Goal: Submit feedback/report problem: Submit feedback/report problem

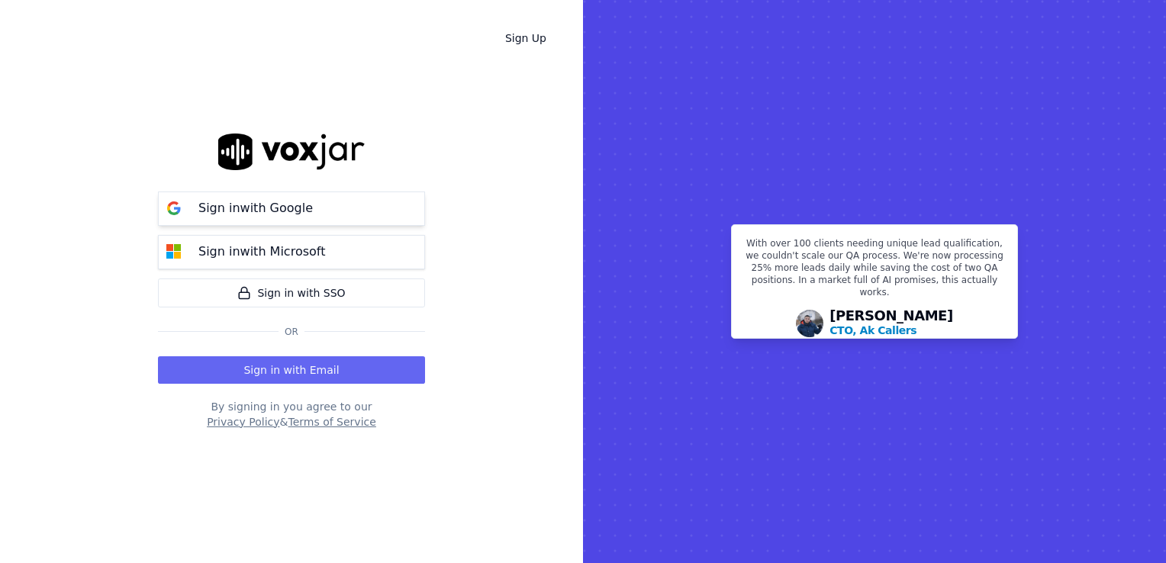
click at [286, 205] on p "Sign in with Google" at bounding box center [255, 208] width 114 height 18
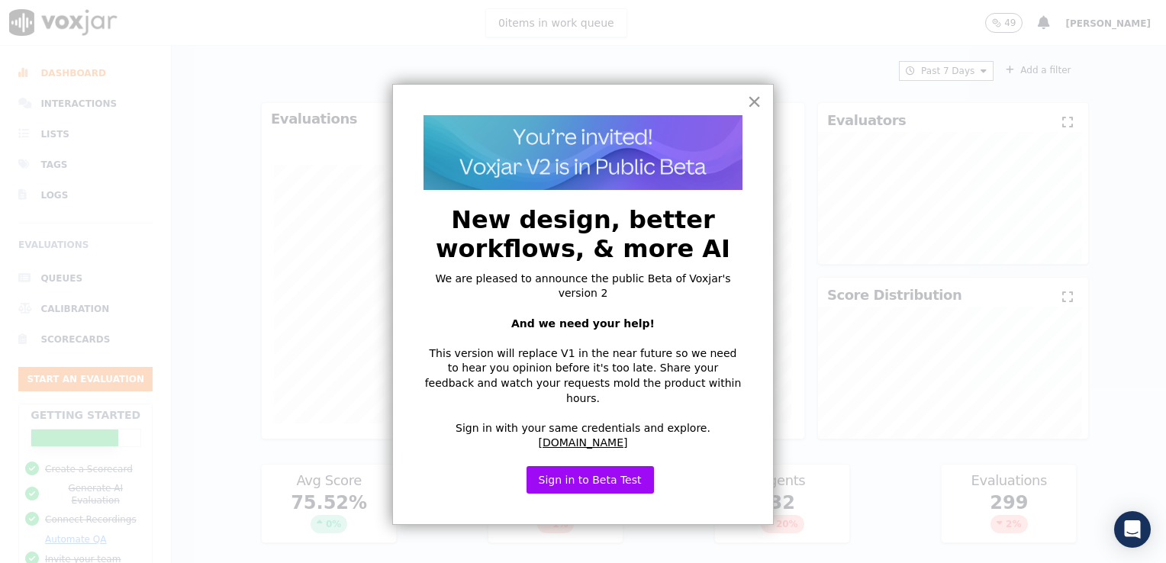
click at [757, 108] on button "×" at bounding box center [754, 101] width 14 height 24
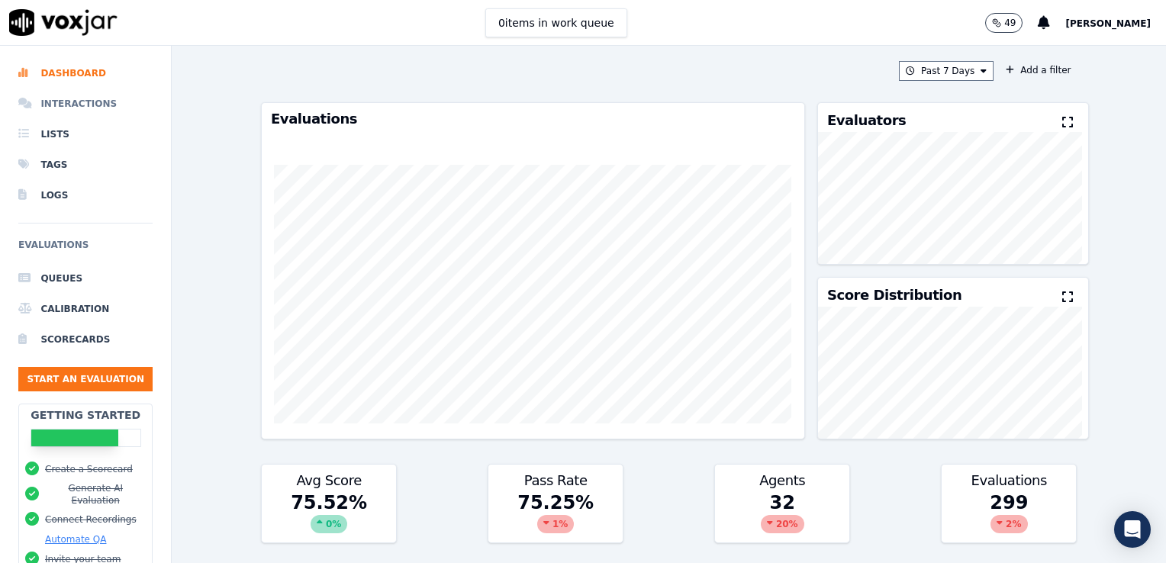
click at [66, 98] on li "Interactions" at bounding box center [85, 104] width 134 height 31
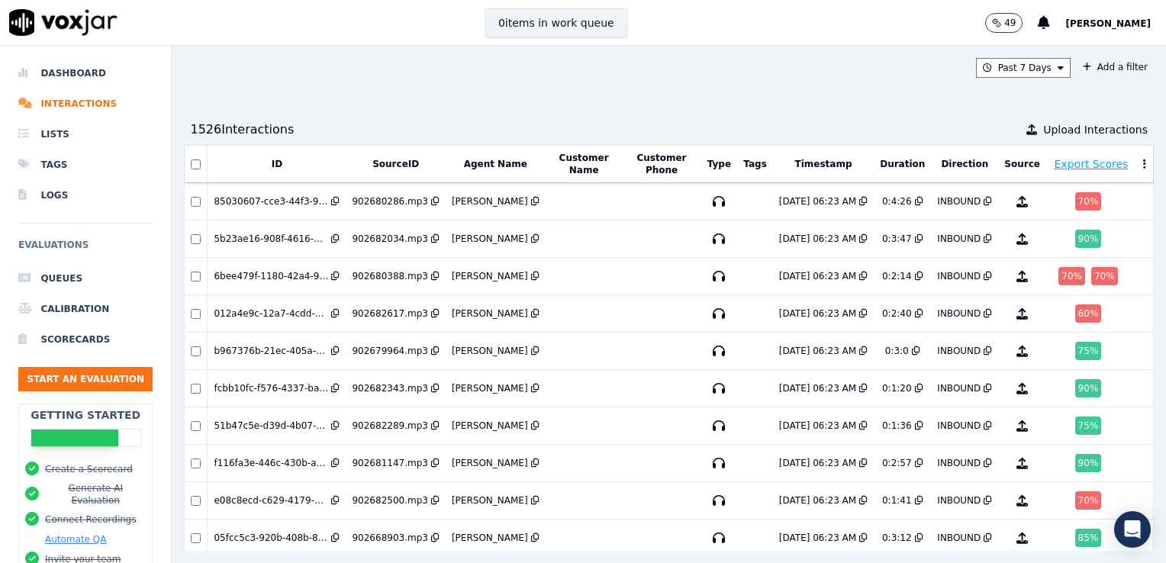
click at [553, 20] on button "0 items in work queue" at bounding box center [556, 22] width 142 height 29
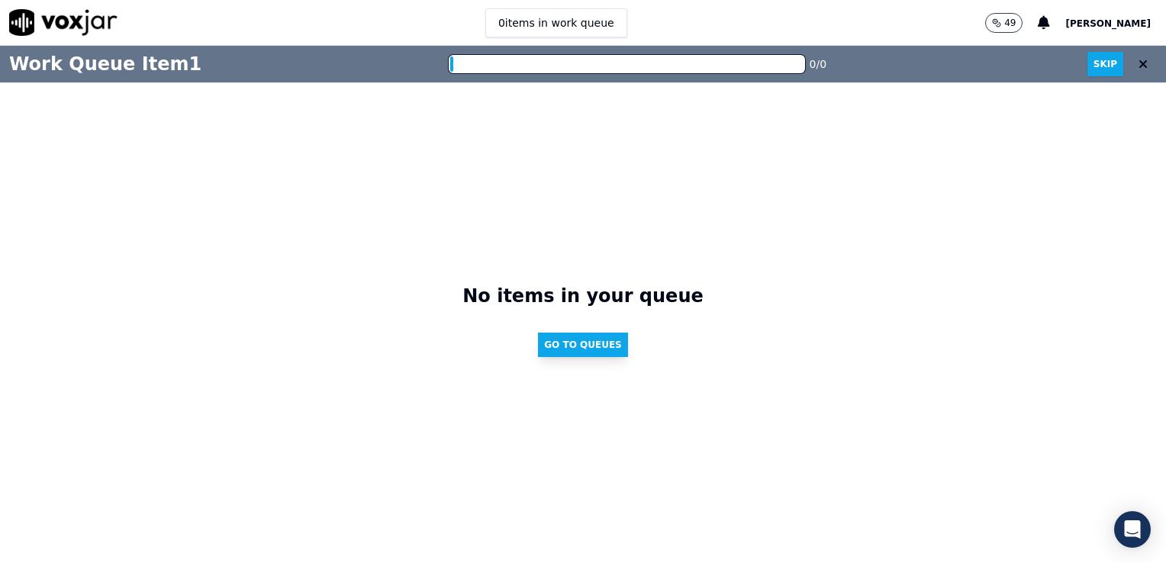
click at [583, 340] on button "Go to Queues" at bounding box center [583, 345] width 90 height 24
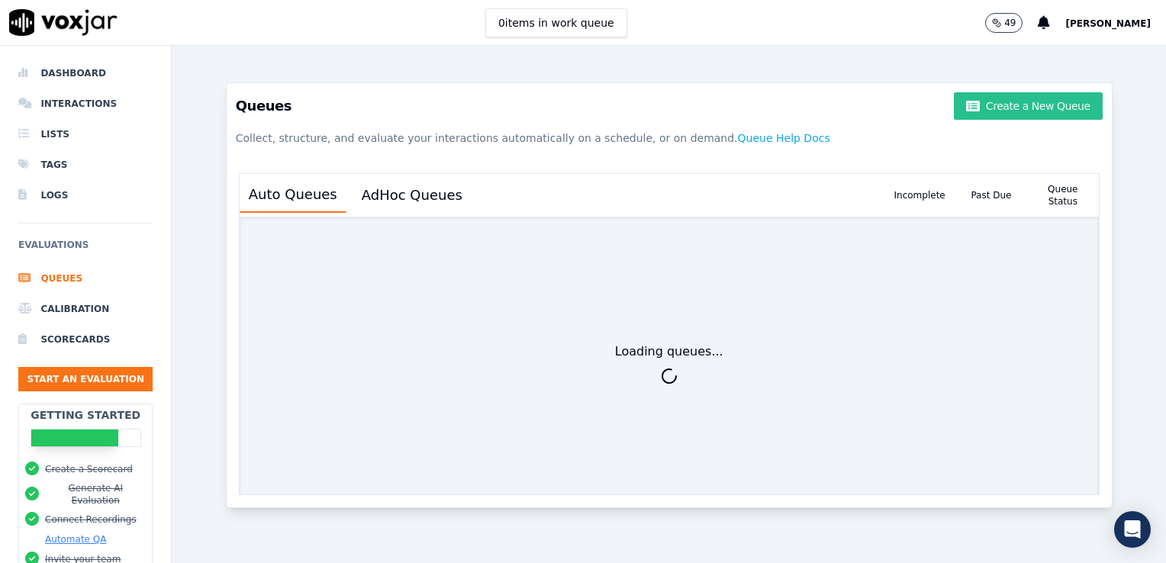
click at [977, 115] on button "Create a New Queue" at bounding box center [1028, 105] width 148 height 27
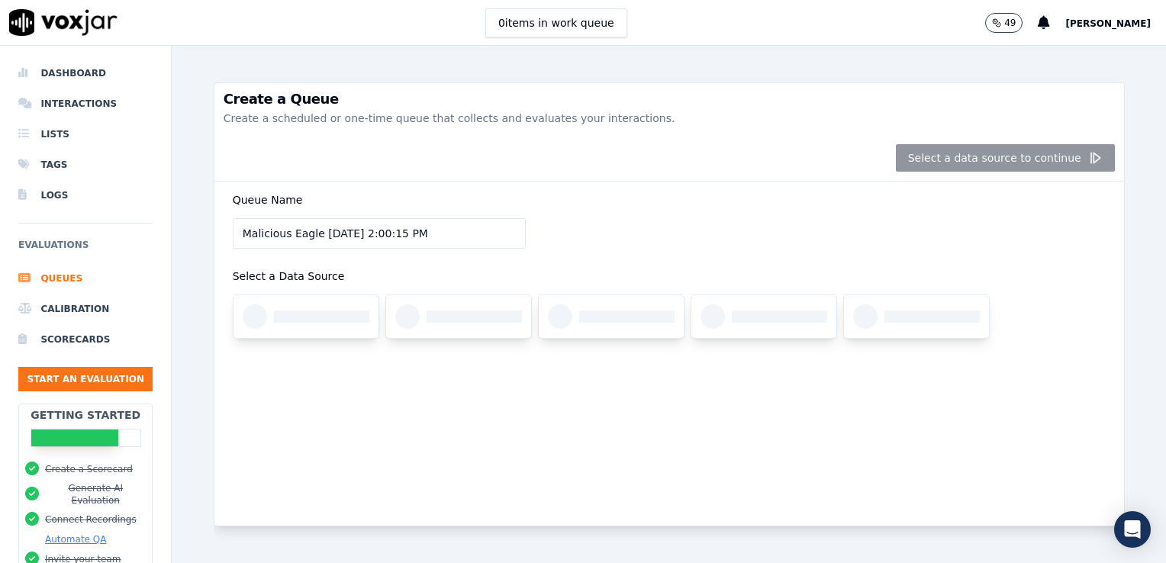
click at [612, 255] on div "Queue Name Malicious Eagle 9/10/2025, 2:00:15 PM Select a Data Source" at bounding box center [669, 274] width 891 height 185
click at [285, 303] on div at bounding box center [306, 316] width 145 height 43
click at [295, 334] on div at bounding box center [306, 316] width 145 height 43
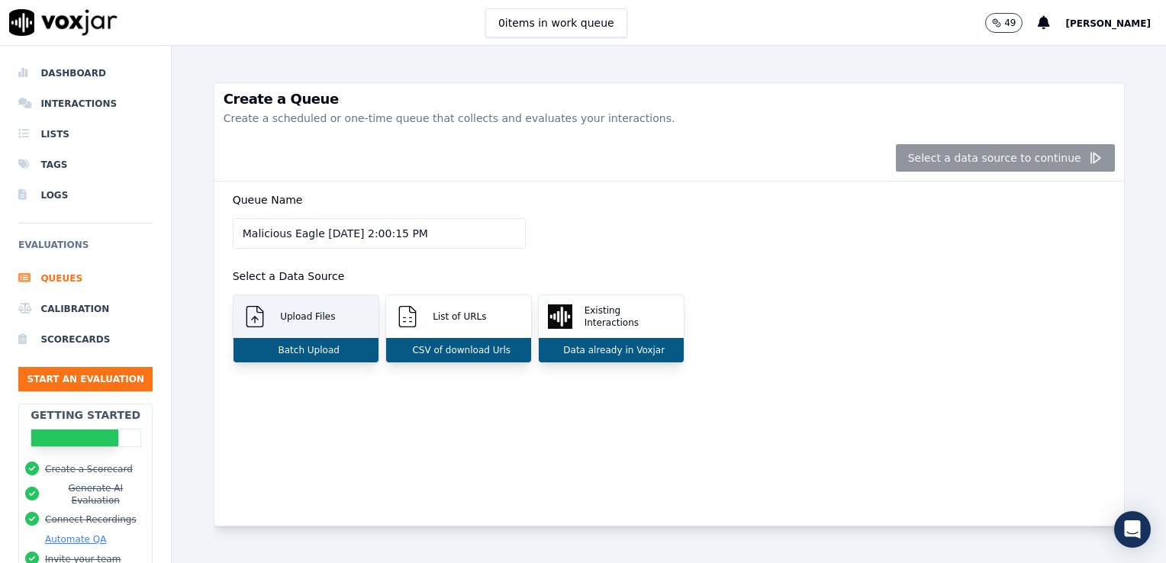
click at [292, 338] on div "Batch Upload" at bounding box center [306, 350] width 145 height 24
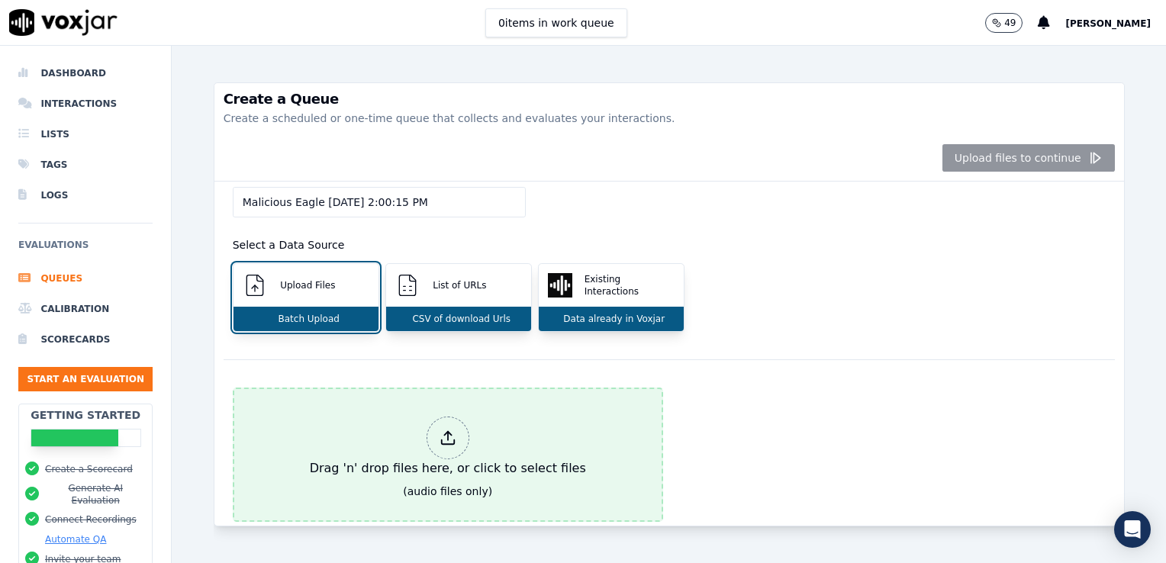
scroll to position [107, 0]
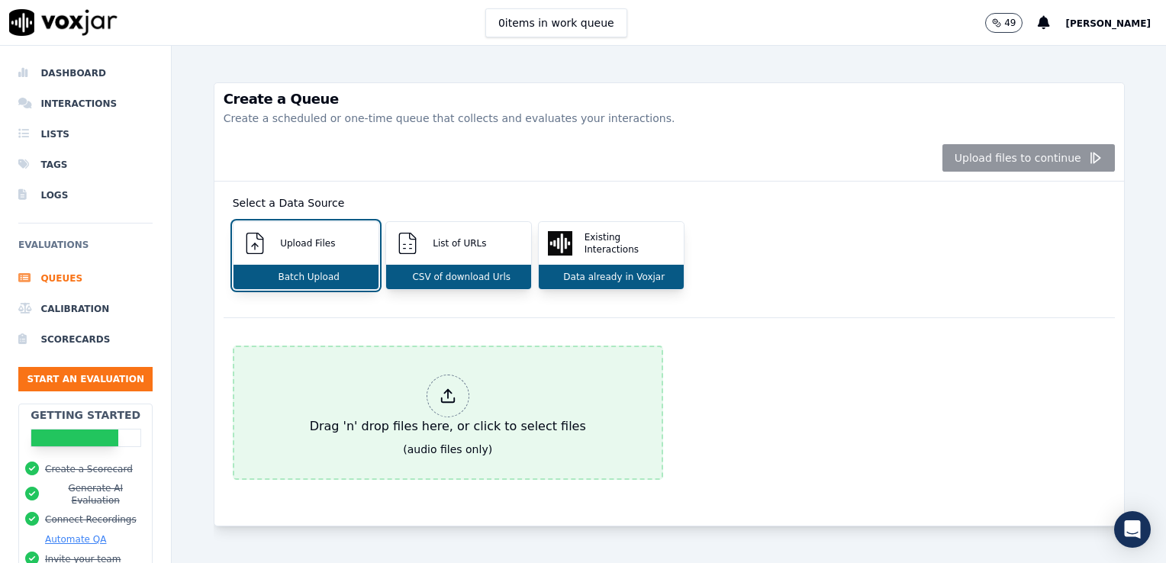
click at [466, 401] on div "Drag 'n' drop files here, or click to select files" at bounding box center [448, 405] width 288 height 73
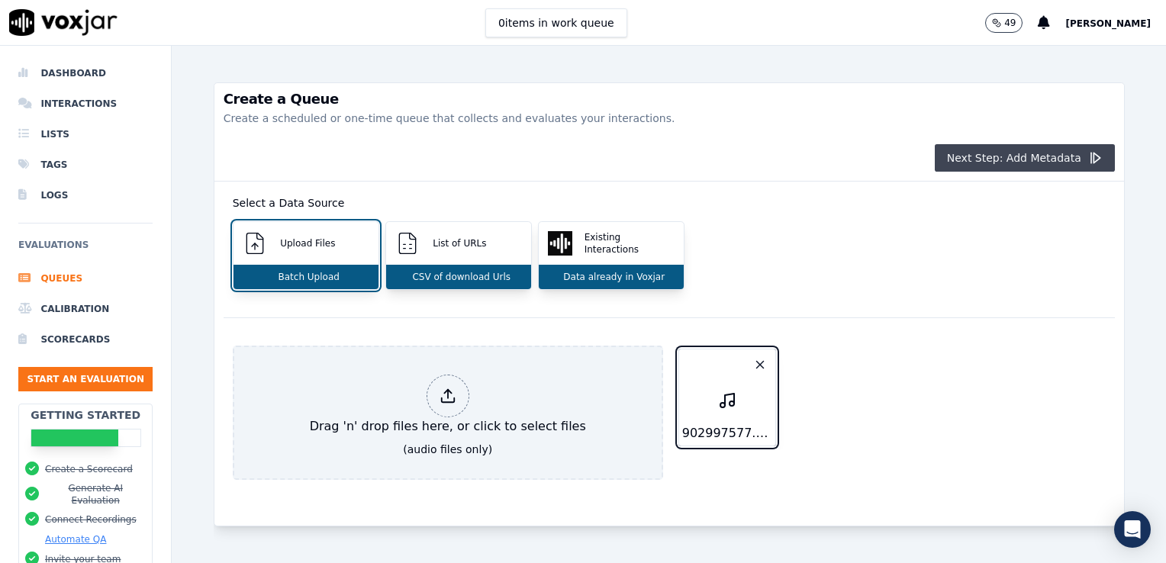
click at [1017, 161] on button "Next Step: Add Metadata" at bounding box center [1025, 157] width 180 height 27
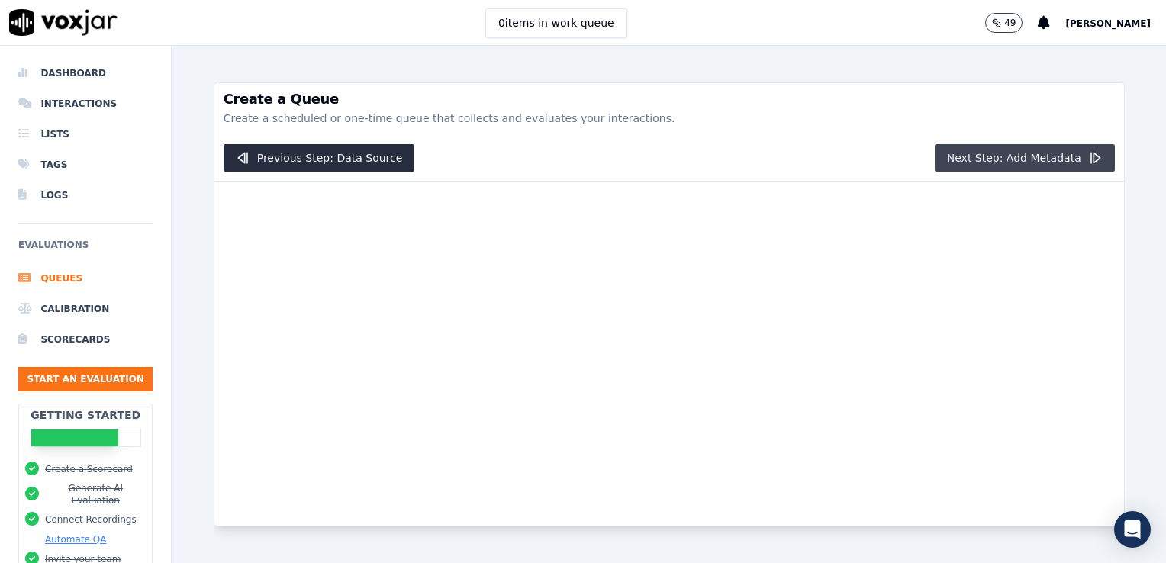
click at [1017, 161] on button "Next Step: Add Metadata" at bounding box center [1025, 157] width 180 height 27
click at [1087, 151] on icon "button" at bounding box center [1094, 157] width 15 height 15
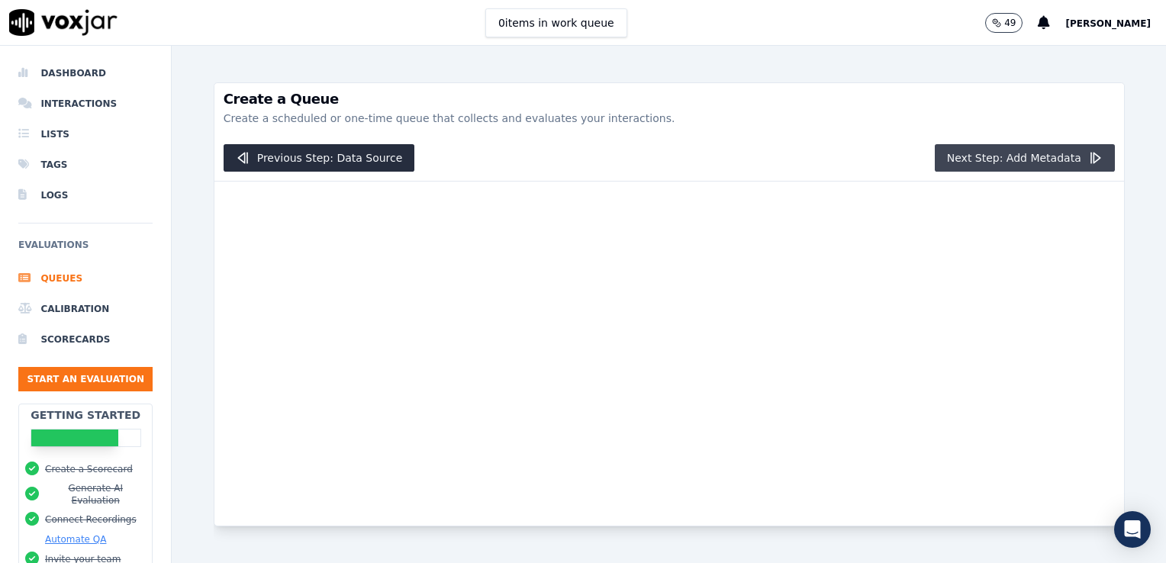
click at [1017, 152] on button "Next Step: Add Metadata" at bounding box center [1025, 157] width 180 height 27
click at [1029, 156] on button "Next Step: Add Metadata" at bounding box center [1025, 157] width 180 height 27
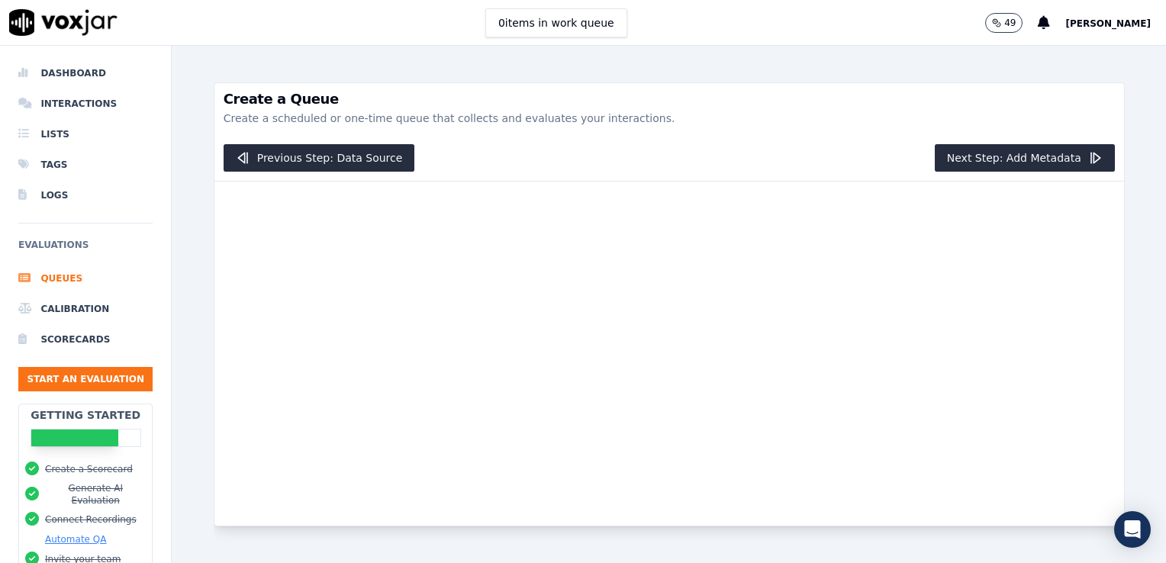
click at [1105, 17] on button "Deb Phillips" at bounding box center [1115, 23] width 101 height 18
click at [64, 81] on li "Dashboard" at bounding box center [85, 73] width 134 height 31
click at [94, 24] on img at bounding box center [63, 22] width 108 height 27
click at [104, 29] on img at bounding box center [63, 22] width 108 height 27
click at [128, 69] on li "Dashboard" at bounding box center [85, 73] width 134 height 31
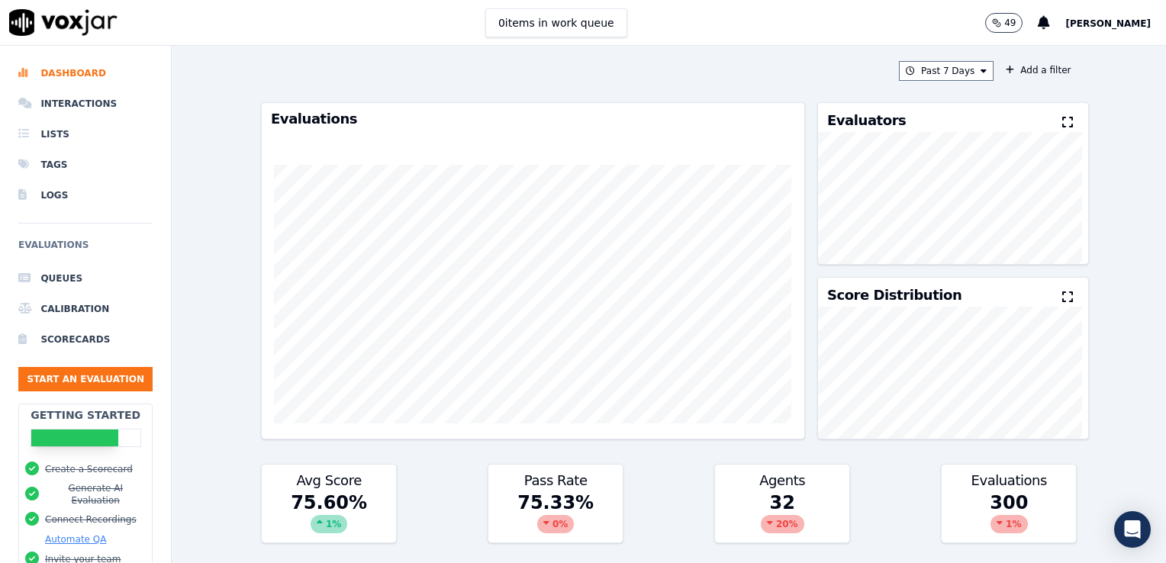
click at [1099, 28] on span "Deb Phillips" at bounding box center [1107, 23] width 85 height 11
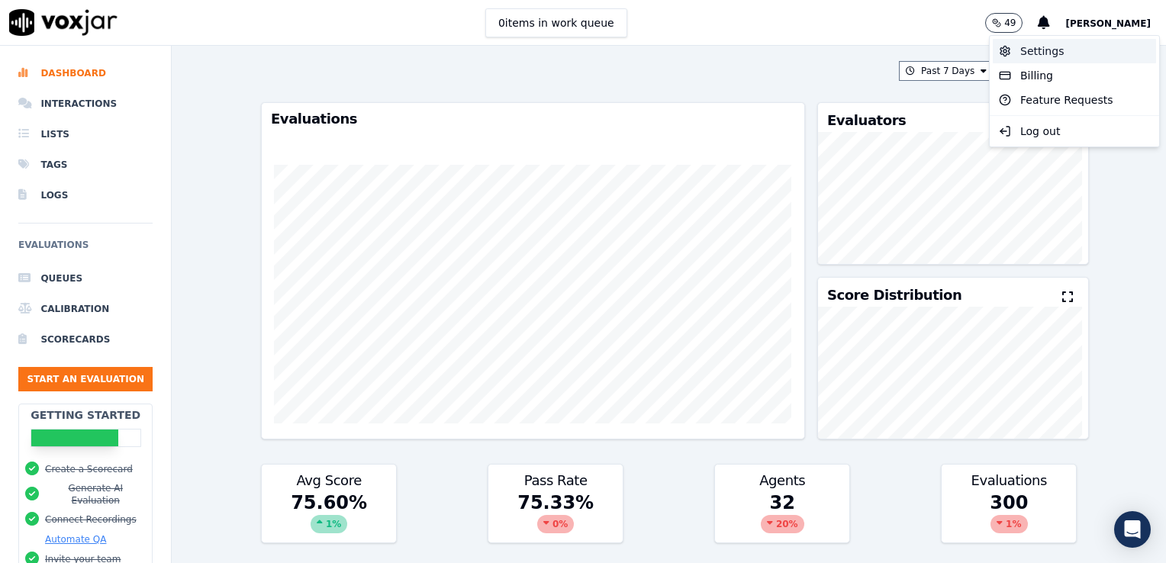
click at [1056, 47] on div "Settings" at bounding box center [1074, 51] width 163 height 24
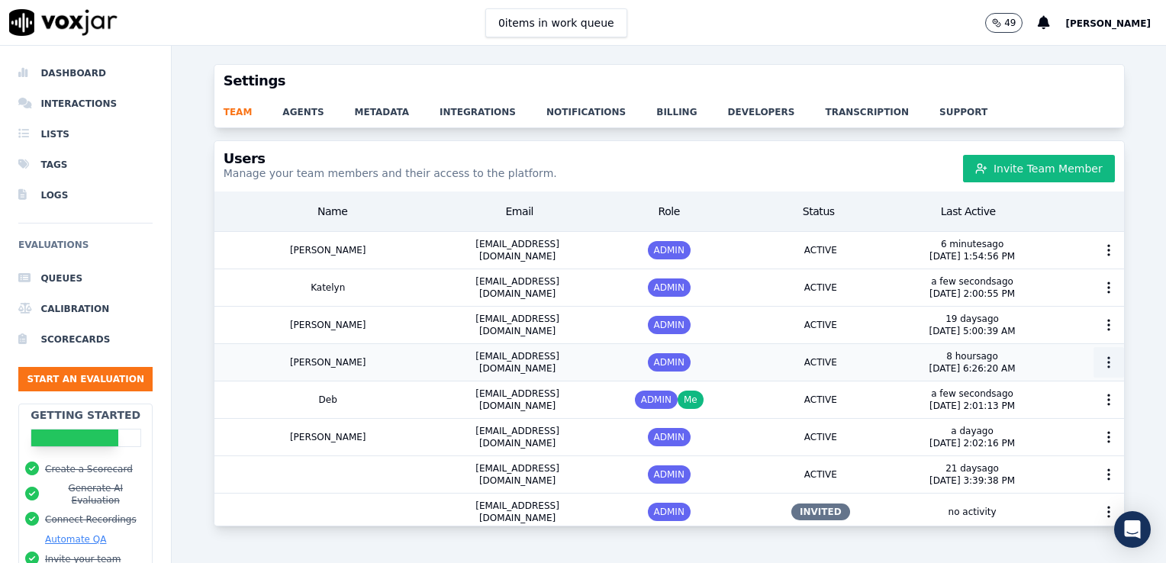
click at [1101, 362] on icon "button" at bounding box center [1108, 362] width 15 height 15
click at [1046, 392] on div "Activity Logs" at bounding box center [1080, 395] width 106 height 24
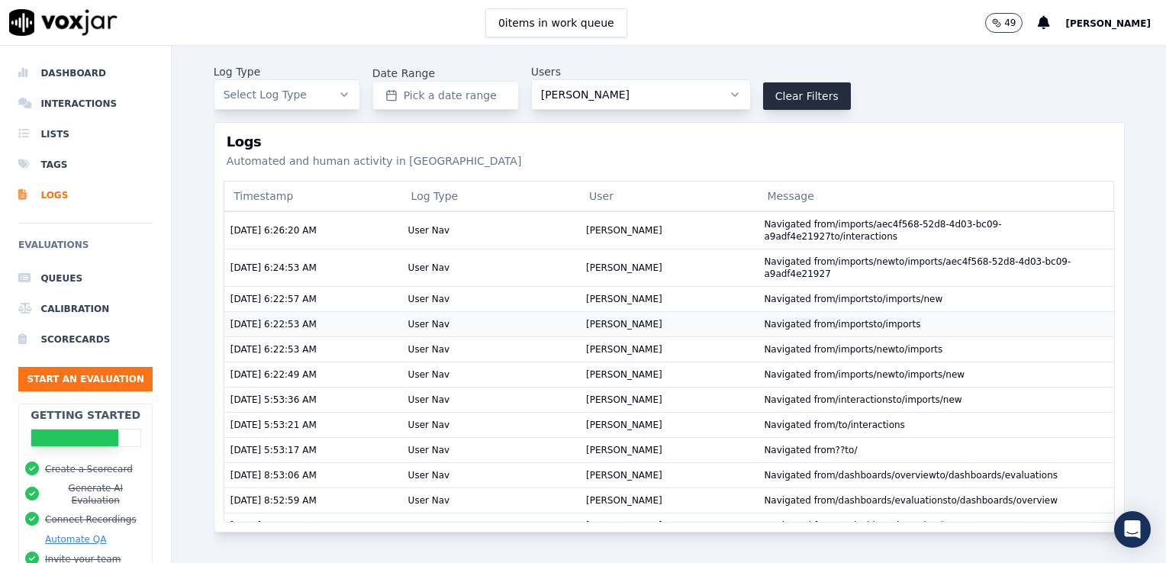
click at [471, 326] on td "User Nav" at bounding box center [491, 323] width 178 height 25
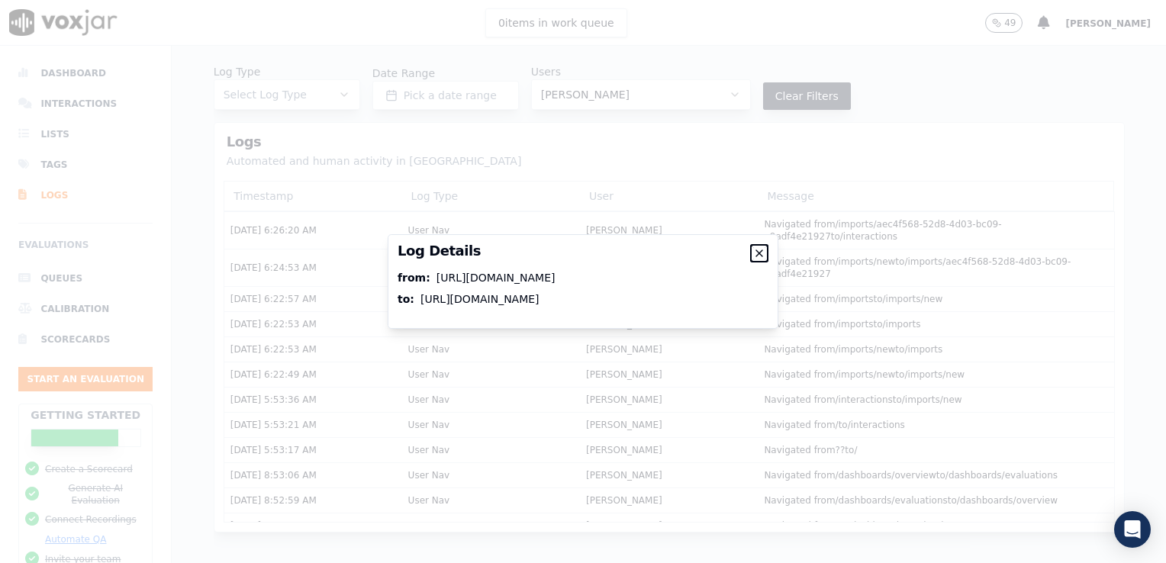
click at [760, 251] on icon "button" at bounding box center [759, 253] width 12 height 12
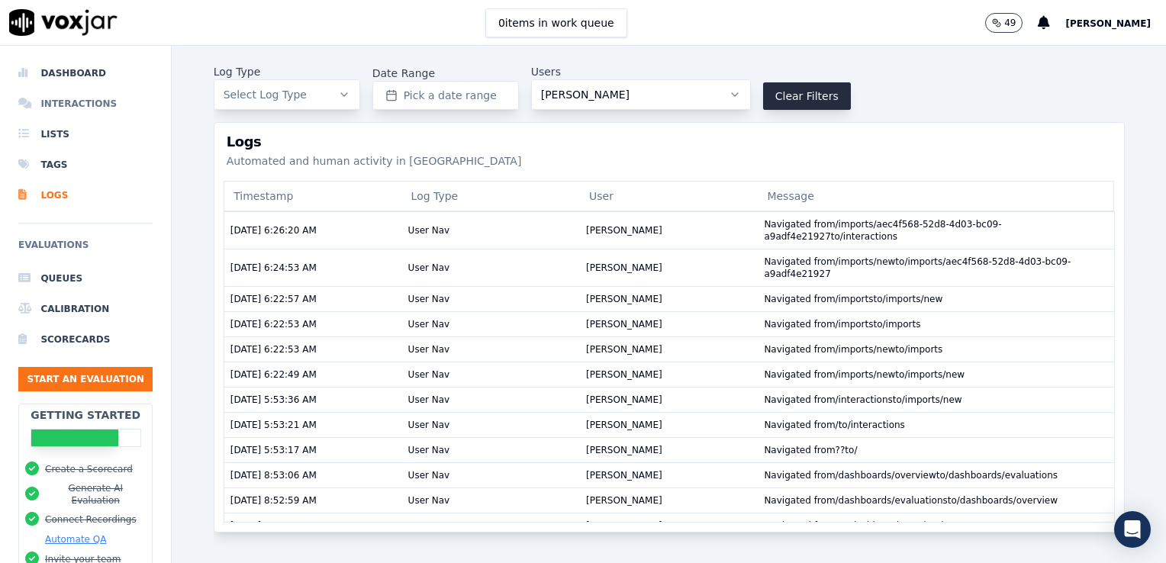
click at [105, 94] on li "Interactions" at bounding box center [85, 104] width 134 height 31
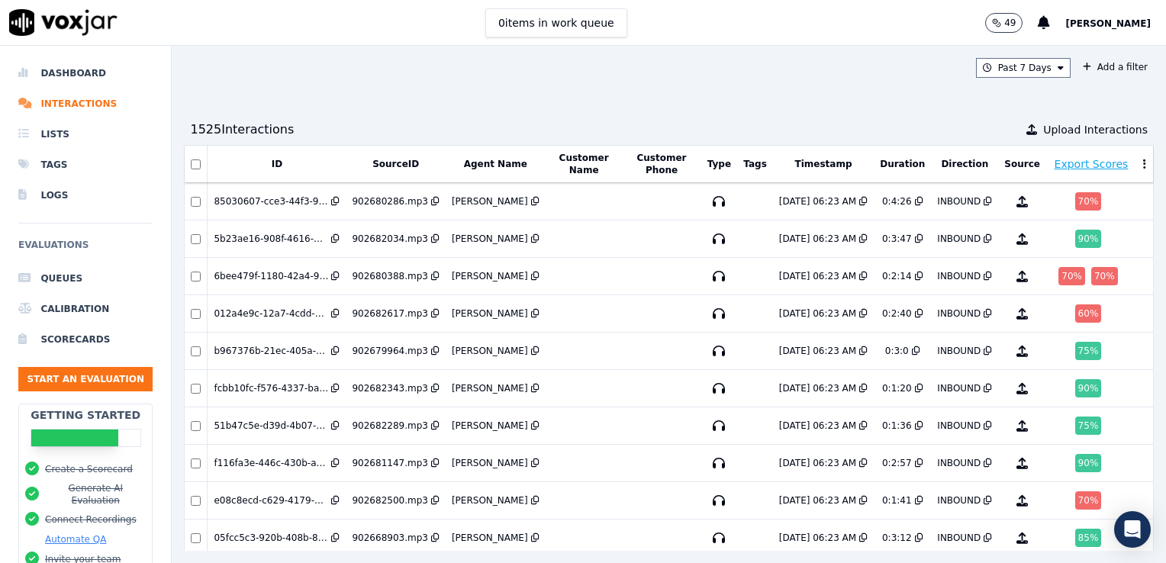
click at [1068, 77] on div "Past 7 Days Add a filter" at bounding box center [1065, 68] width 178 height 20
click at [1043, 129] on span "Upload Interactions" at bounding box center [1095, 129] width 105 height 15
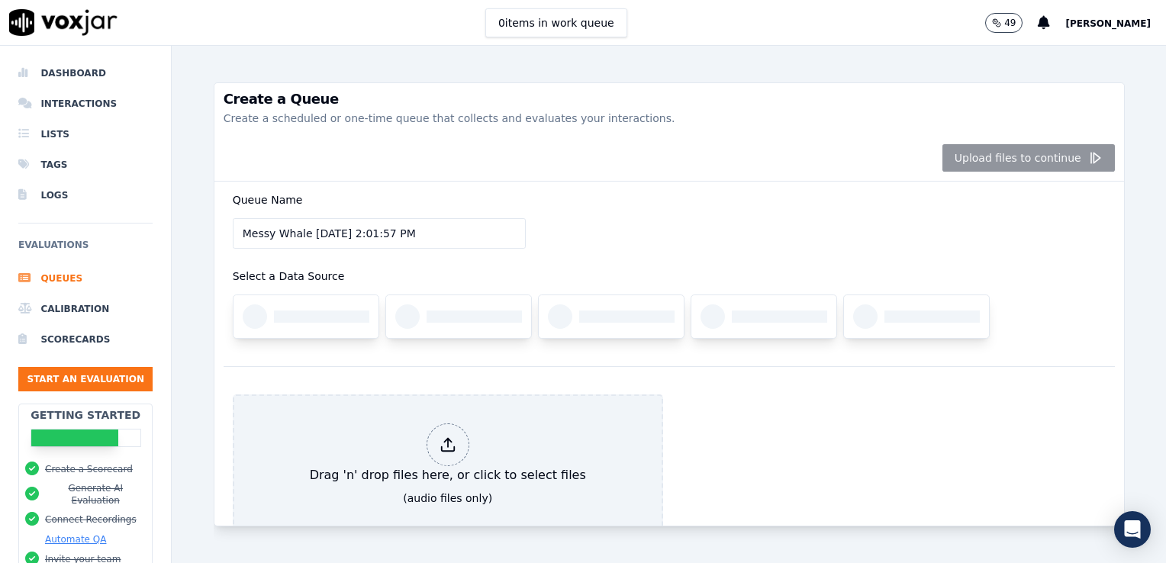
click at [574, 194] on div "Queue Name Messy Whale 9/10/2025, 2:01:57 PM Select a Data Source" at bounding box center [669, 274] width 891 height 185
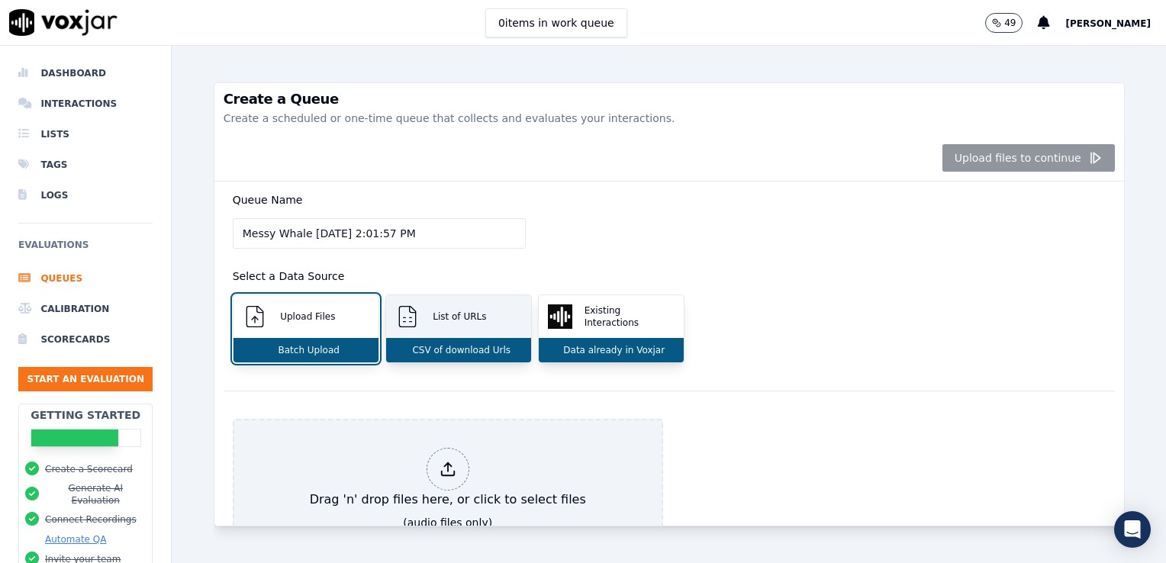
click at [472, 314] on p "List of URLs" at bounding box center [457, 317] width 60 height 12
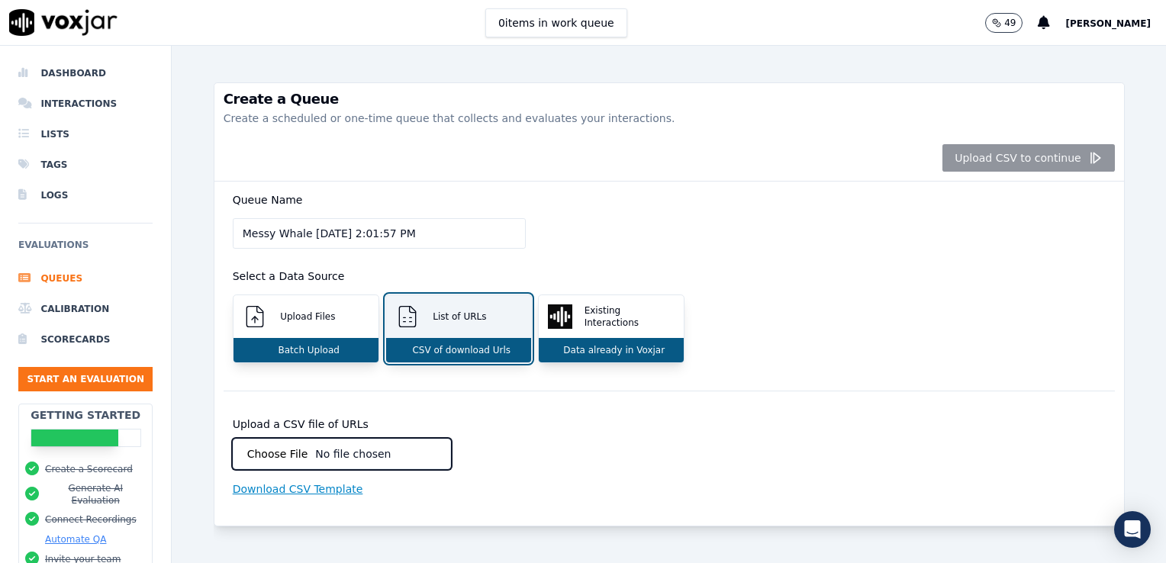
scroll to position [31, 0]
click at [296, 482] on p "Download CSV Template" at bounding box center [298, 489] width 130 height 15
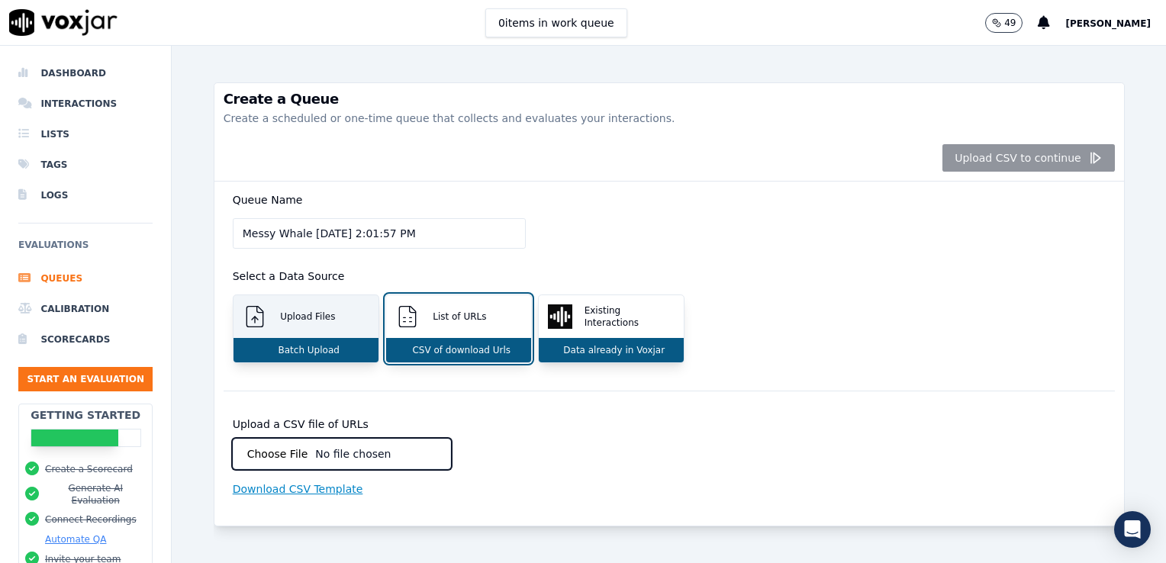
click at [336, 295] on div "Upload Files" at bounding box center [306, 316] width 145 height 43
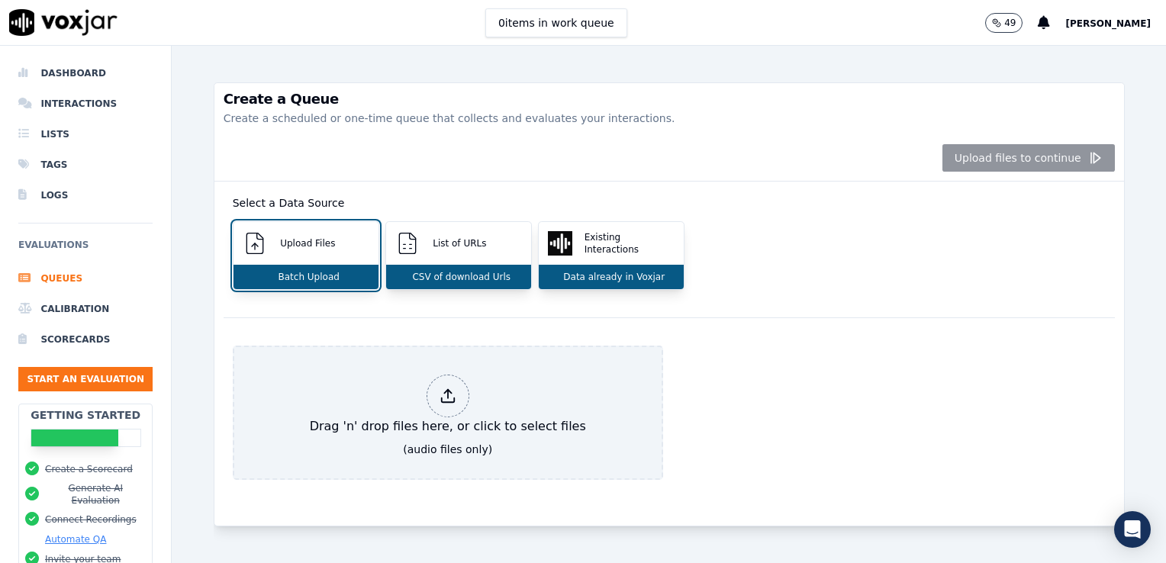
scroll to position [107, 0]
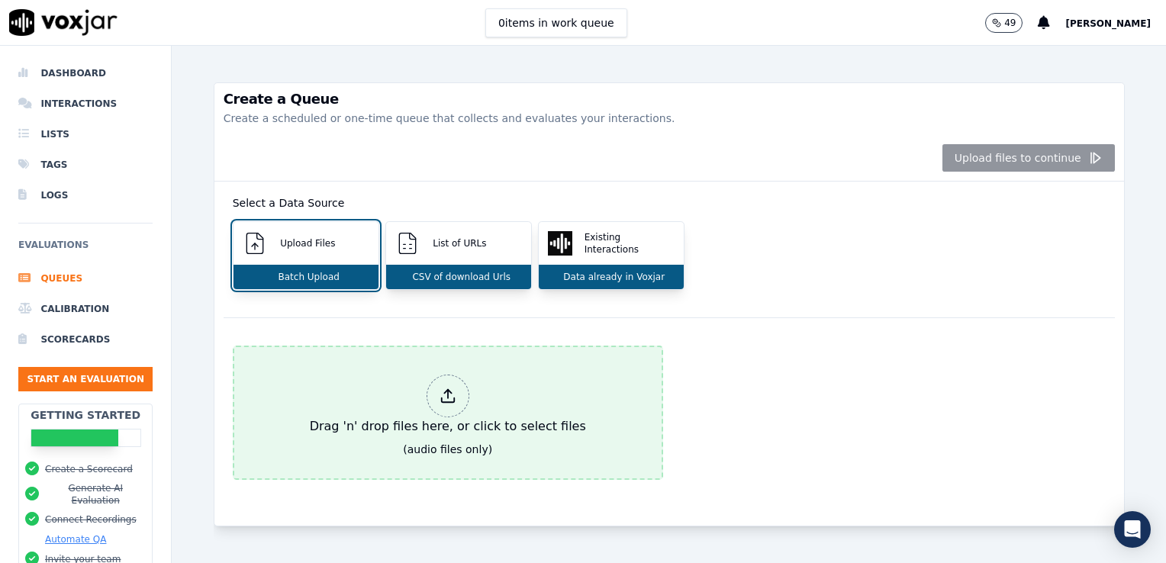
click at [558, 369] on div "Drag 'n' drop files here, or click to select files" at bounding box center [448, 405] width 288 height 73
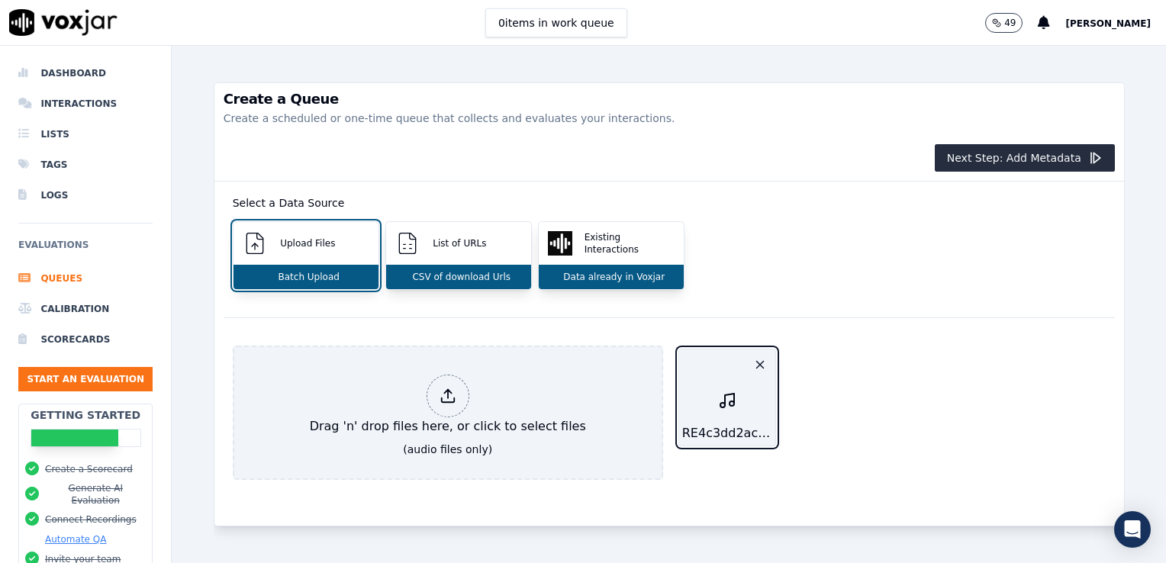
click at [735, 380] on div "RE4c3dd2ac7d97e602f5ec04f045c5f2ad.wav20250902_745_xkuu7i (1).mp3" at bounding box center [727, 398] width 98 height 98
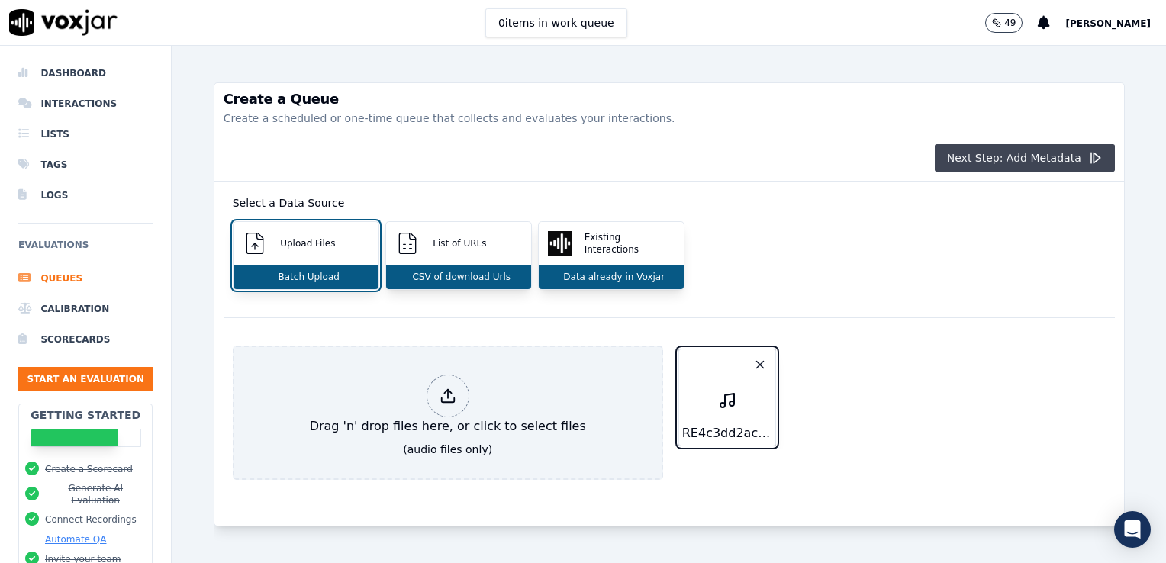
click at [990, 162] on button "Next Step: Add Metadata" at bounding box center [1025, 157] width 180 height 27
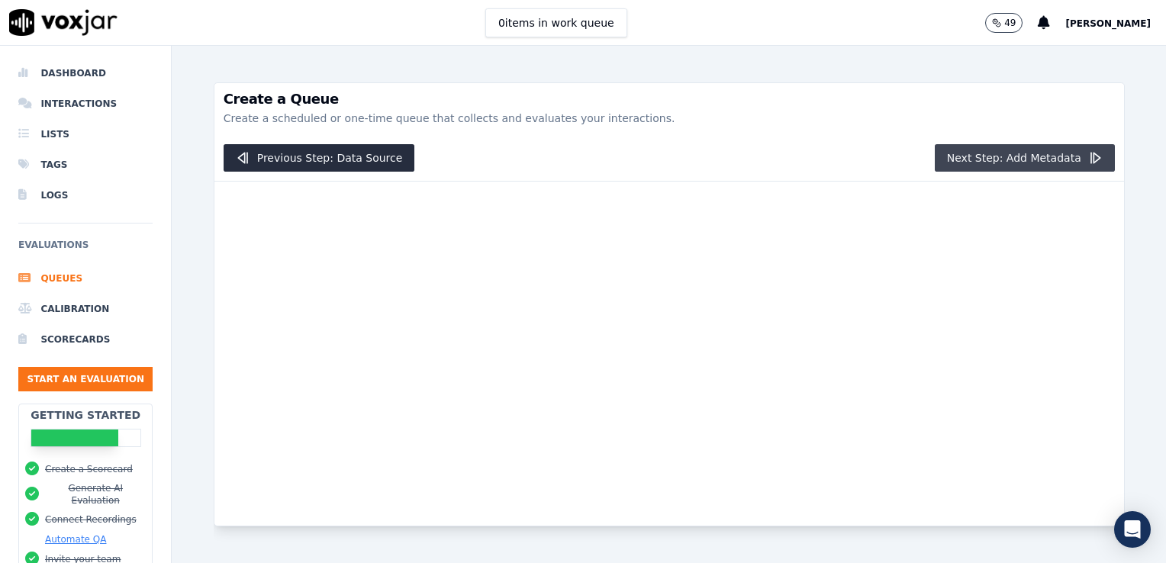
click at [990, 162] on button "Next Step: Add Metadata" at bounding box center [1025, 157] width 180 height 27
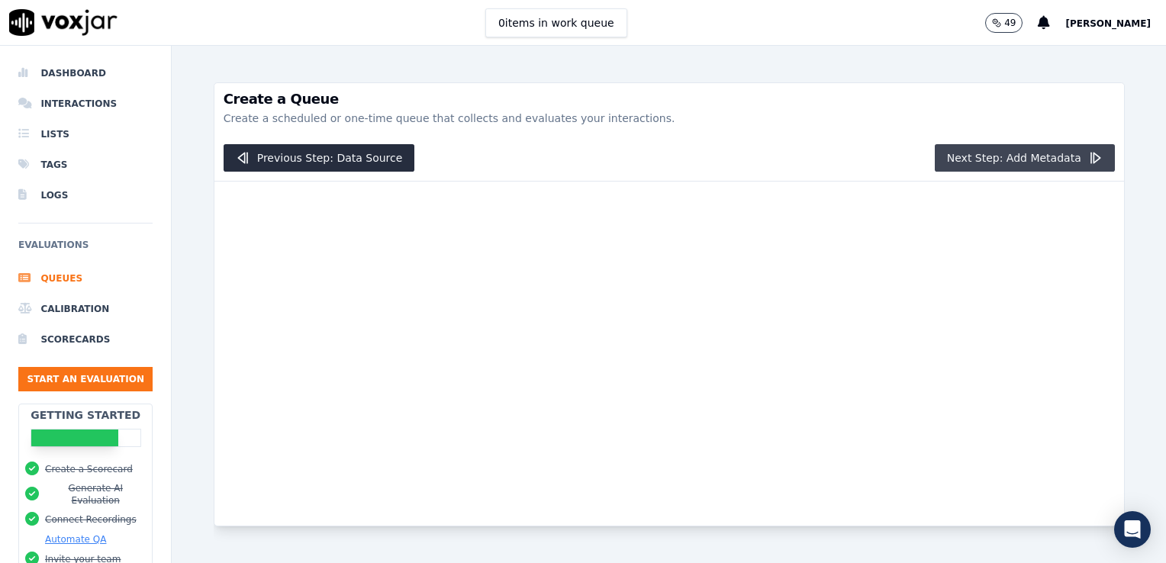
click at [990, 162] on button "Next Step: Add Metadata" at bounding box center [1025, 157] width 180 height 27
click at [111, 382] on button "Start an Evaluation" at bounding box center [85, 379] width 134 height 24
click at [288, 425] on div at bounding box center [669, 354] width 910 height 344
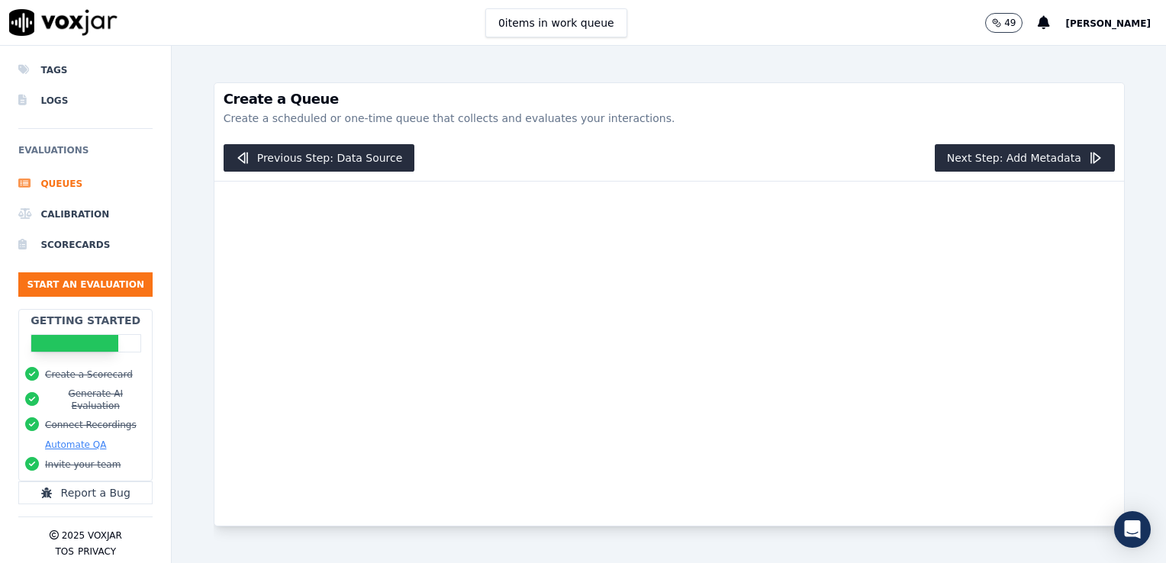
scroll to position [94, 0]
click at [89, 280] on button "Start an Evaluation" at bounding box center [85, 285] width 134 height 24
click at [959, 276] on div at bounding box center [669, 354] width 910 height 344
click at [317, 149] on button "Previous Step: Data Source" at bounding box center [320, 157] width 192 height 27
click at [493, 132] on div "Create a Queue Create a scheduled or one-time queue that collects and evaluates…" at bounding box center [669, 109] width 910 height 52
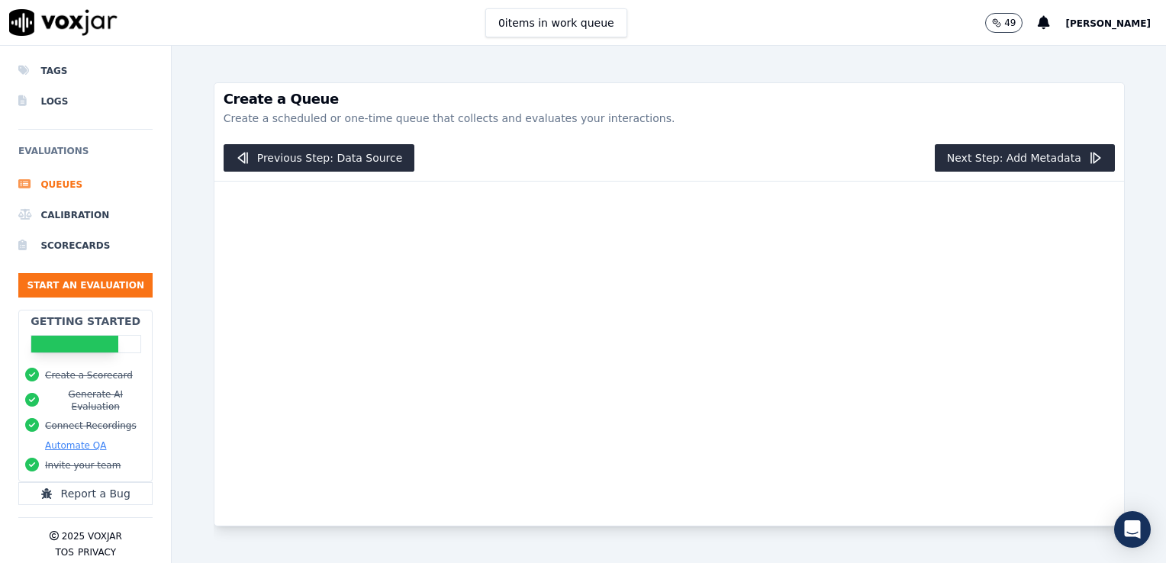
click at [1033, 392] on div at bounding box center [669, 354] width 910 height 344
click at [974, 146] on button "Next Step: Add Metadata" at bounding box center [1025, 157] width 180 height 27
click at [330, 170] on button "Previous Step: Data Source" at bounding box center [320, 157] width 192 height 27
click at [255, 161] on button "Previous Step: Data Source" at bounding box center [320, 157] width 192 height 27
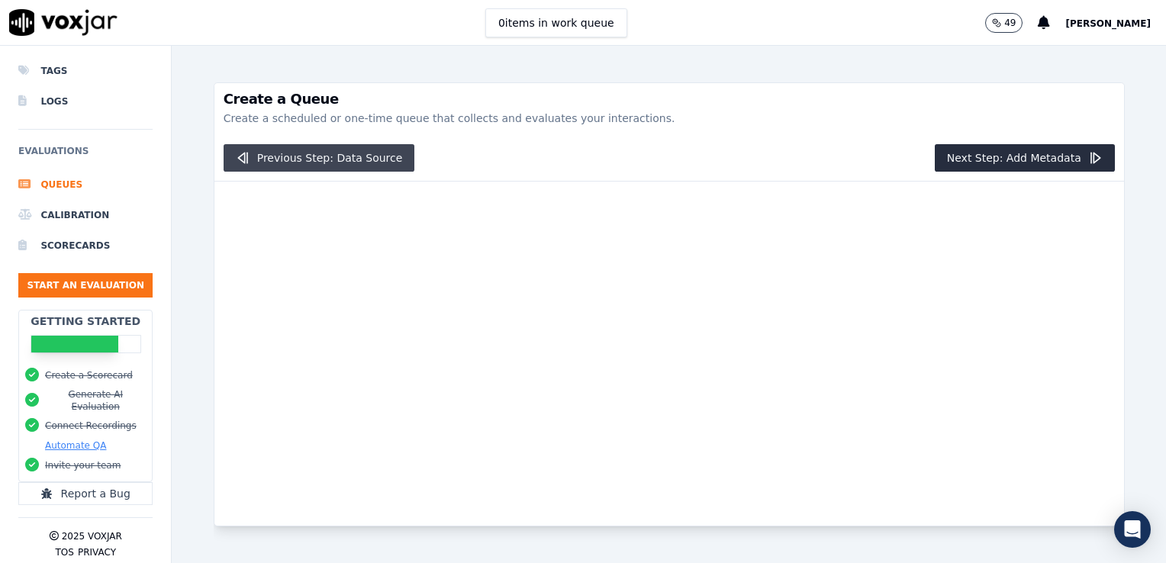
click at [308, 163] on button "Previous Step: Data Source" at bounding box center [320, 157] width 192 height 27
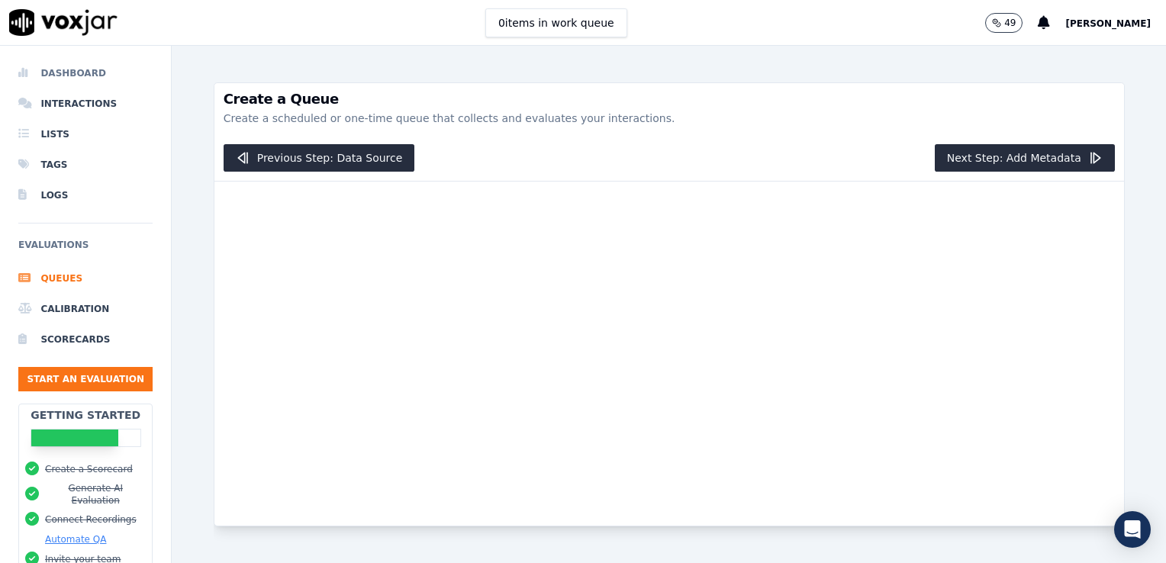
click at [77, 60] on li "Dashboard" at bounding box center [85, 73] width 134 height 31
click at [88, 29] on img at bounding box center [63, 22] width 108 height 27
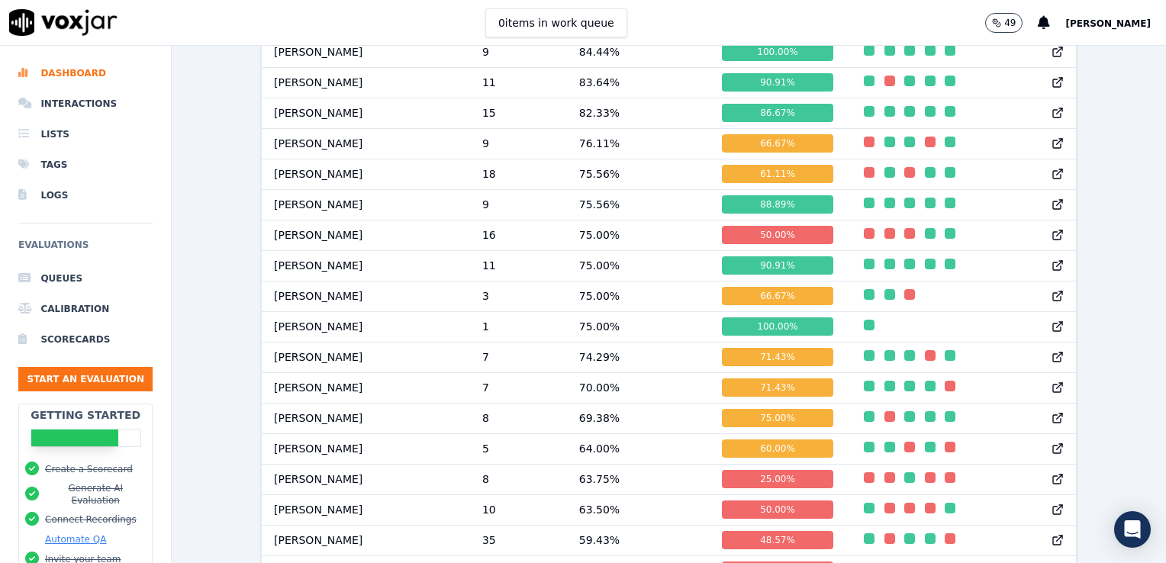
scroll to position [1268, 0]
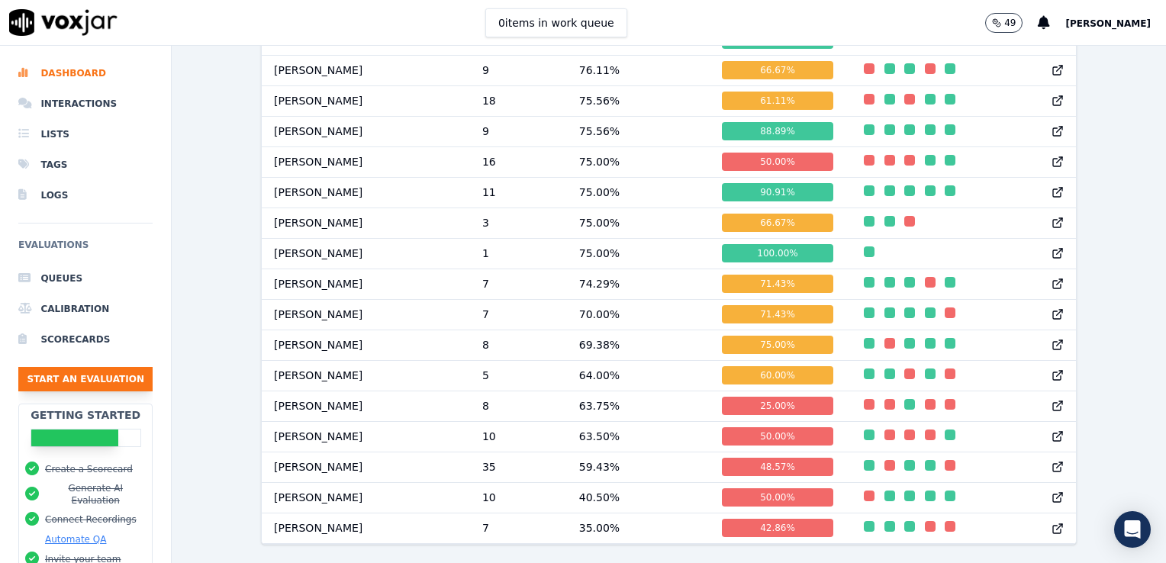
click at [98, 382] on button "Start an Evaluation" at bounding box center [85, 379] width 134 height 24
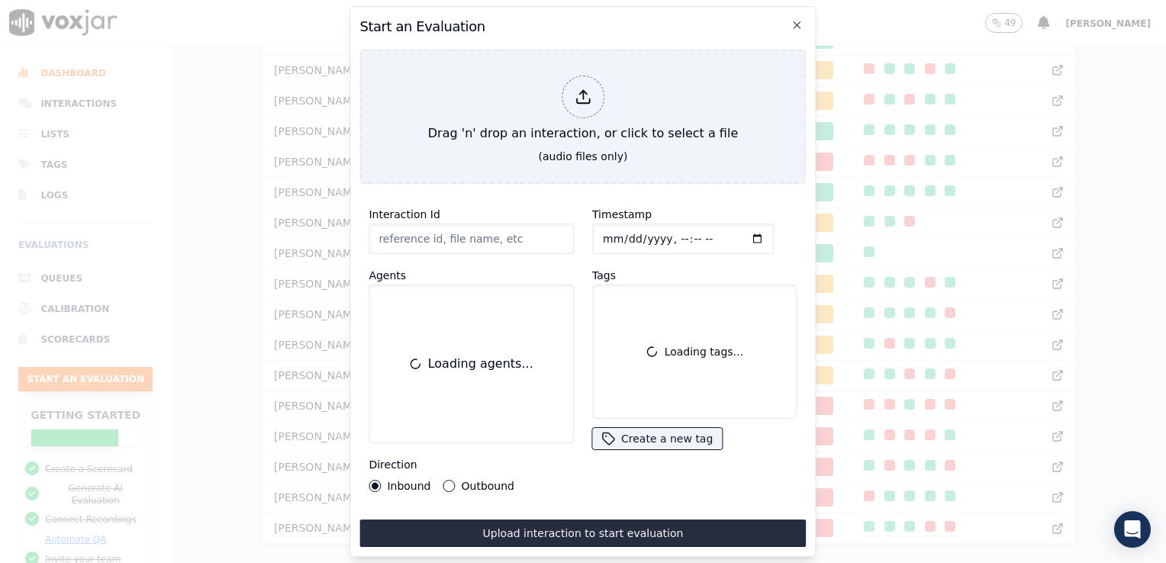
scroll to position [93, 0]
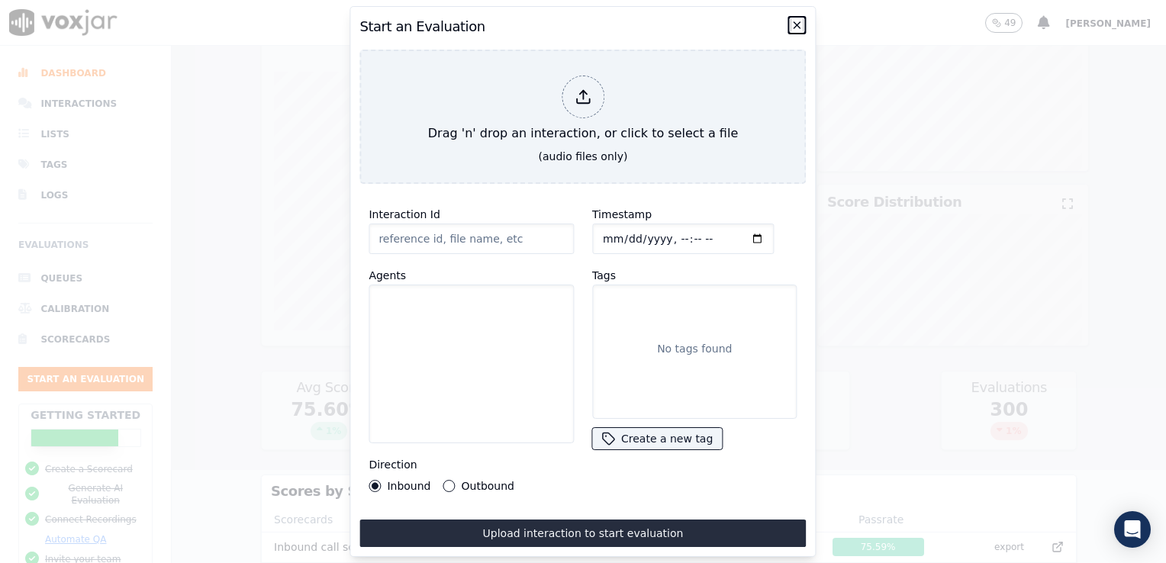
click at [798, 24] on icon "button" at bounding box center [797, 25] width 12 height 12
click at [797, 22] on icon "button" at bounding box center [797, 25] width 6 height 6
click at [799, 19] on icon "button" at bounding box center [797, 25] width 12 height 12
click at [211, 340] on div at bounding box center [583, 281] width 1166 height 563
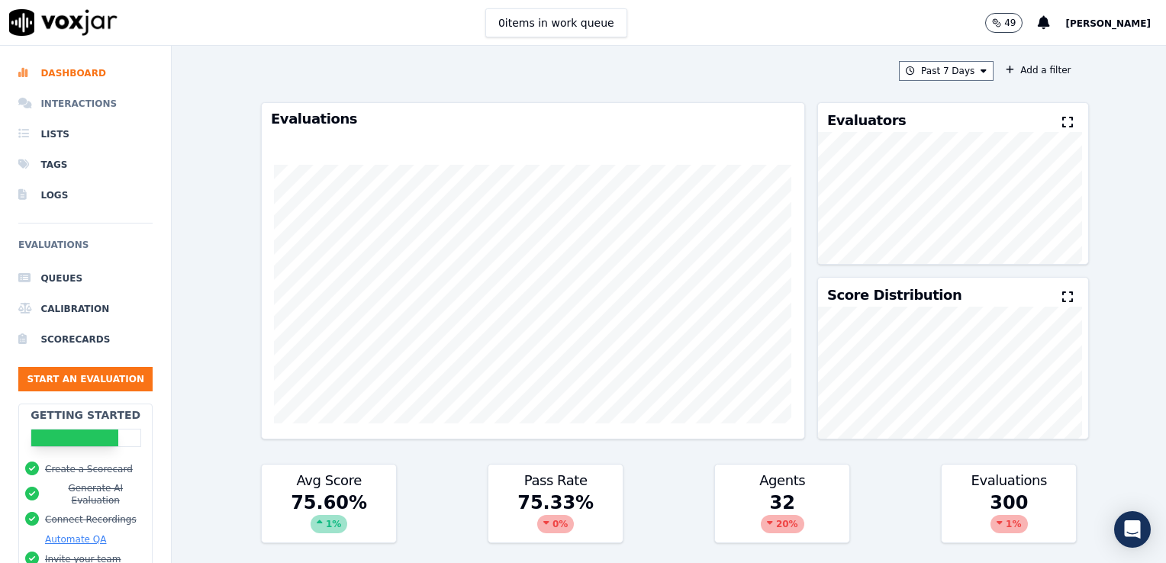
click at [28, 105] on icon at bounding box center [26, 104] width 16 height 12
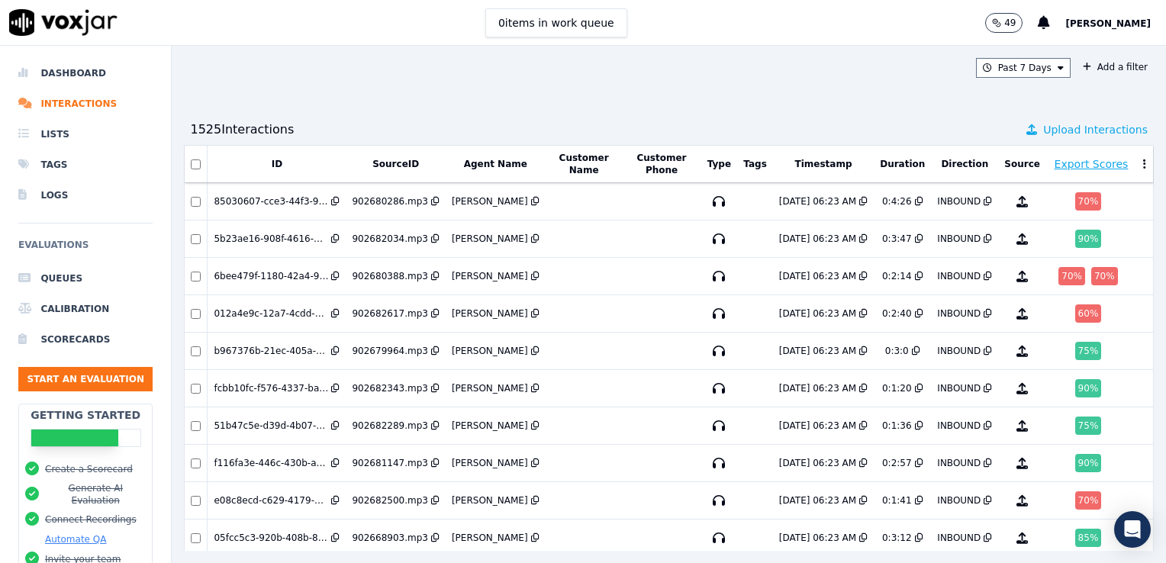
click at [1043, 129] on span "Upload Interactions" at bounding box center [1095, 129] width 105 height 15
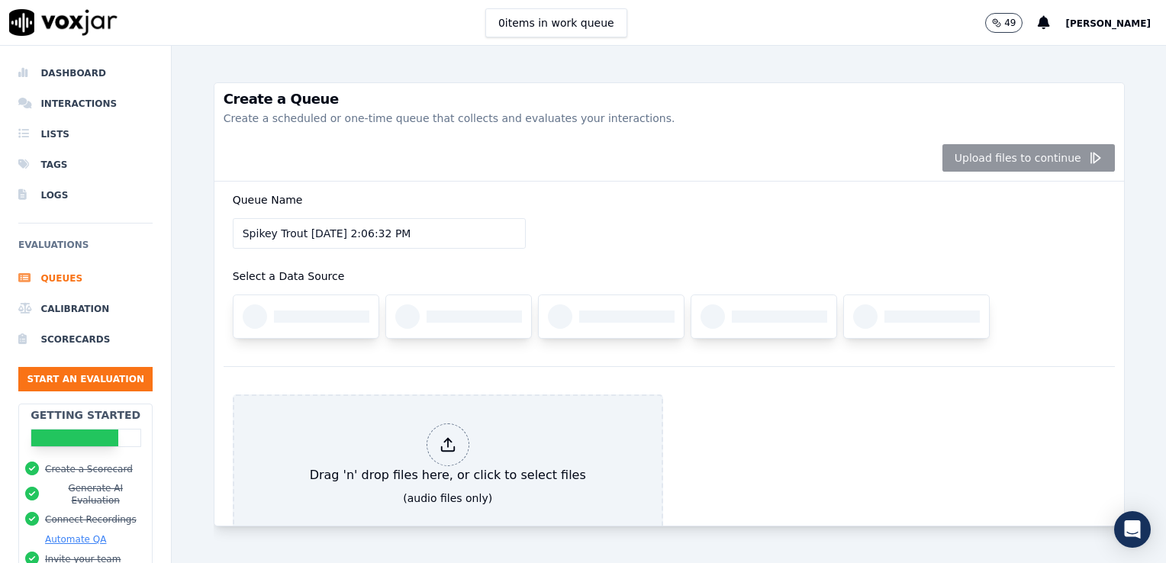
click at [742, 228] on div "Queue Name Spikey Trout 9/10/2025, 2:06:32 PM Select a Data Source" at bounding box center [669, 274] width 891 height 185
click at [283, 318] on div at bounding box center [321, 317] width 95 height 12
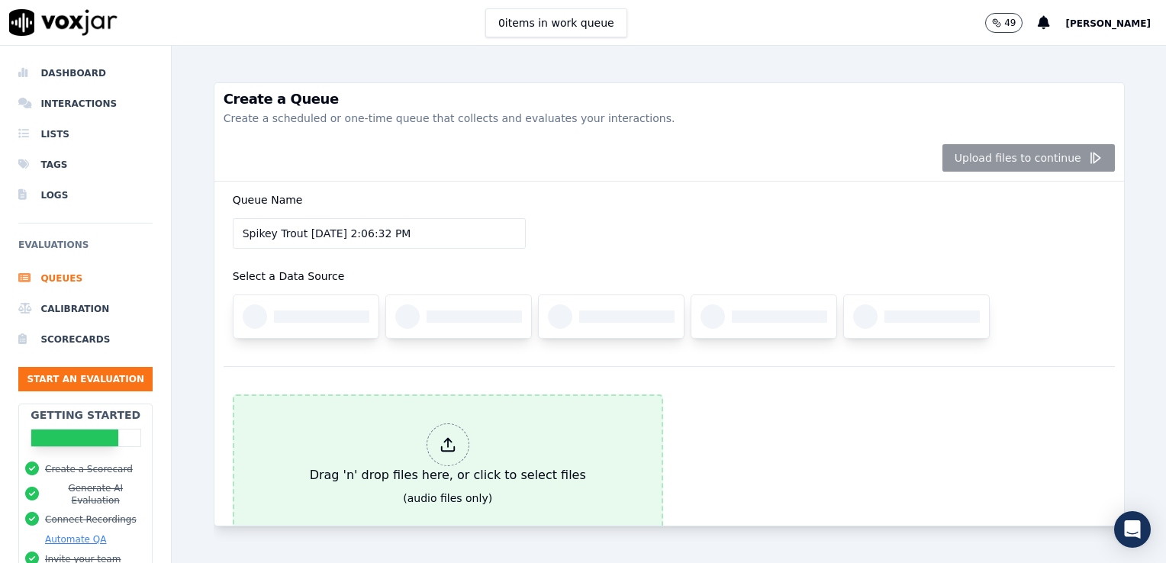
scroll to position [82, 0]
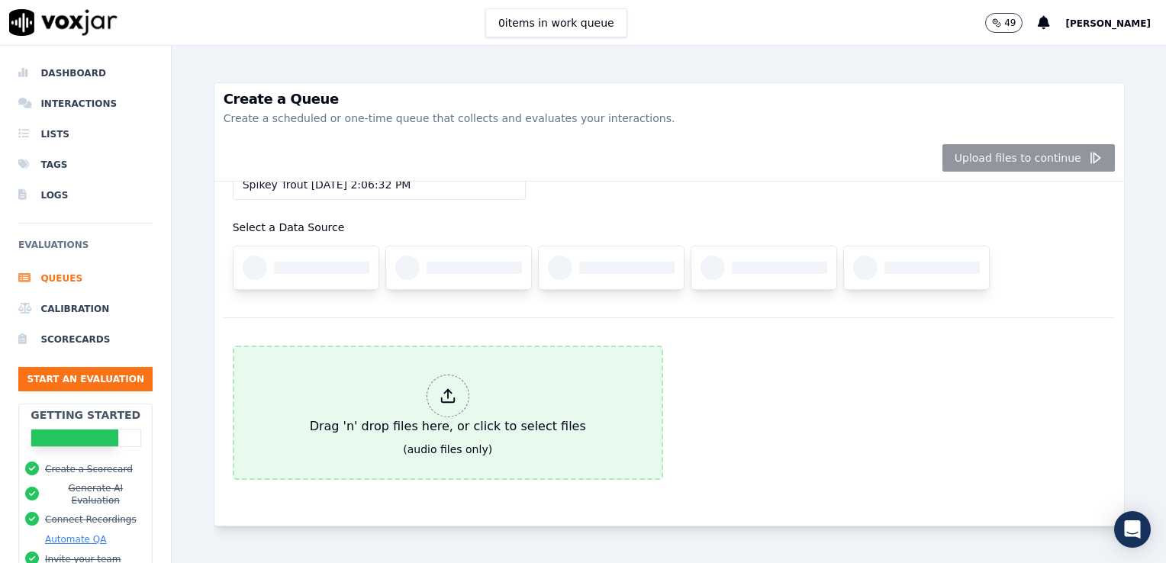
click at [435, 401] on div "Drag 'n' drop files here, or click to select files" at bounding box center [448, 405] width 288 height 73
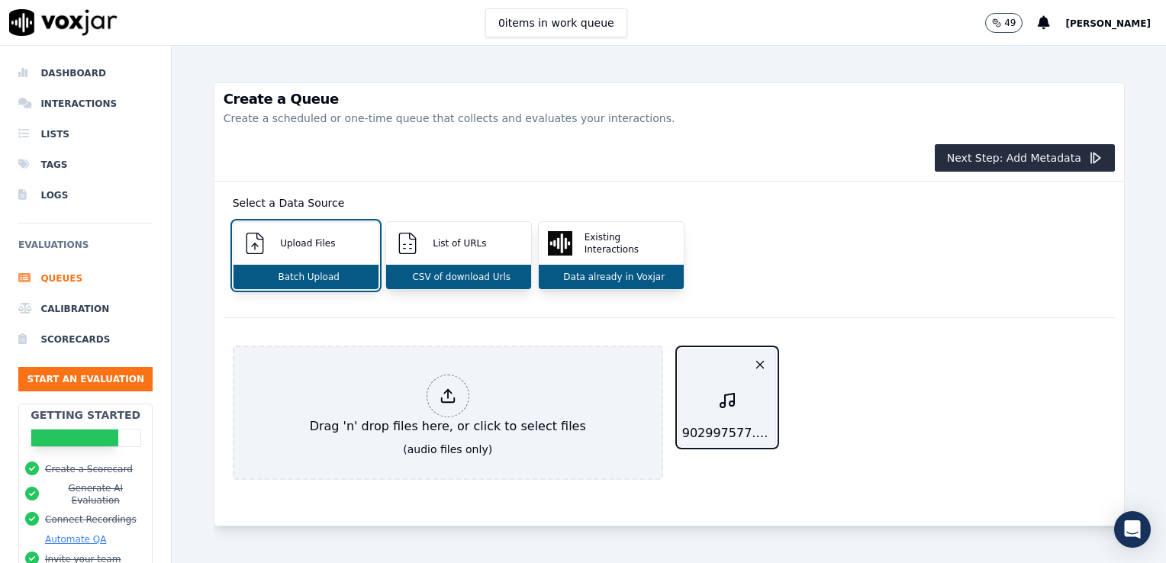
click at [727, 401] on div "902997577.mp3" at bounding box center [727, 398] width 98 height 98
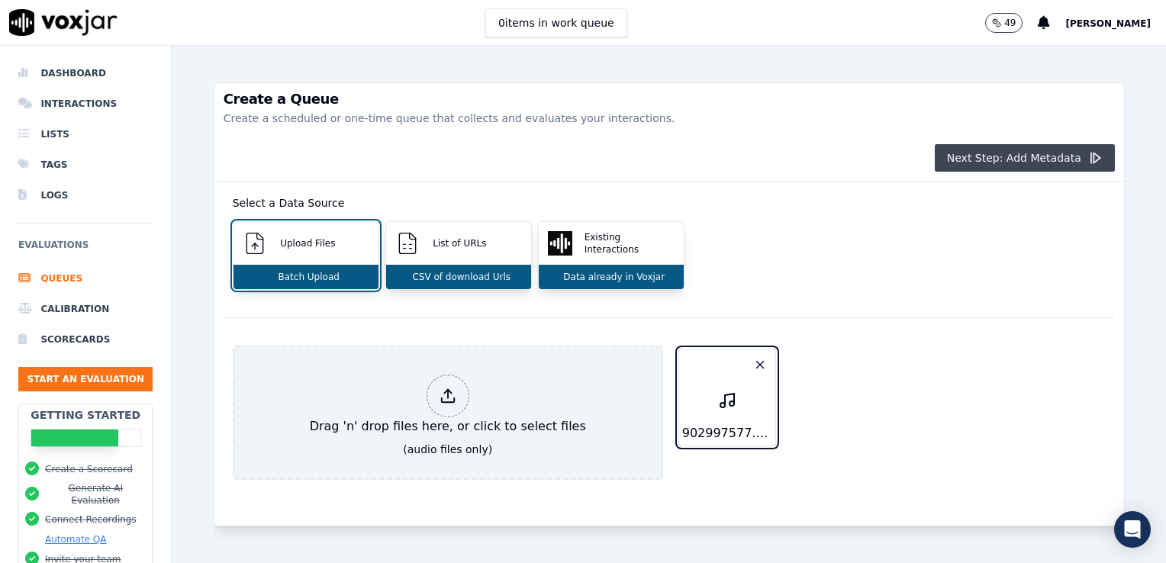
click at [1010, 156] on button "Next Step: Add Metadata" at bounding box center [1025, 157] width 180 height 27
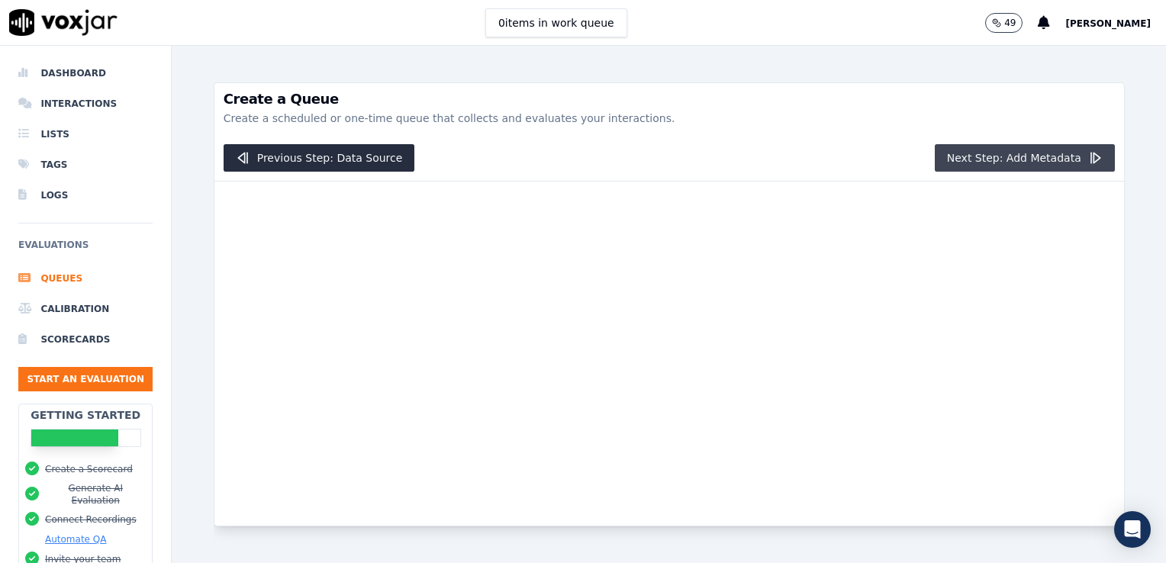
scroll to position [0, 0]
click at [1010, 156] on button "Next Step: Add Metadata" at bounding box center [1025, 157] width 180 height 27
click at [1087, 156] on icon "button" at bounding box center [1094, 157] width 15 height 15
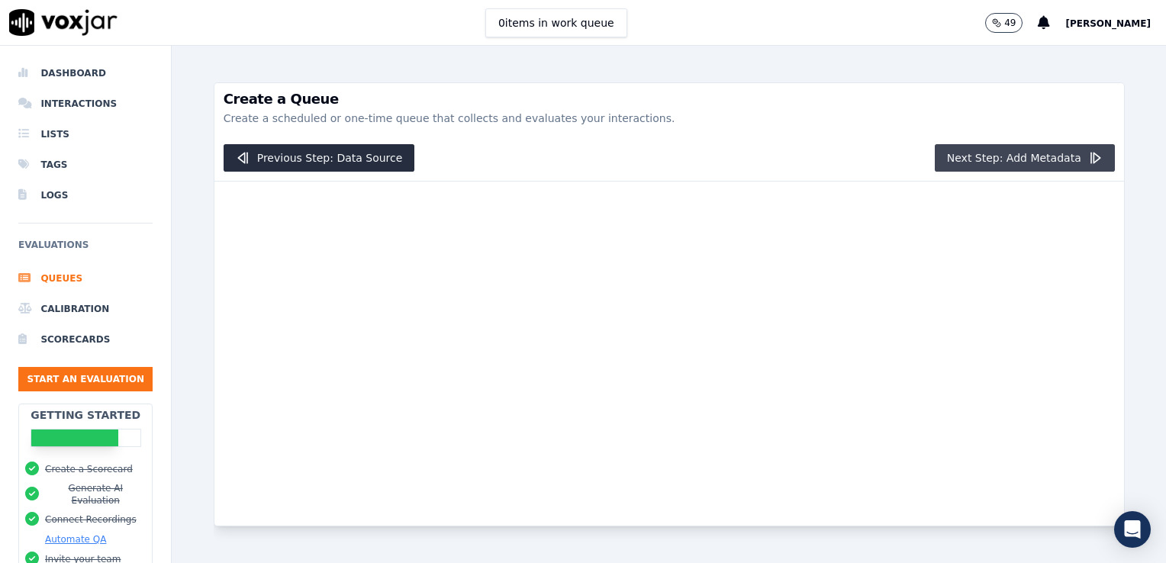
click at [1087, 156] on icon "button" at bounding box center [1094, 157] width 15 height 15
click at [1059, 160] on button "Next Step: Add Metadata" at bounding box center [1025, 157] width 180 height 27
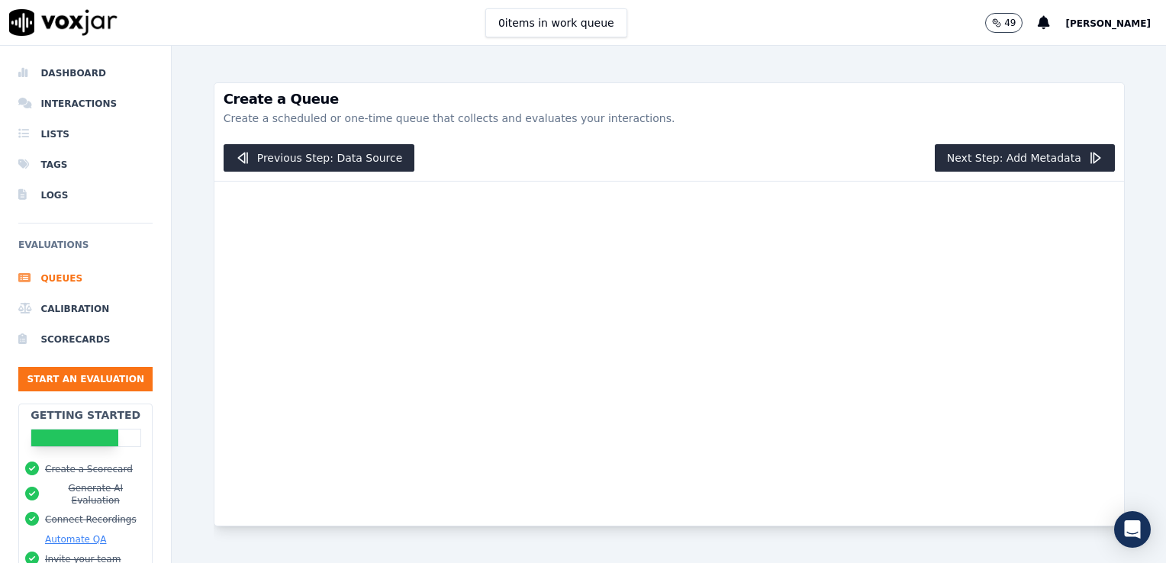
click at [989, 243] on div at bounding box center [669, 354] width 910 height 344
click at [1075, 147] on button "Next Step: Add Metadata" at bounding box center [1025, 157] width 180 height 27
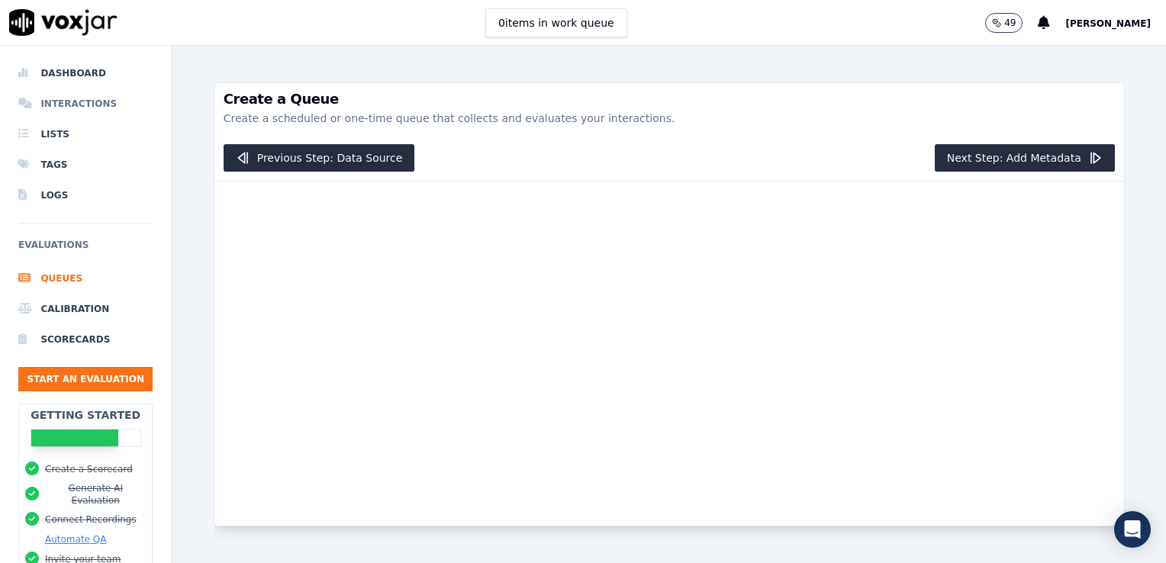
click at [63, 89] on li "Interactions" at bounding box center [85, 104] width 134 height 31
click at [107, 21] on img at bounding box center [63, 22] width 108 height 27
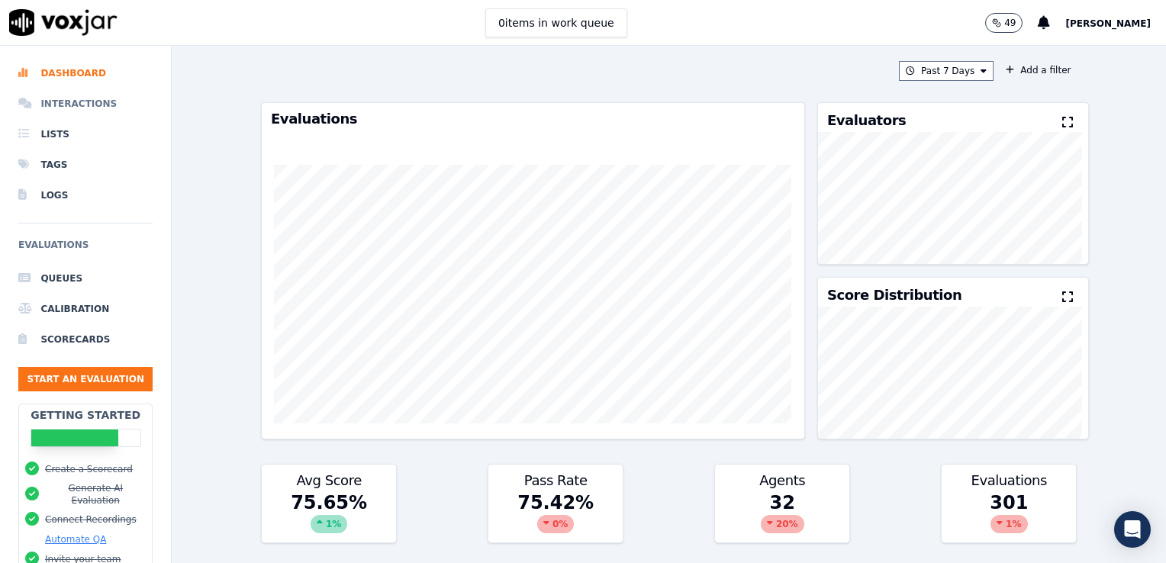
click at [64, 110] on li "Interactions" at bounding box center [85, 104] width 134 height 31
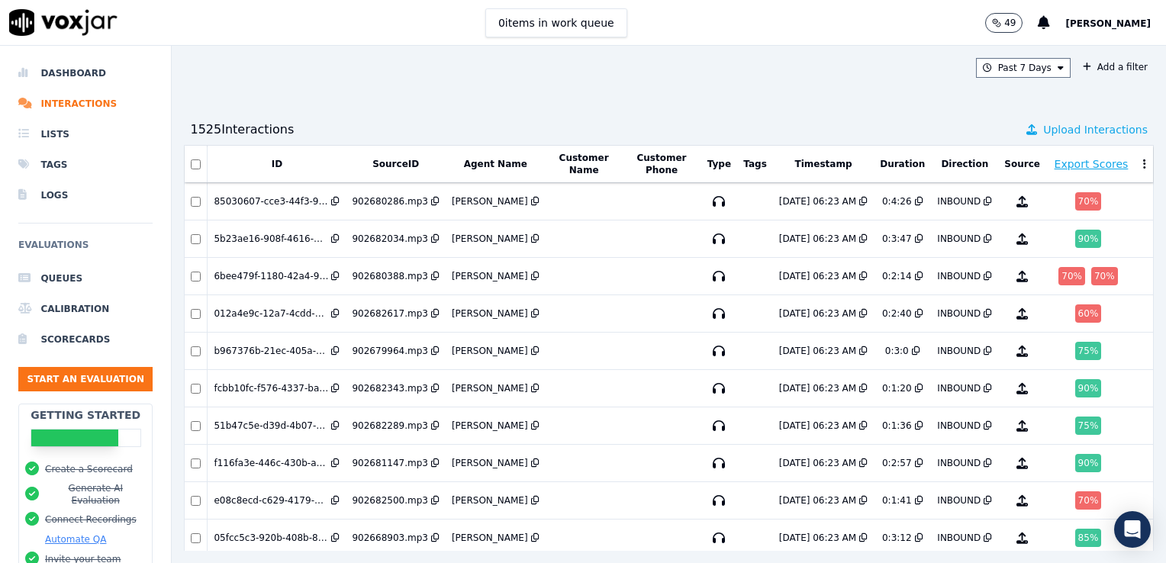
click at [1043, 127] on span "Upload Interactions" at bounding box center [1095, 129] width 105 height 15
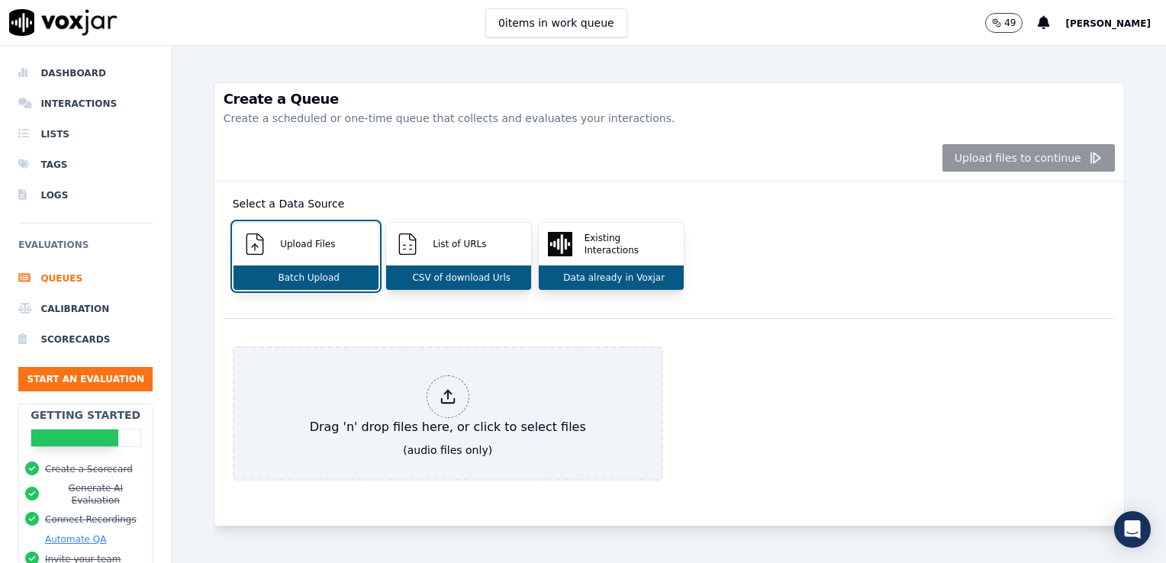
scroll to position [107, 0]
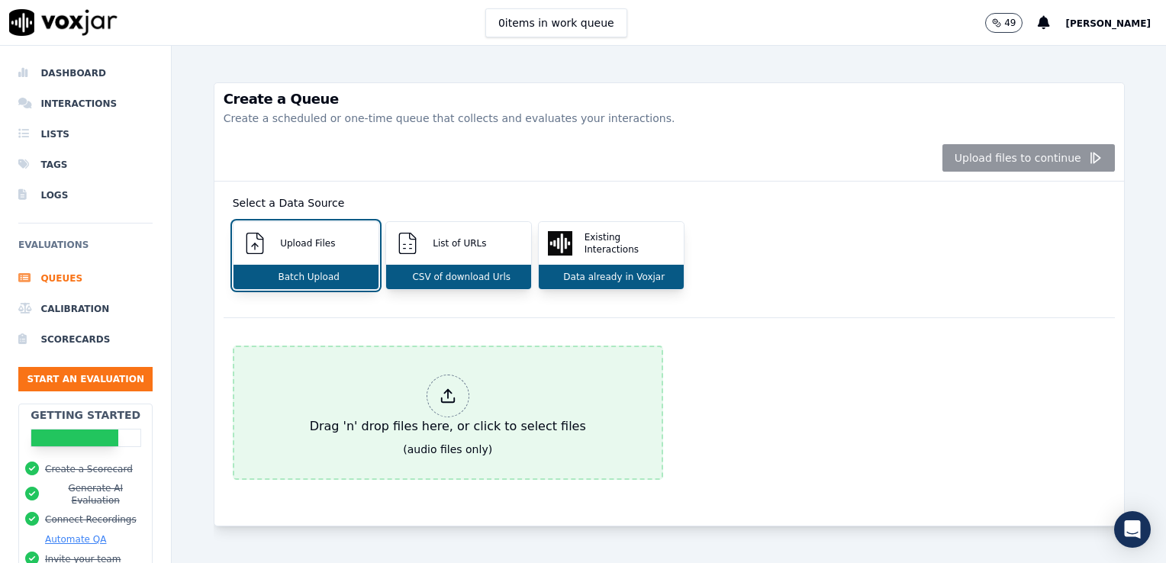
click at [513, 380] on div "Drag 'n' drop files here, or click to select files" at bounding box center [448, 405] width 288 height 73
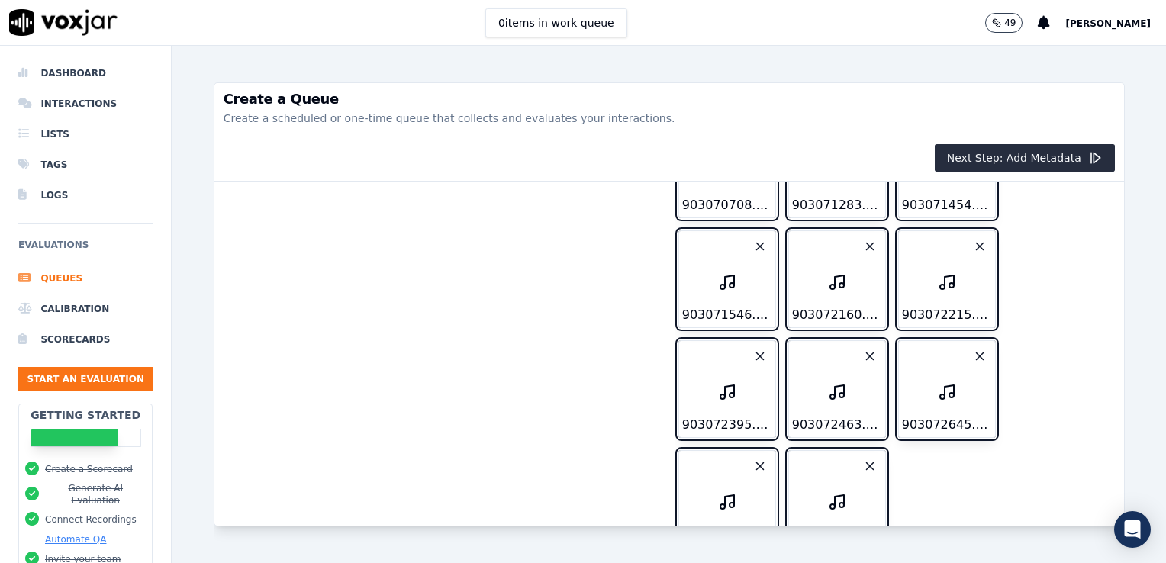
scroll to position [7214, 0]
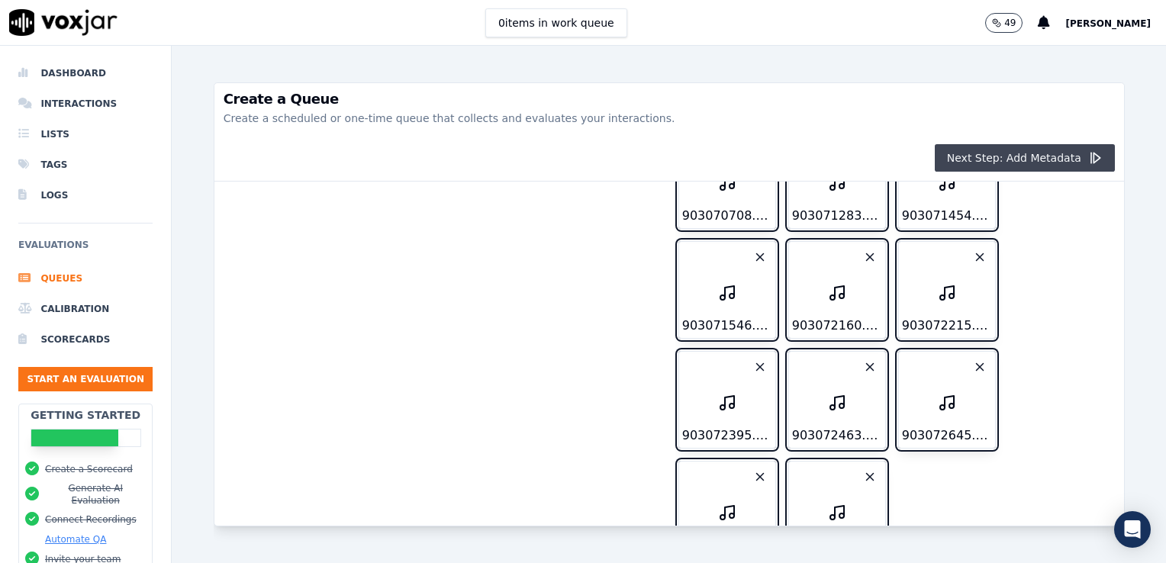
click at [1087, 153] on icon "button" at bounding box center [1094, 157] width 15 height 15
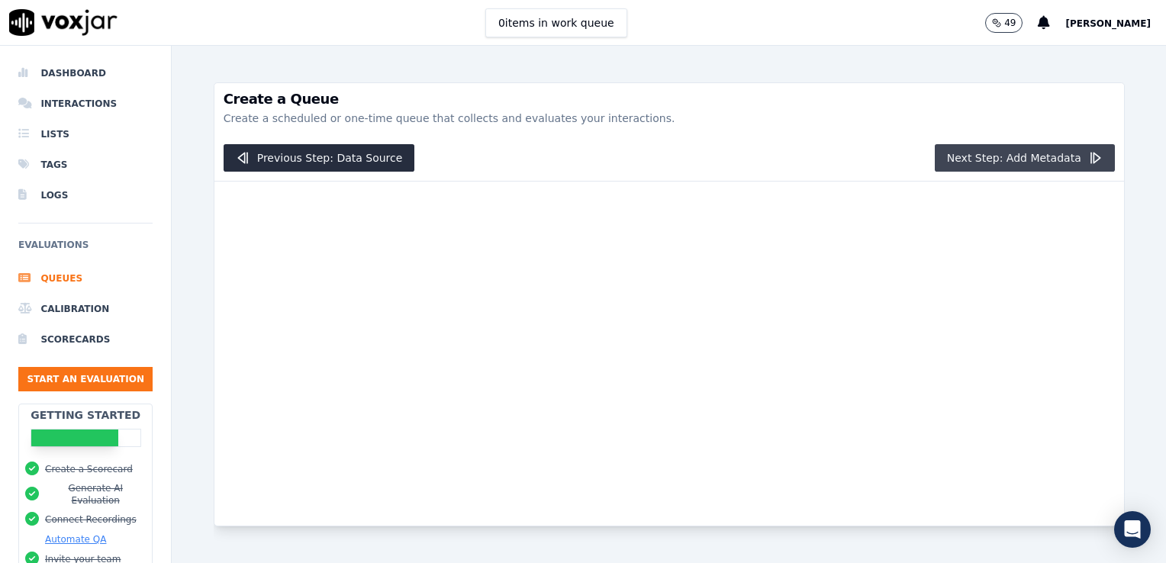
click at [1087, 153] on icon "button" at bounding box center [1094, 157] width 15 height 15
click at [1094, 18] on div "49 Deb Phillips" at bounding box center [1075, 22] width 181 height 45
click at [1096, 24] on span "[PERSON_NAME]" at bounding box center [1107, 23] width 85 height 11
click at [63, 23] on img at bounding box center [63, 22] width 108 height 27
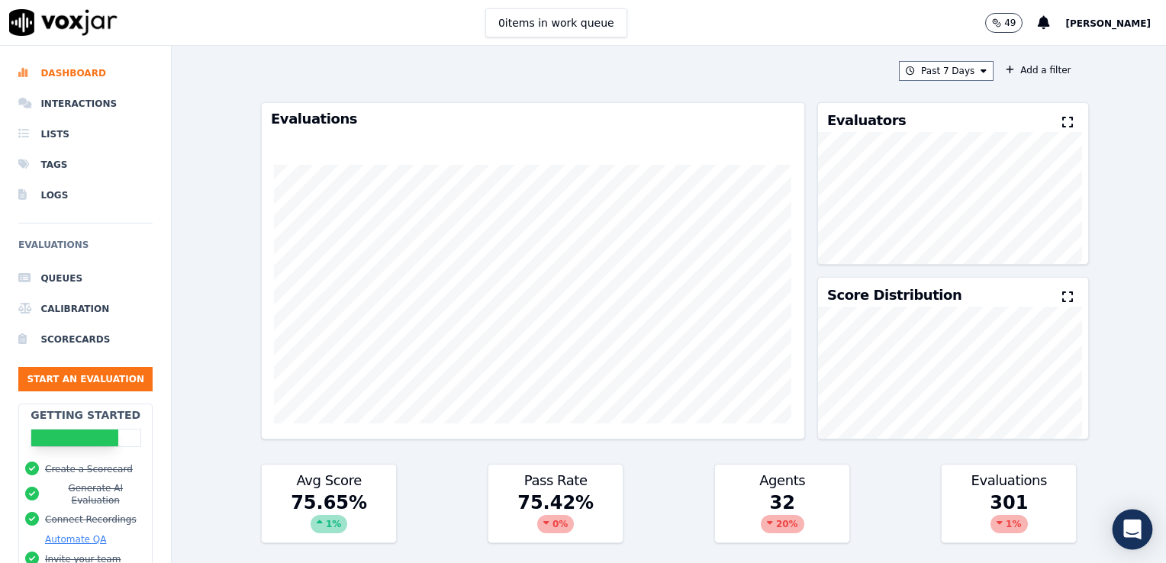
click at [1133, 530] on icon "Open Intercom Messenger" at bounding box center [1132, 530] width 18 height 20
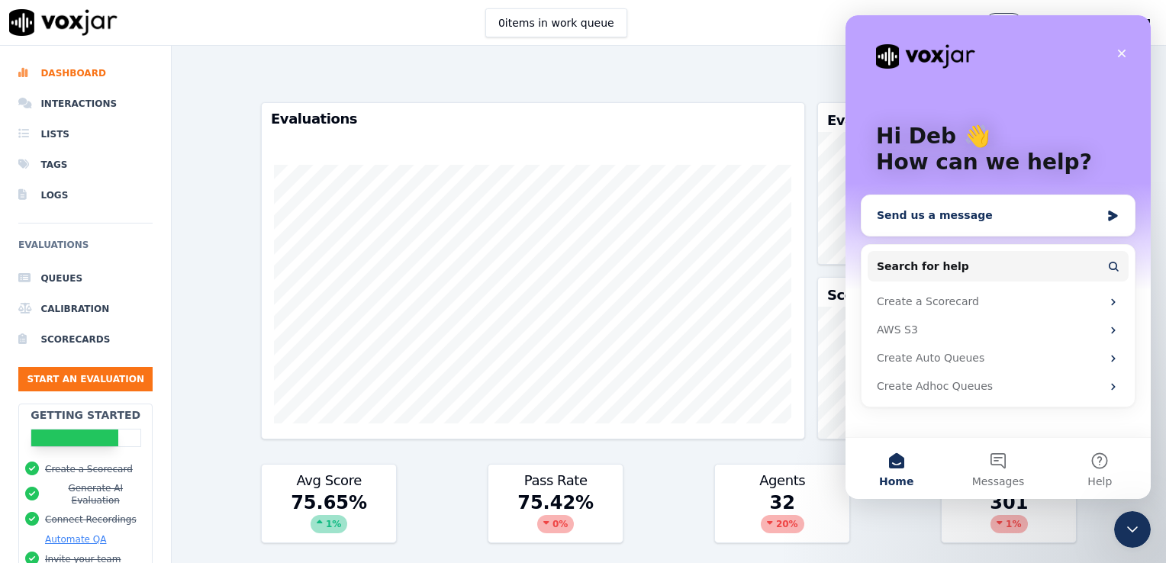
click at [942, 211] on div "Send us a message" at bounding box center [989, 216] width 224 height 16
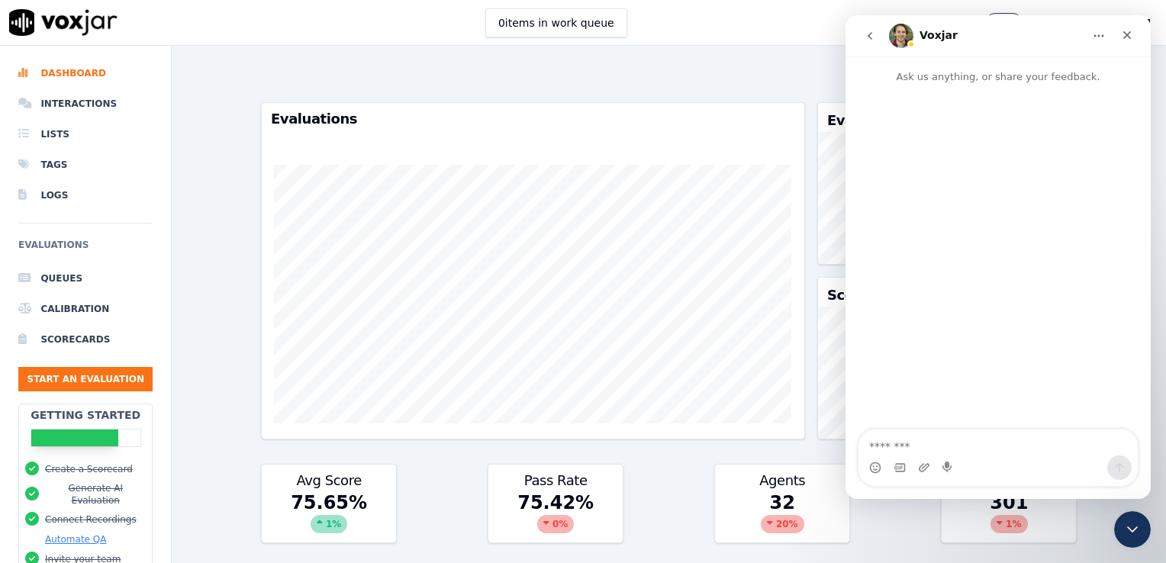
click at [869, 27] on button "go back" at bounding box center [869, 35] width 29 height 29
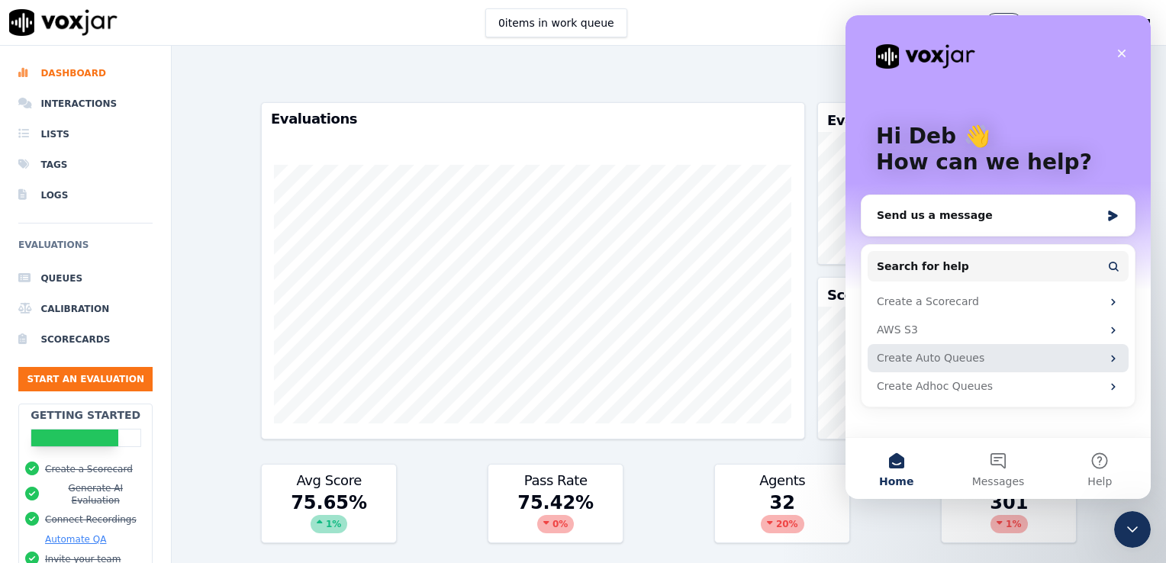
click at [944, 366] on div "Create Auto Queues" at bounding box center [998, 358] width 261 height 28
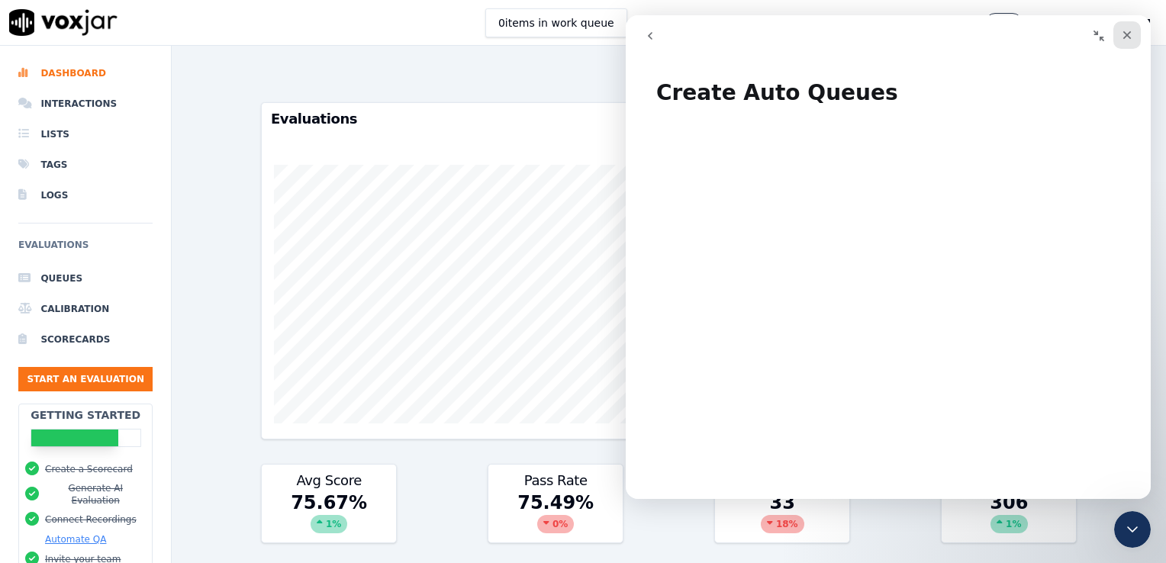
click at [1134, 37] on div "Close" at bounding box center [1126, 34] width 27 height 27
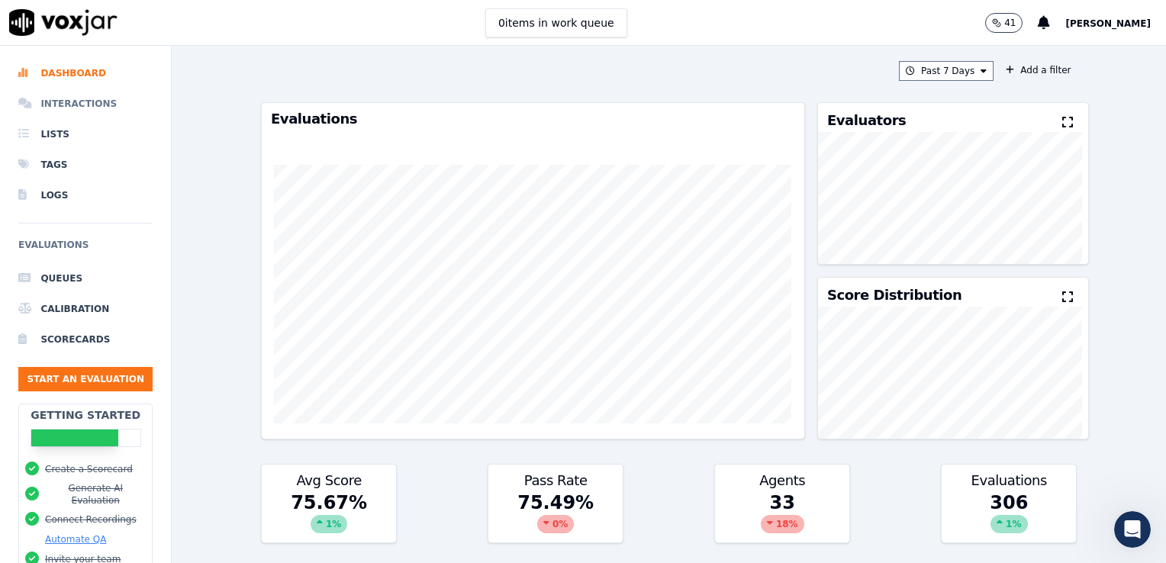
click at [84, 109] on li "Interactions" at bounding box center [85, 104] width 134 height 31
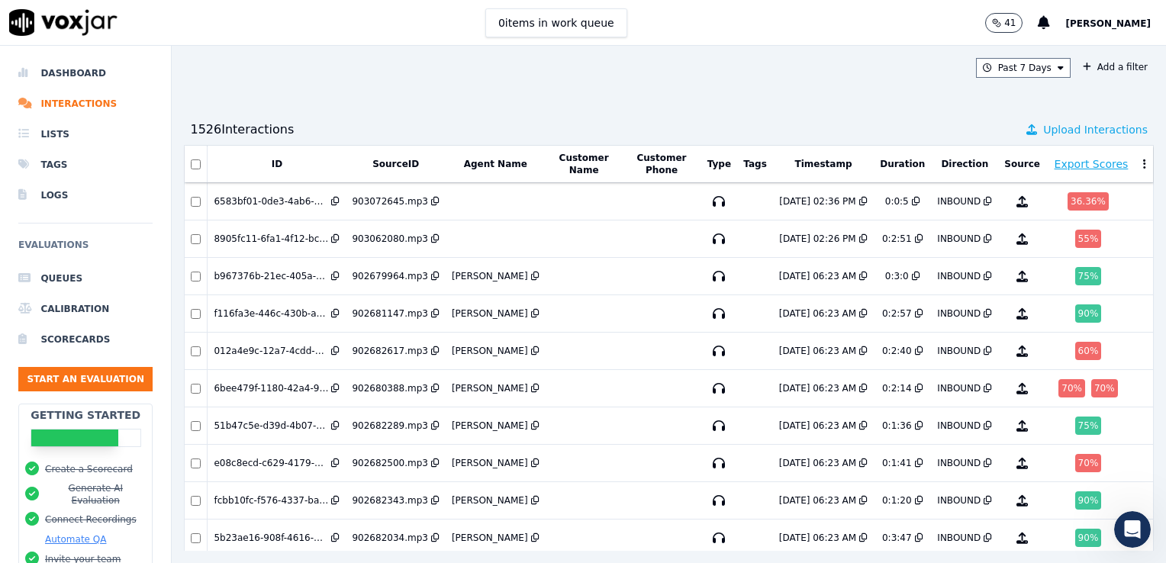
click at [1050, 130] on span "Upload Interactions" at bounding box center [1095, 129] width 105 height 15
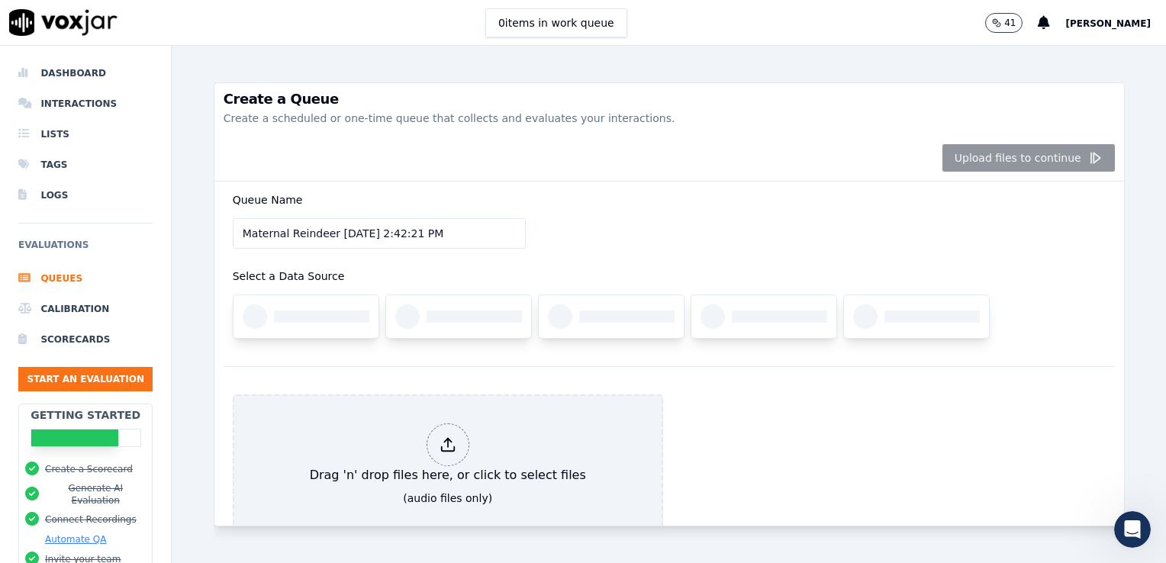
scroll to position [82, 0]
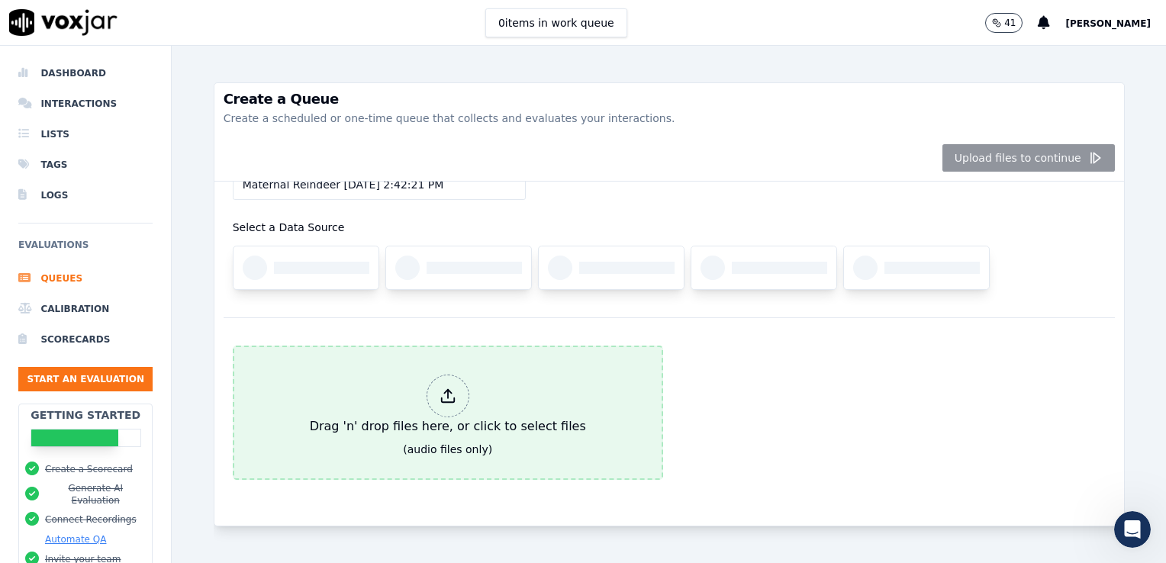
click at [470, 379] on div "Drag 'n' drop files here, or click to select files" at bounding box center [448, 405] width 288 height 73
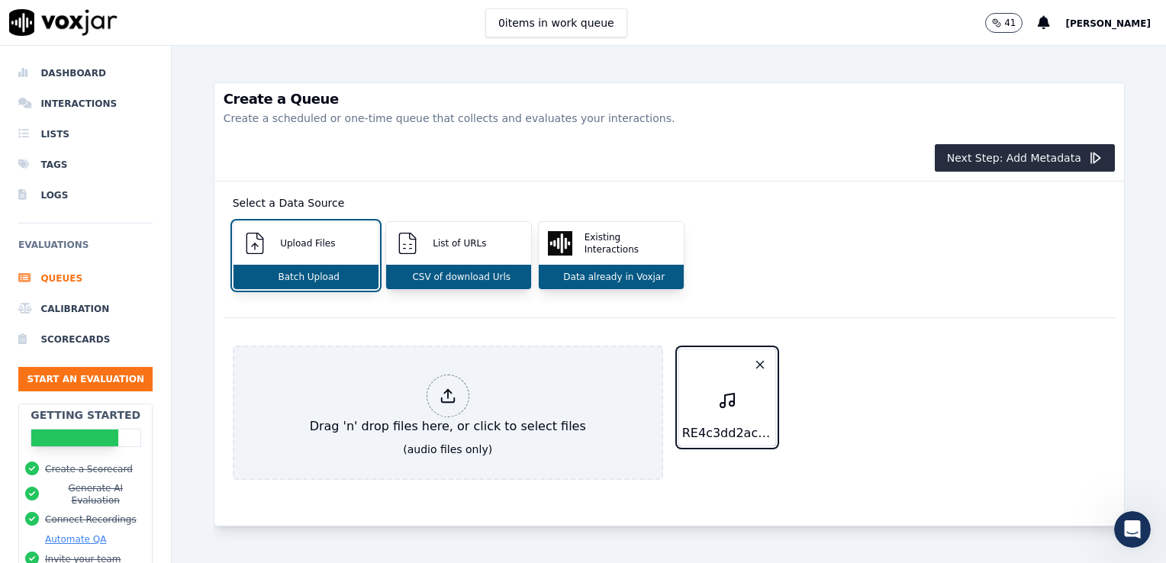
scroll to position [107, 0]
click at [994, 168] on button "Next Step: Add Metadata" at bounding box center [1025, 157] width 180 height 27
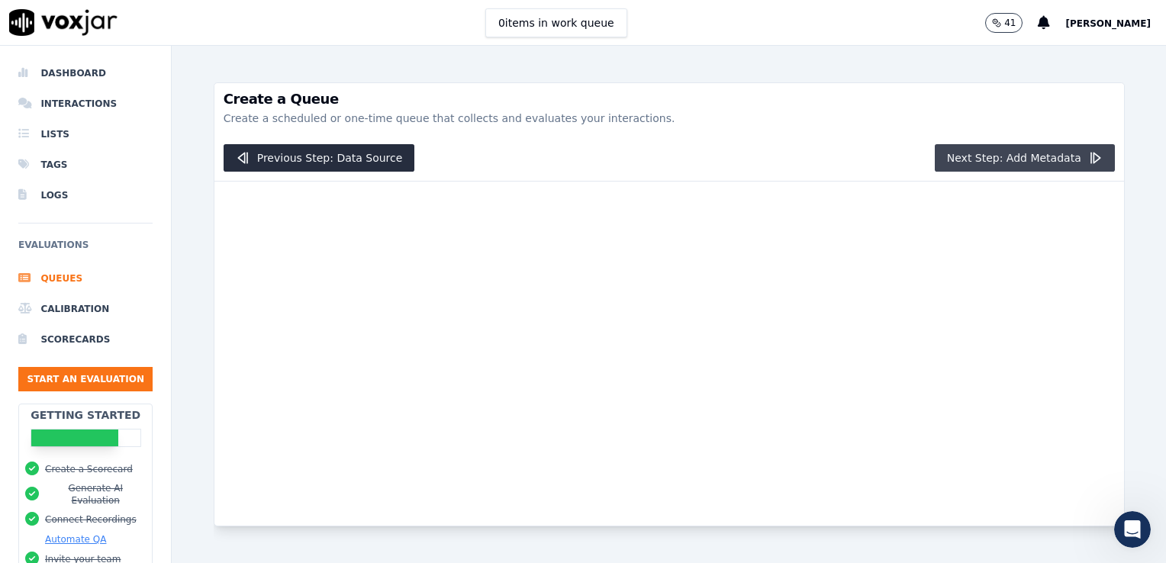
scroll to position [0, 0]
click at [994, 168] on button "Next Step: Add Metadata" at bounding box center [1025, 157] width 180 height 27
click at [589, 524] on div "Create a Queue Create a scheduled or one-time queue that collects and evaluates…" at bounding box center [669, 304] width 911 height 517
click at [53, 159] on li "Tags" at bounding box center [85, 165] width 134 height 31
click at [53, 128] on li "Lists" at bounding box center [85, 134] width 134 height 31
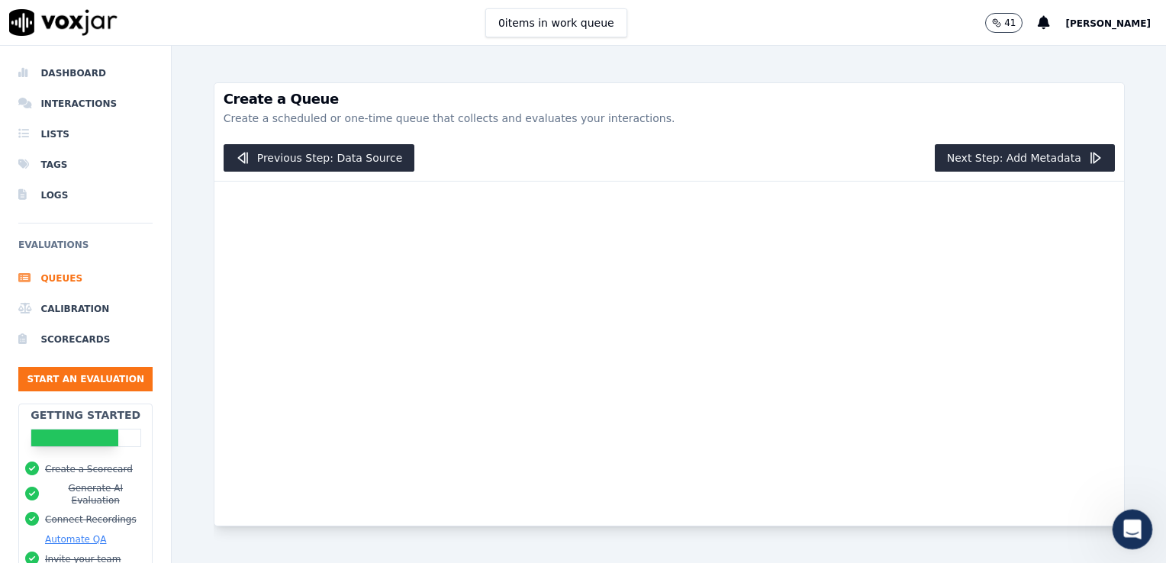
click at [1142, 532] on div "Open Intercom Messenger" at bounding box center [1130, 527] width 50 height 50
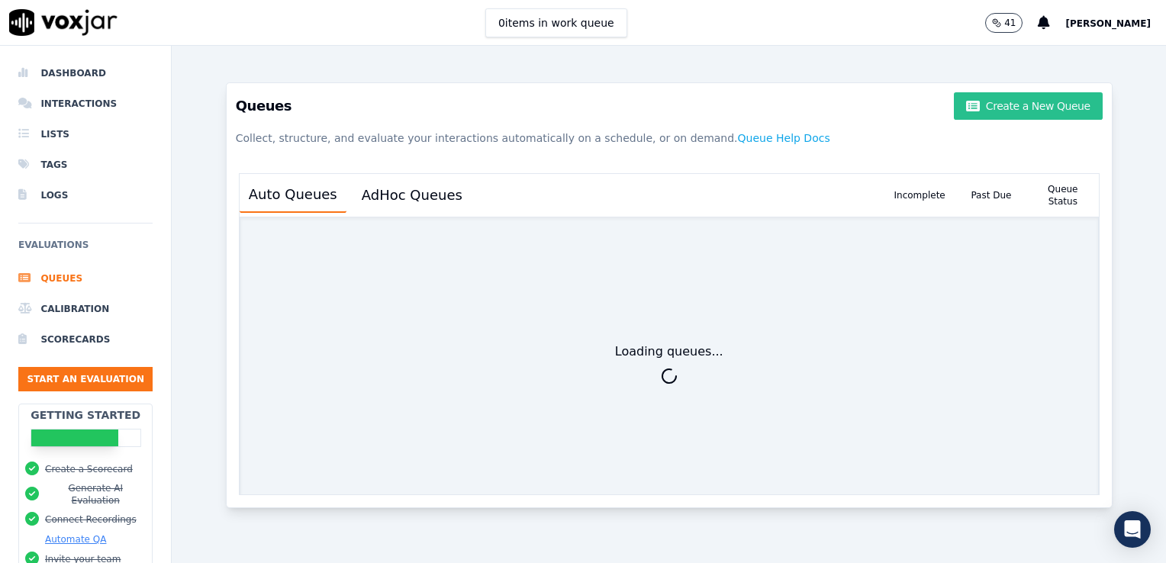
click at [978, 108] on button "Create a New Queue" at bounding box center [1028, 105] width 148 height 27
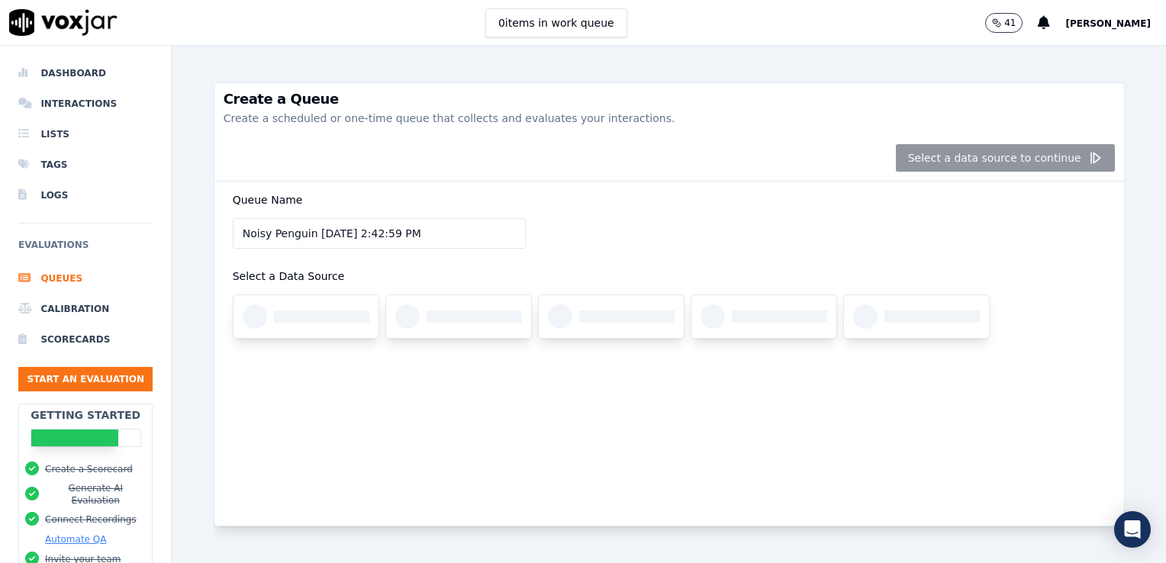
drag, startPoint x: 446, startPoint y: 232, endPoint x: 103, endPoint y: 240, distance: 342.7
click at [103, 240] on div "Dashboard Interactions Lists Tags Logs Evaluations Queues Calibration Scorecard…" at bounding box center [583, 304] width 1166 height 517
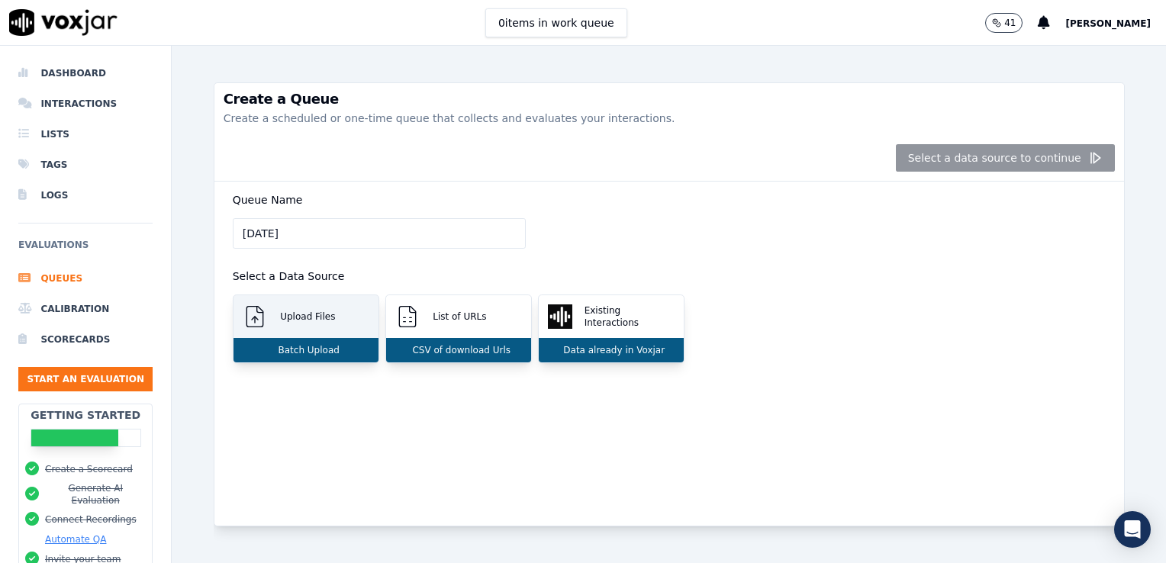
type input "[DATE]"
click at [333, 308] on div "Upload Files" at bounding box center [306, 316] width 145 height 43
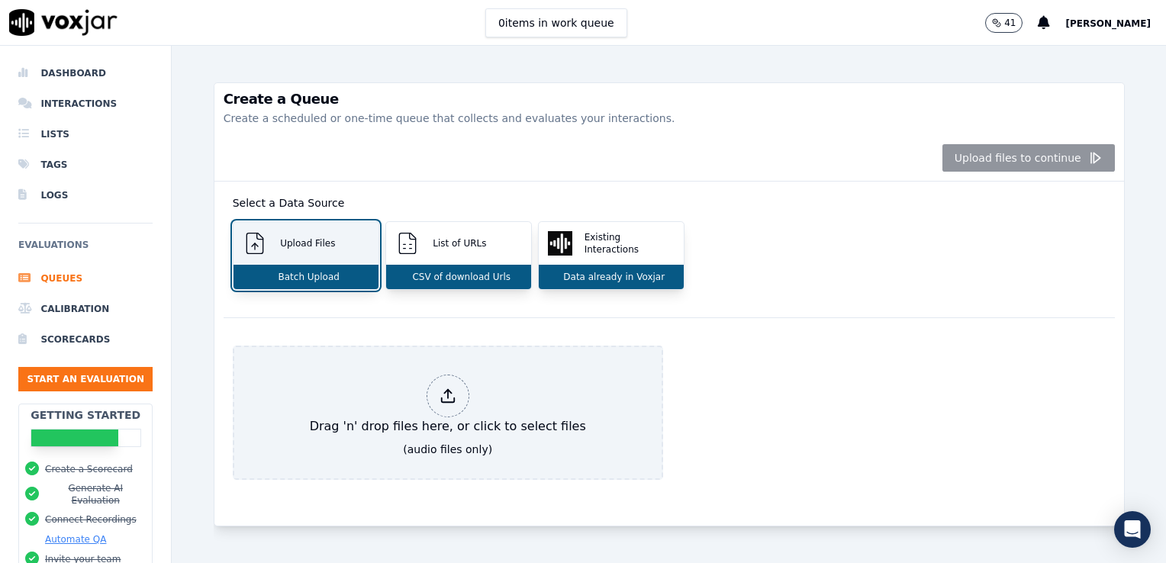
scroll to position [107, 0]
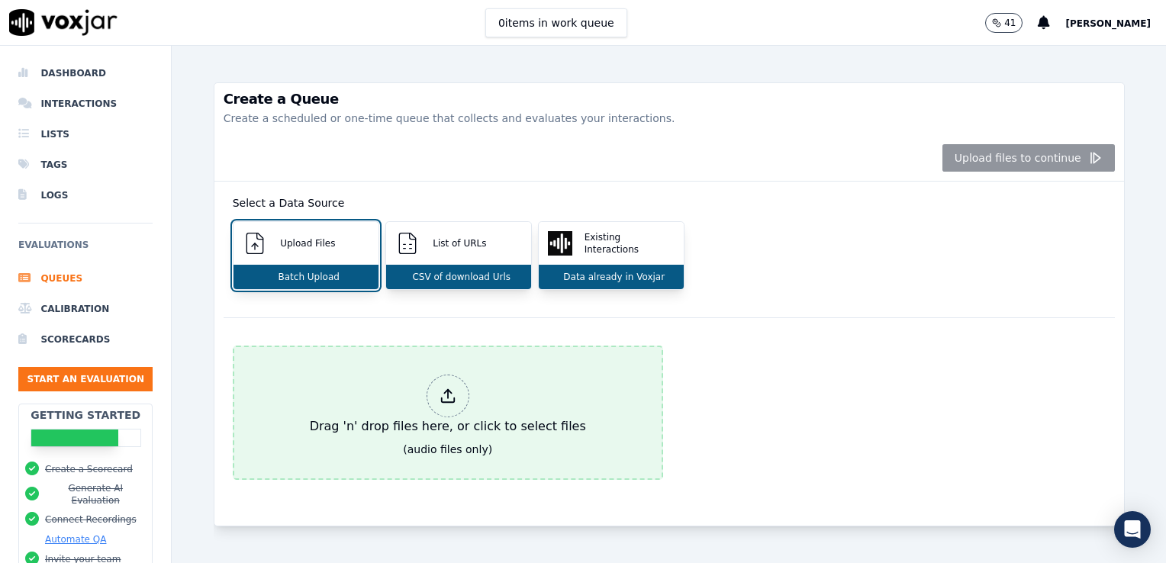
click at [444, 375] on div at bounding box center [448, 396] width 43 height 43
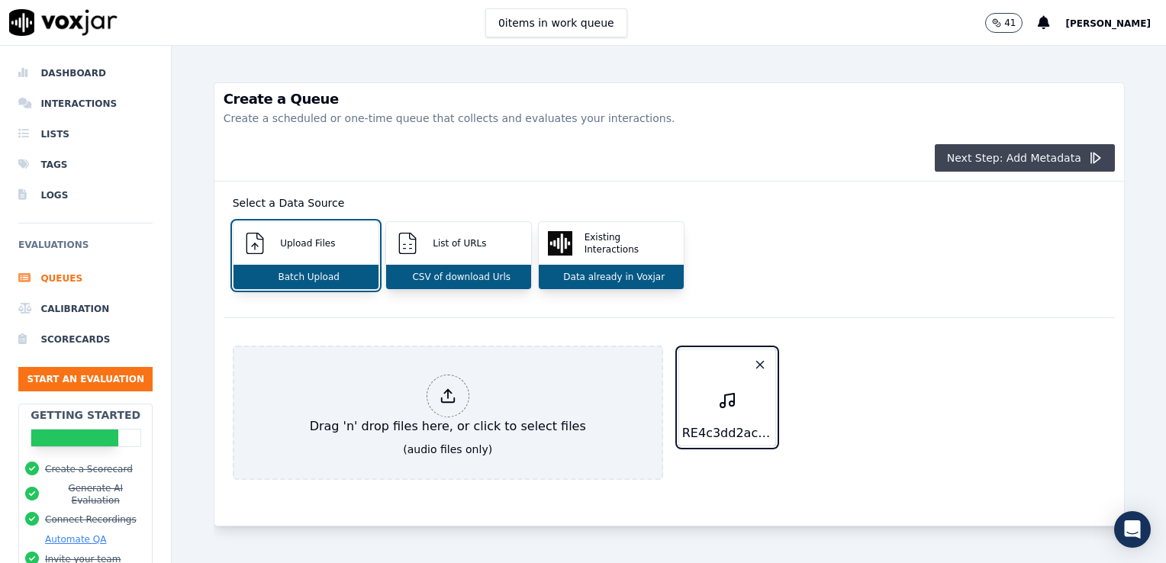
click at [1046, 156] on button "Next Step: Add Metadata" at bounding box center [1025, 157] width 180 height 27
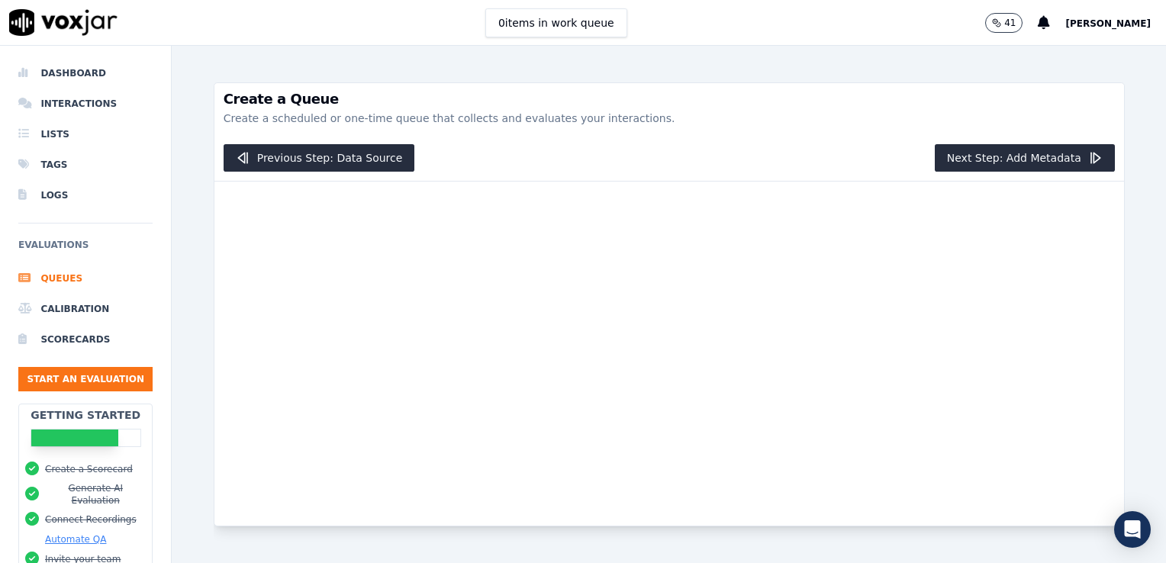
click at [868, 96] on h3 "Create a Queue" at bounding box center [669, 99] width 891 height 14
click at [1084, 157] on button "Next Step: Add Metadata" at bounding box center [1025, 157] width 180 height 27
click at [1017, 153] on button "Next Step: Add Metadata" at bounding box center [1025, 157] width 180 height 27
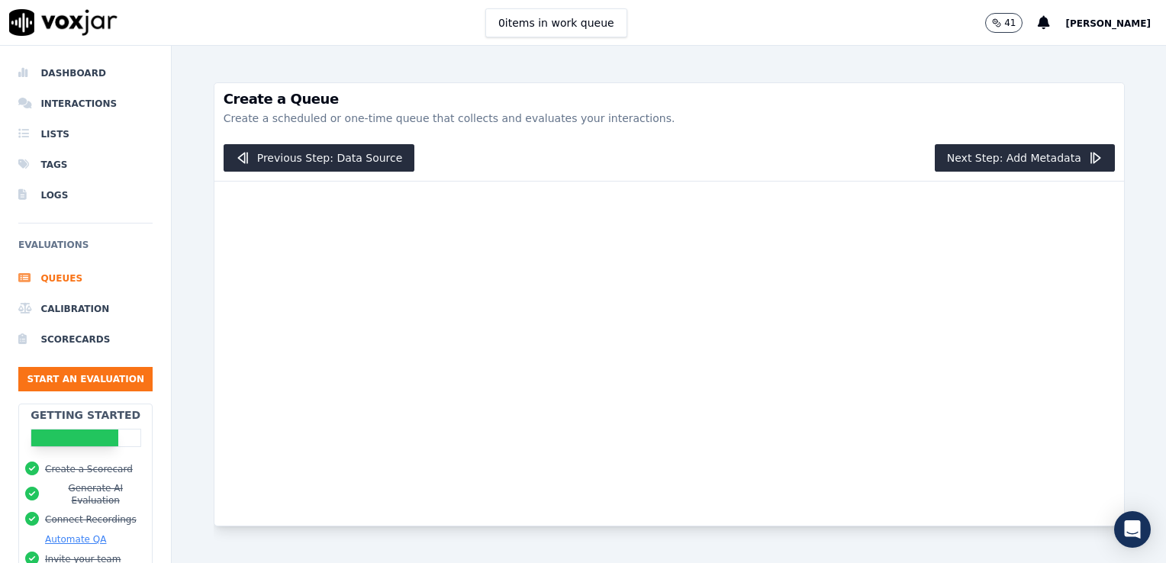
click at [984, 133] on div "Create a Queue Create a scheduled or one-time queue that collects and evaluates…" at bounding box center [669, 109] width 910 height 52
click at [955, 145] on button "Next Step: Add Metadata" at bounding box center [1025, 157] width 180 height 27
click at [952, 145] on button "Next Step: Add Metadata" at bounding box center [1025, 157] width 180 height 27
click at [952, 147] on button "Next Step: Add Metadata" at bounding box center [1025, 157] width 180 height 27
click at [959, 149] on button "Next Step: Add Metadata" at bounding box center [1025, 157] width 180 height 27
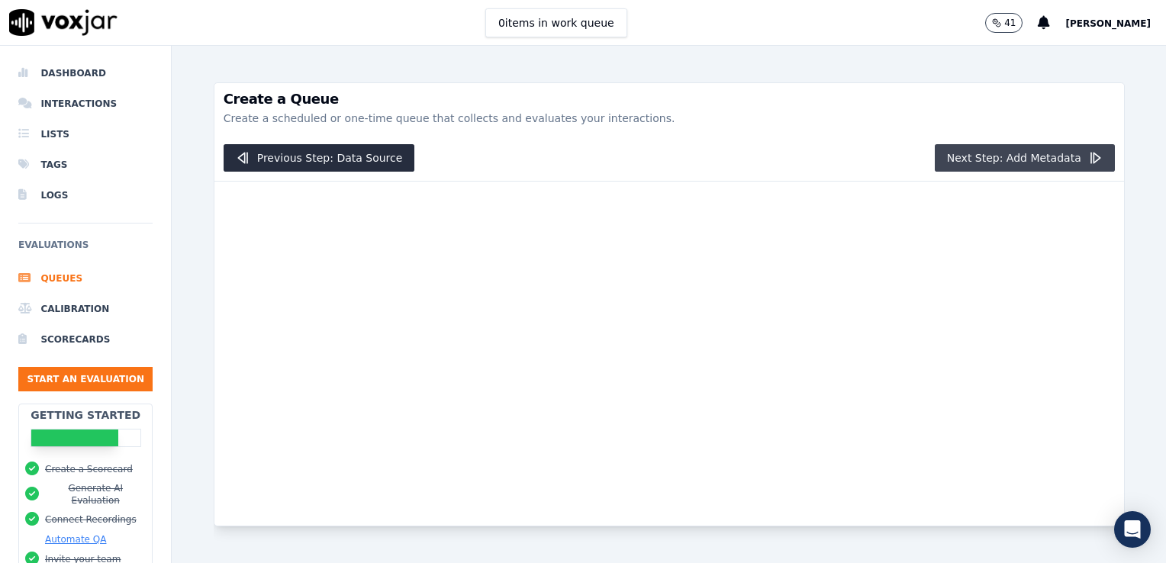
click at [968, 151] on button "Next Step: Add Metadata" at bounding box center [1025, 157] width 180 height 27
click at [968, 150] on button "Next Step: Add Metadata" at bounding box center [1025, 157] width 180 height 27
click at [53, 113] on li "Interactions" at bounding box center [85, 104] width 134 height 31
click at [79, 76] on li "Dashboard" at bounding box center [85, 73] width 134 height 31
click at [78, 106] on li "Interactions" at bounding box center [85, 104] width 134 height 31
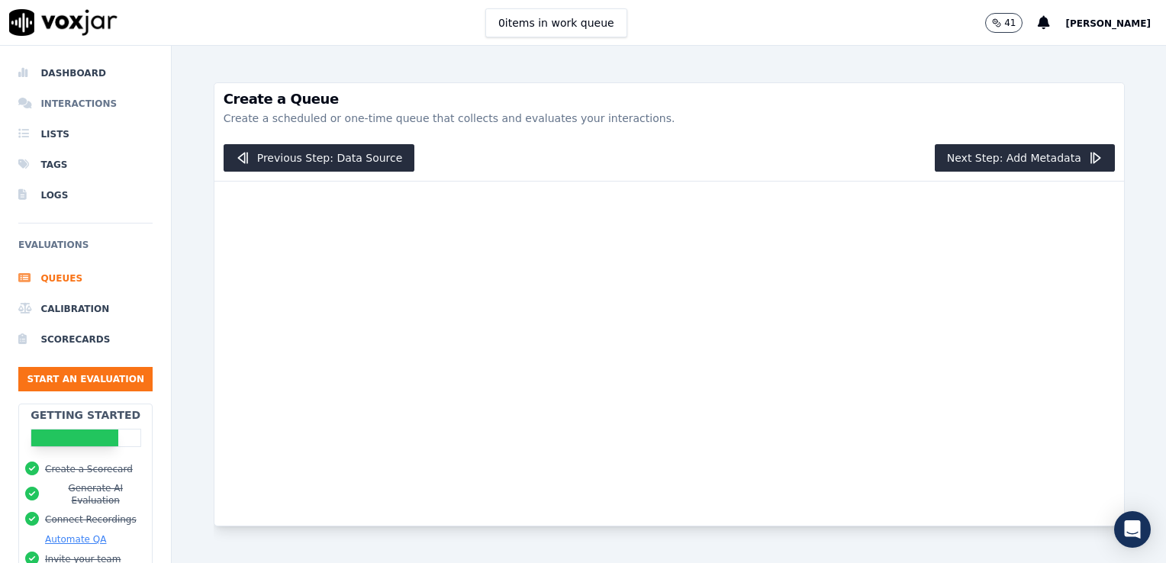
click at [78, 106] on li "Interactions" at bounding box center [85, 104] width 134 height 31
click at [59, 66] on li "Dashboard" at bounding box center [85, 73] width 134 height 31
click at [70, 18] on img at bounding box center [63, 22] width 108 height 27
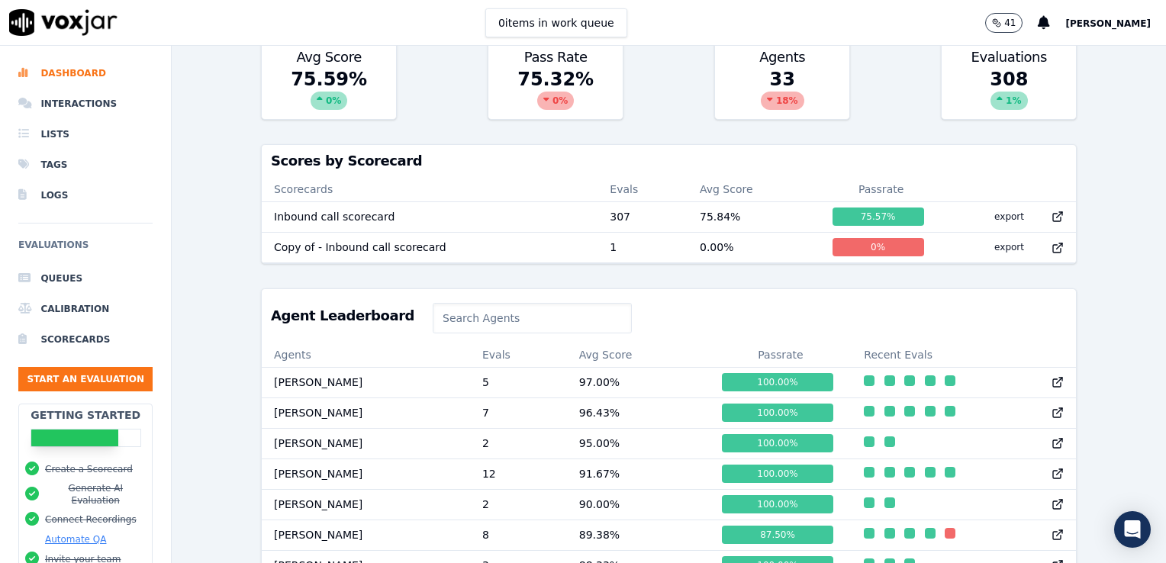
click at [1084, 313] on div "Past 7 Days Add a filter Evaluations Evaluators Score Distribution Avg Score 75…" at bounding box center [669, 304] width 994 height 517
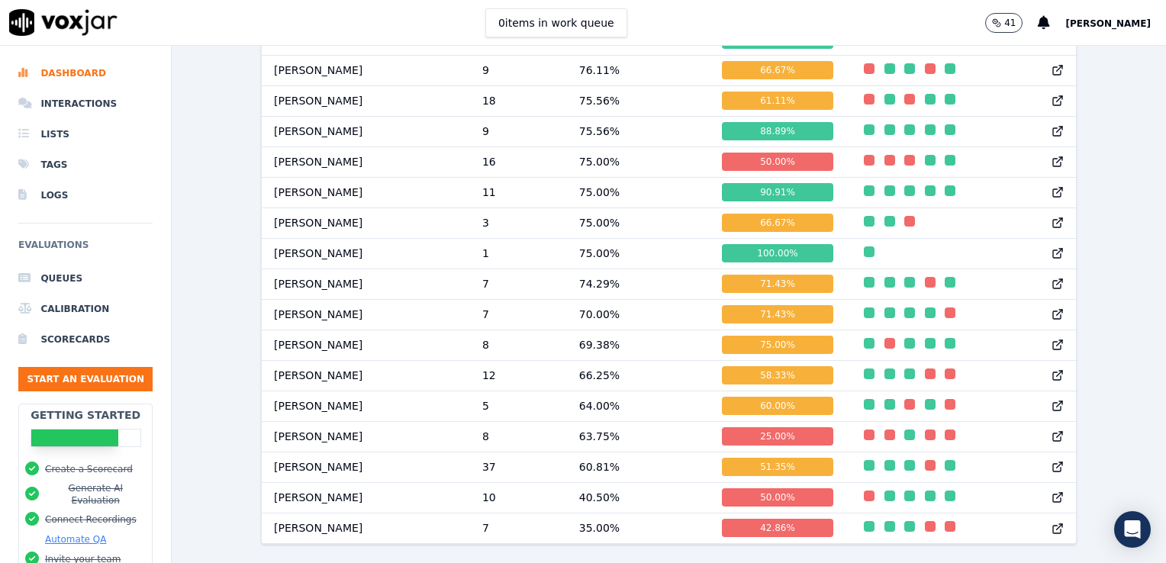
scroll to position [1268, 0]
click at [76, 288] on li "Queues" at bounding box center [85, 278] width 134 height 31
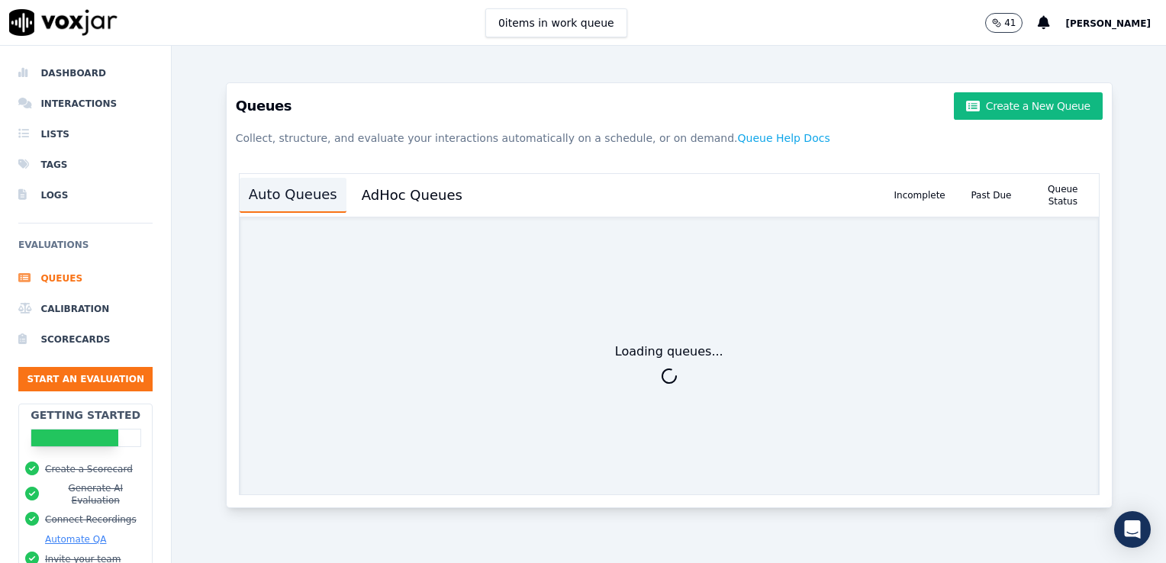
click at [288, 188] on button "Auto Queues" at bounding box center [293, 195] width 107 height 35
click at [61, 66] on li "Dashboard" at bounding box center [85, 73] width 134 height 31
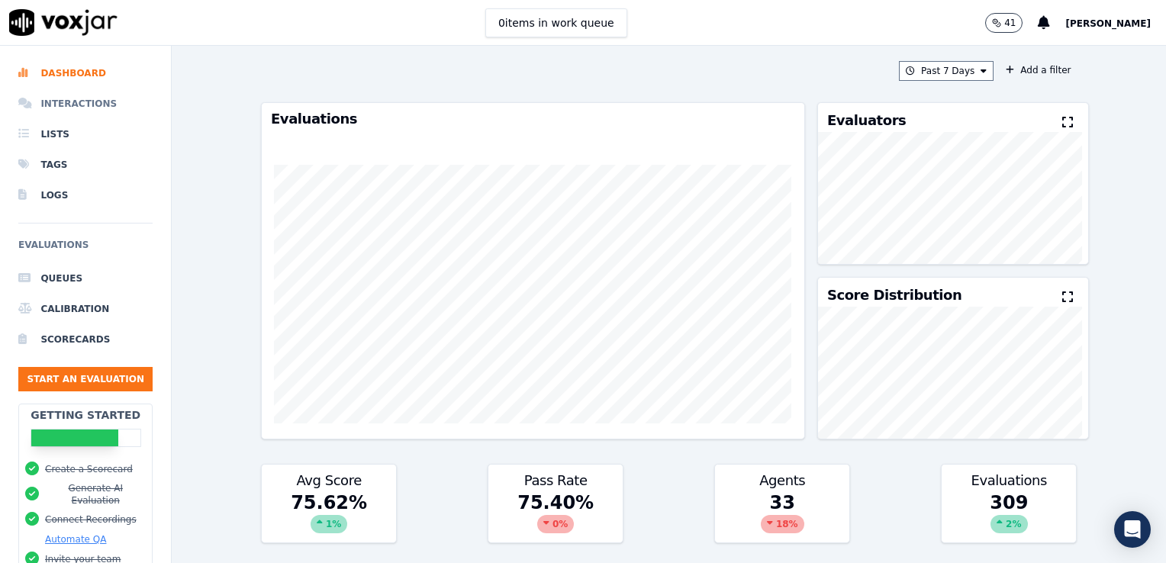
click at [85, 99] on li "Interactions" at bounding box center [85, 104] width 134 height 31
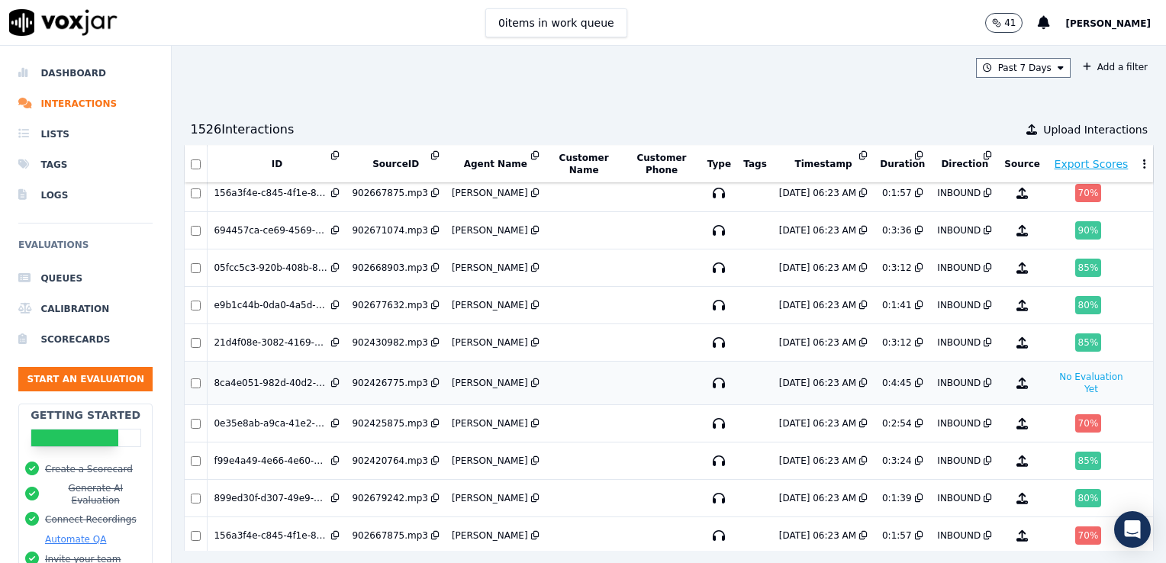
scroll to position [419, 0]
click at [923, 77] on div "Past 7 Days Add a filter" at bounding box center [669, 68] width 970 height 20
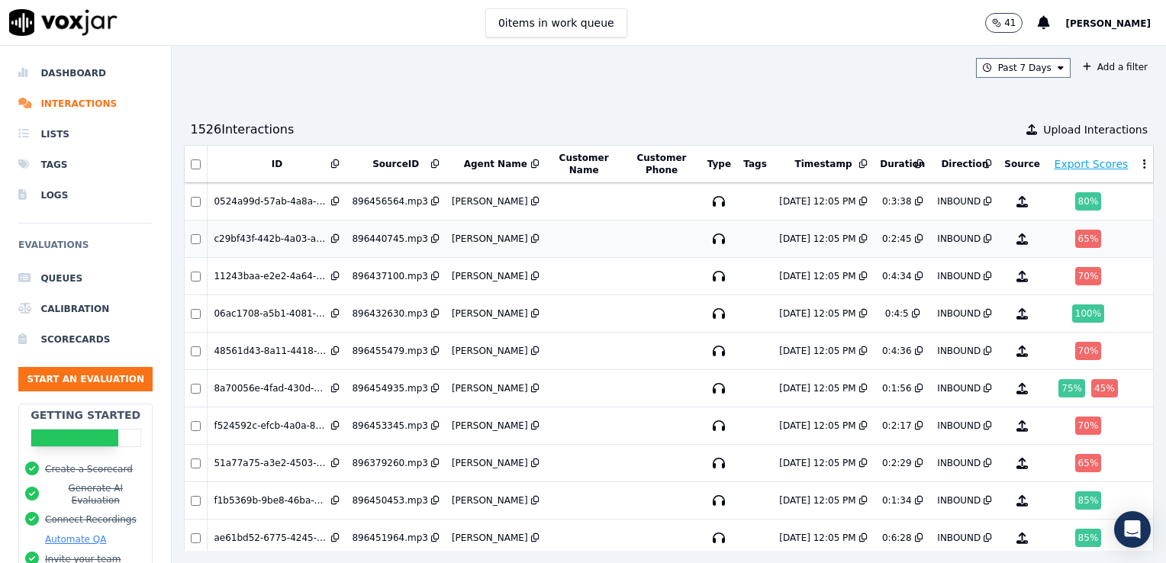
scroll to position [3271, 0]
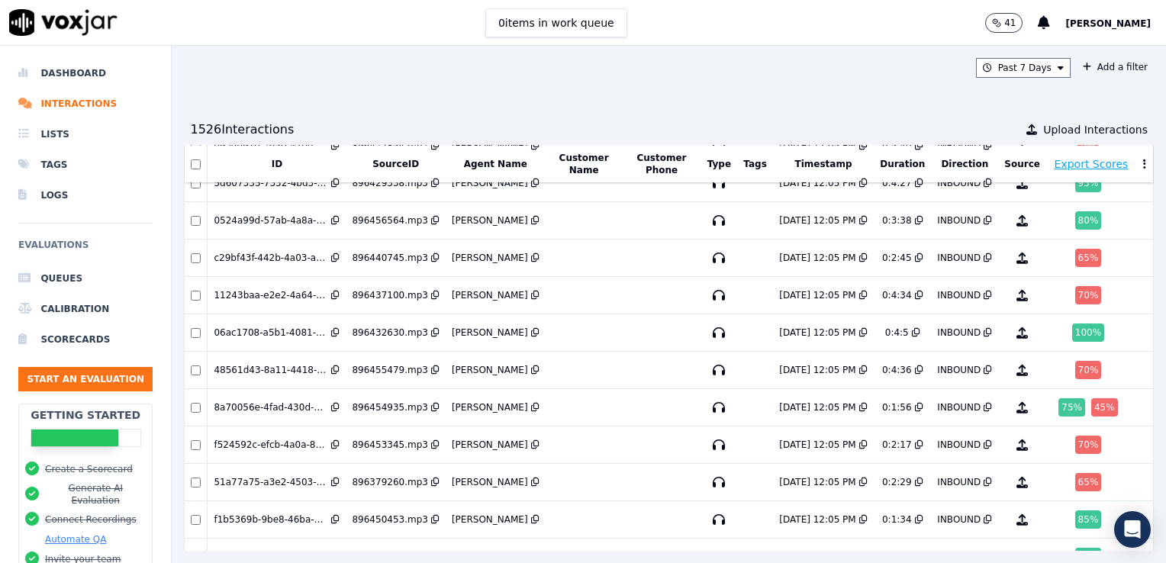
click at [1094, 138] on div "1526 Interaction s Upload Interactions" at bounding box center [669, 129] width 970 height 31
click at [1091, 133] on span "Upload Interactions" at bounding box center [1095, 129] width 105 height 15
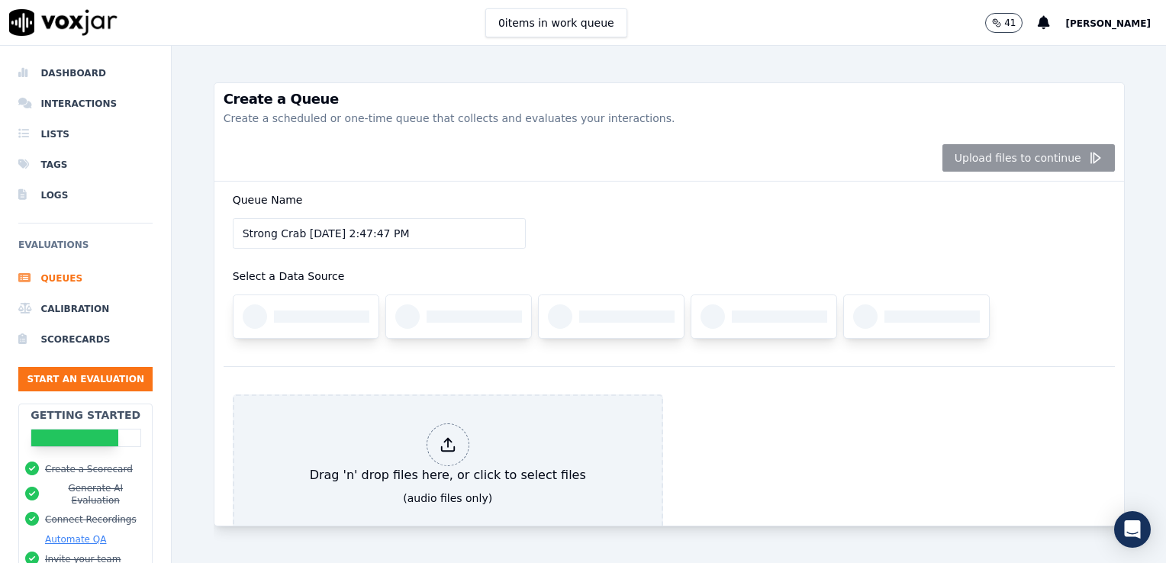
click at [518, 153] on div "Upload files to continue" at bounding box center [669, 158] width 910 height 47
click at [327, 311] on div at bounding box center [321, 317] width 95 height 12
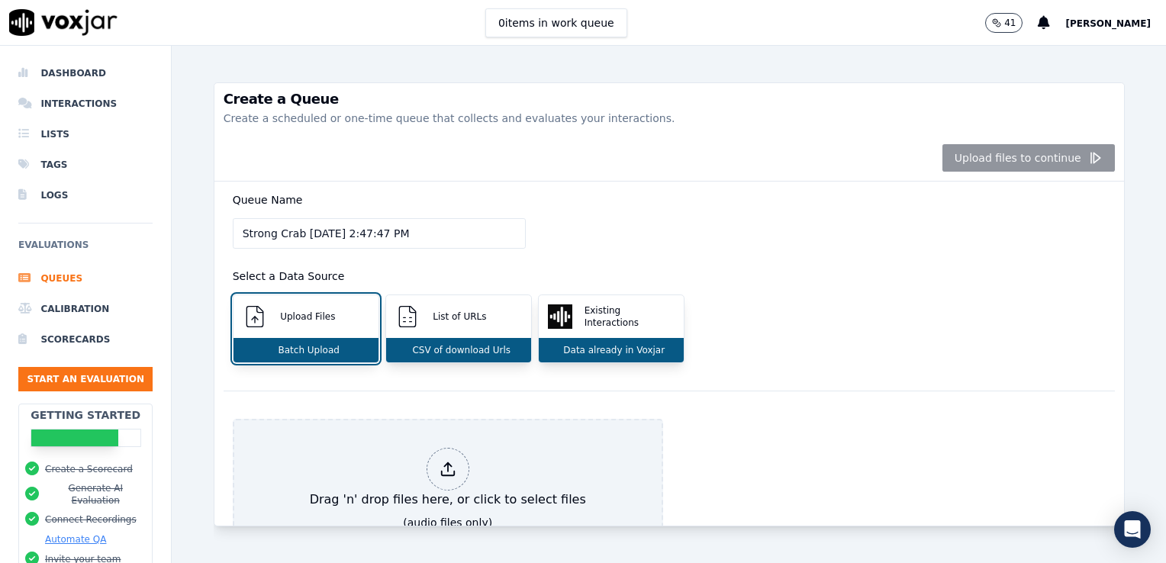
click at [1037, 160] on div "Upload files to continue" at bounding box center [669, 158] width 910 height 47
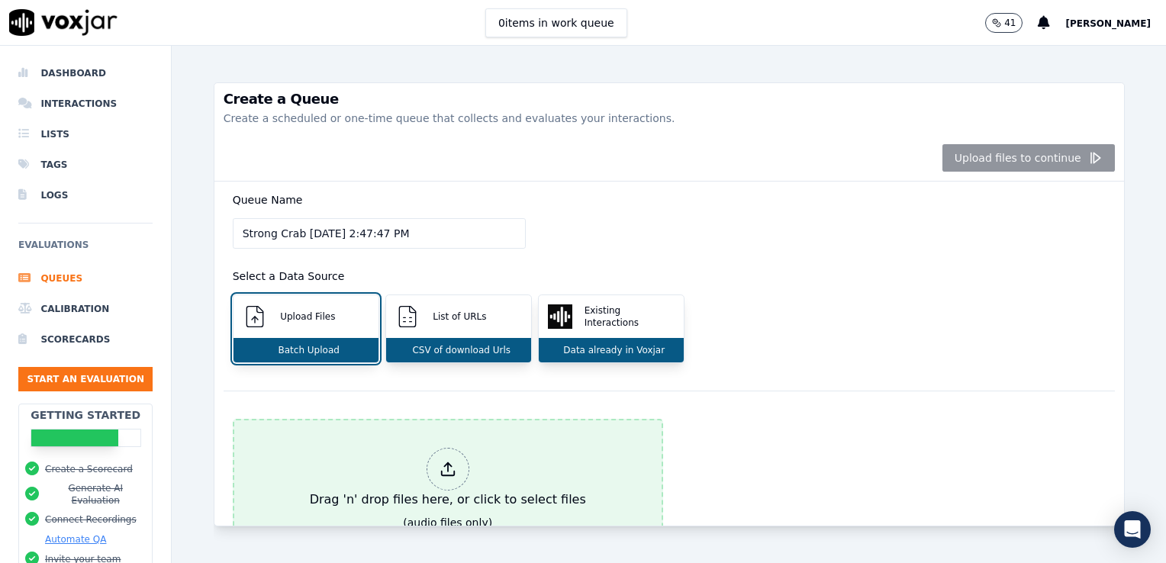
click at [525, 458] on div "Drag 'n' drop files here, or click to select files" at bounding box center [448, 478] width 288 height 73
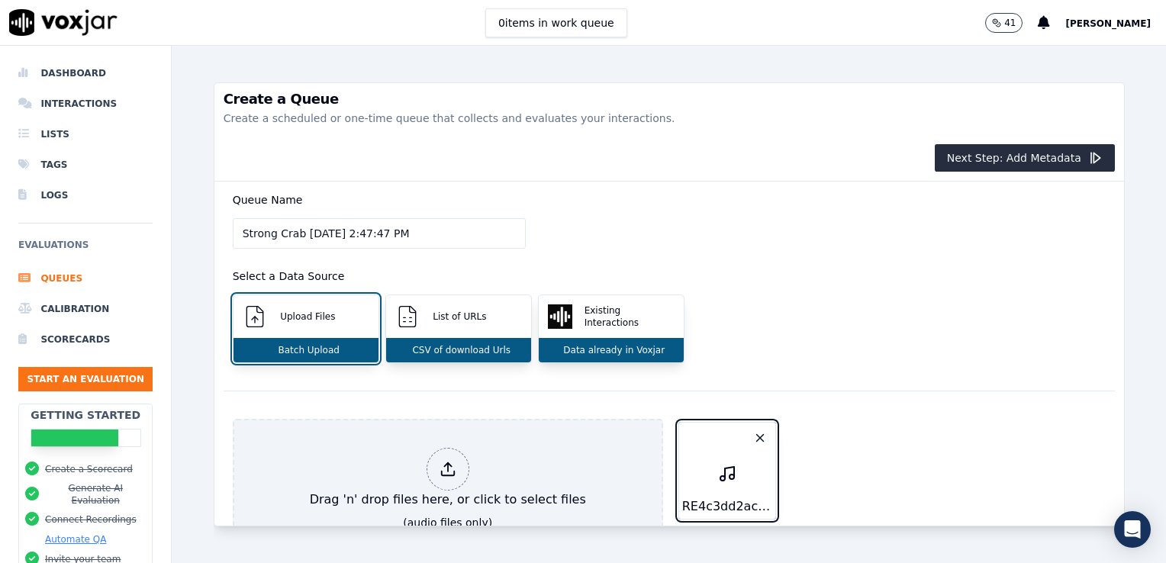
scroll to position [107, 0]
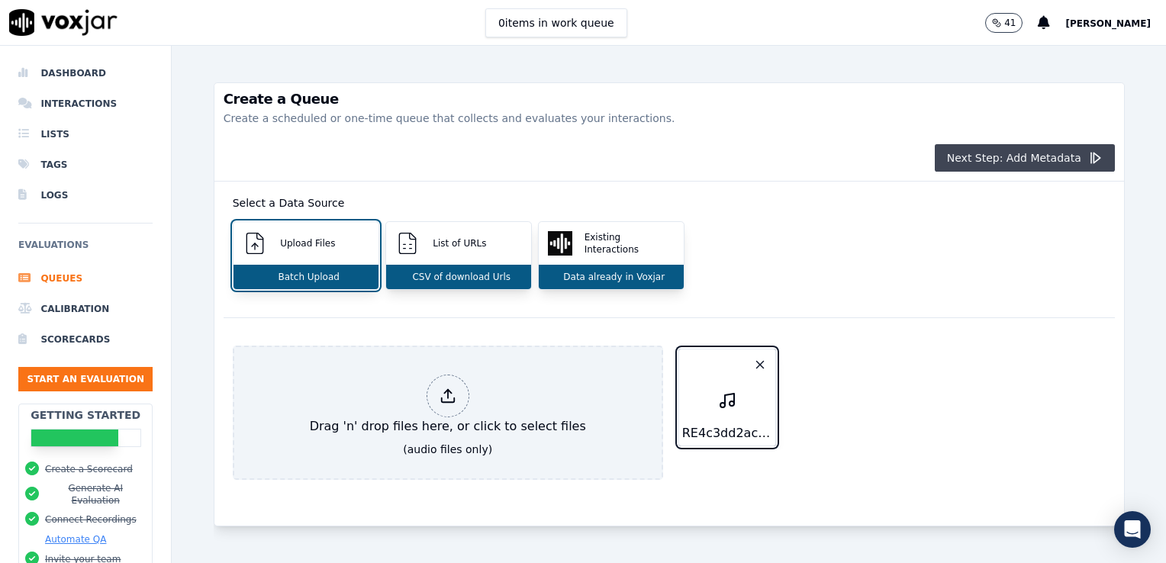
click at [1078, 166] on button "Next Step: Add Metadata" at bounding box center [1025, 157] width 180 height 27
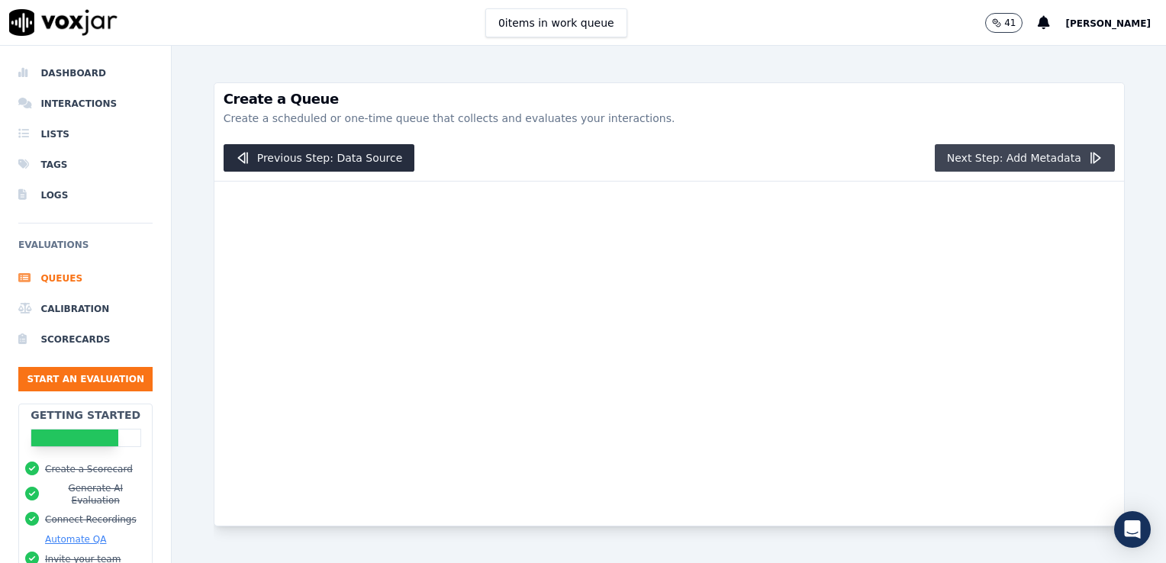
click at [1078, 166] on button "Next Step: Add Metadata" at bounding box center [1025, 157] width 180 height 27
click at [888, 337] on div at bounding box center [669, 354] width 910 height 344
click at [71, 307] on li "Calibration" at bounding box center [85, 309] width 134 height 31
click at [76, 63] on li "Dashboard" at bounding box center [85, 73] width 134 height 31
click at [75, 78] on li "Dashboard" at bounding box center [85, 73] width 134 height 31
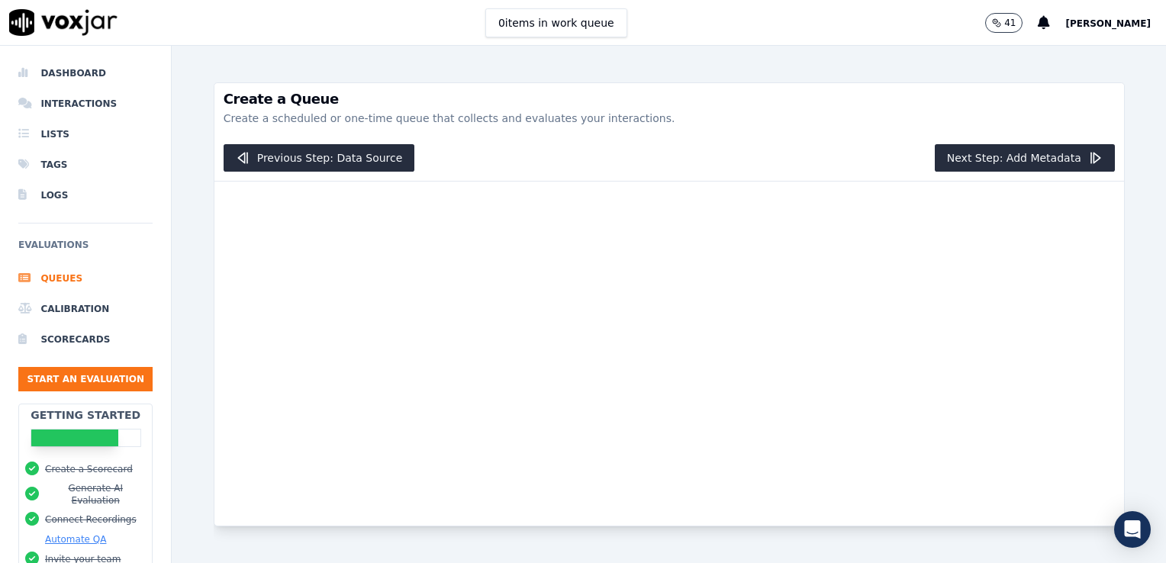
click at [97, 26] on img at bounding box center [63, 22] width 108 height 27
click at [0, 398] on html "0 items in work queue 41 Deb Phillips Dashboard Interactions Lists Tags Logs Ev…" at bounding box center [583, 281] width 1166 height 563
click at [897, 346] on div at bounding box center [669, 354] width 910 height 344
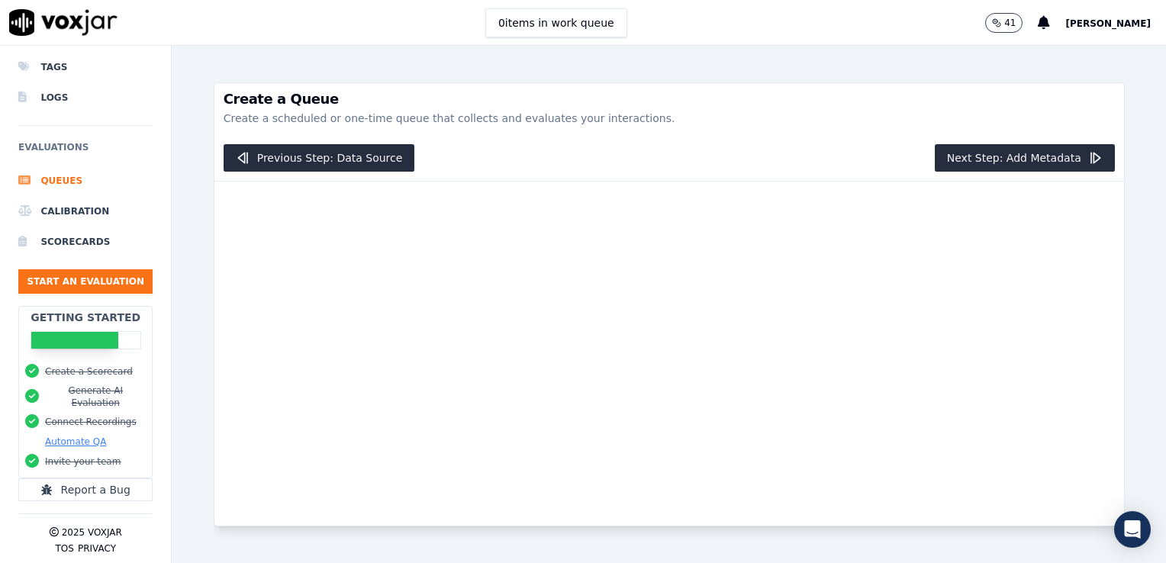
scroll to position [108, 0]
click at [92, 436] on button "Automate QA" at bounding box center [75, 442] width 61 height 12
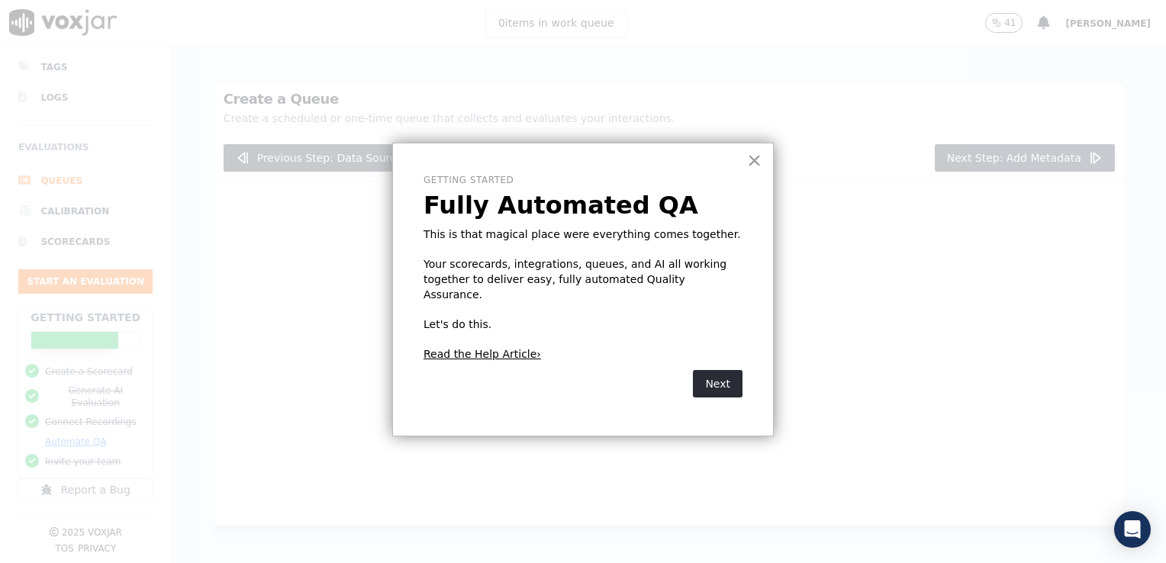
click at [754, 151] on button "×" at bounding box center [754, 160] width 14 height 24
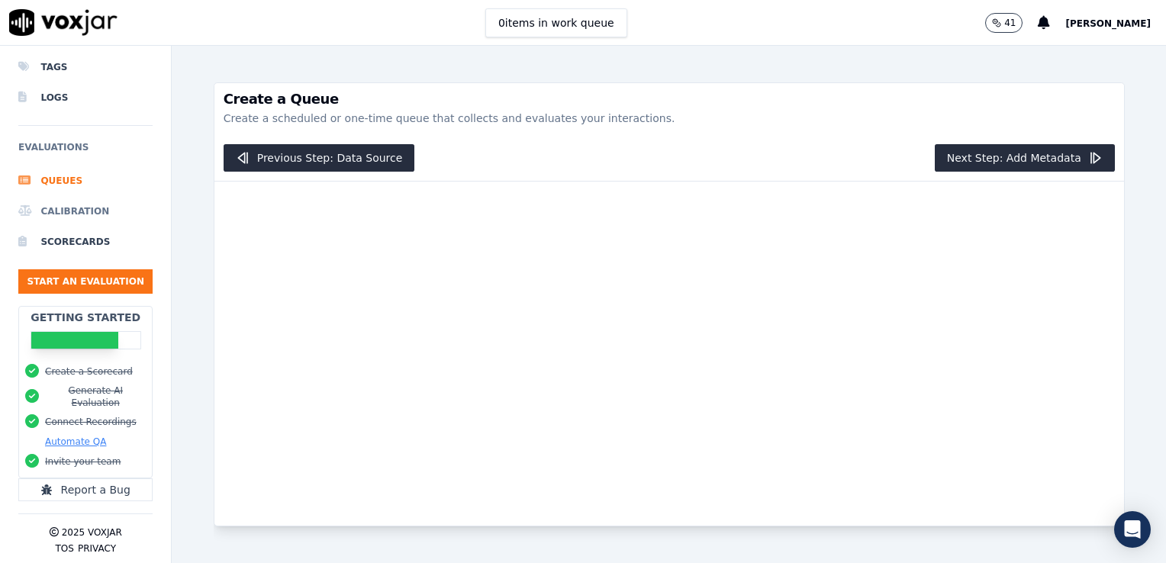
scroll to position [0, 0]
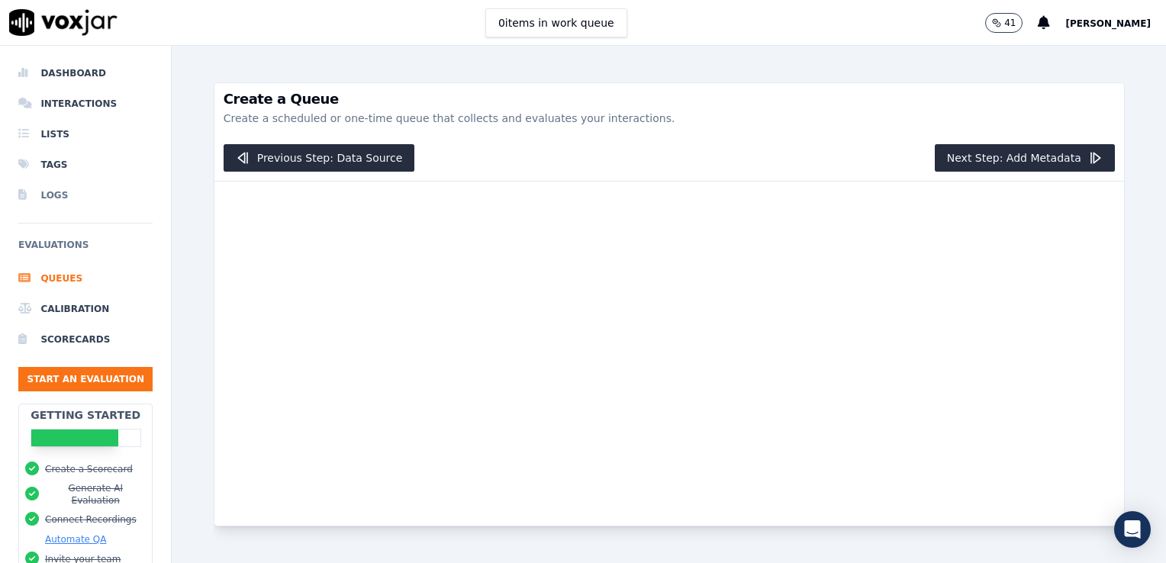
click at [32, 197] on icon at bounding box center [26, 195] width 16 height 12
click at [61, 75] on li "Dashboard" at bounding box center [85, 73] width 134 height 31
click at [89, 23] on img at bounding box center [63, 22] width 108 height 27
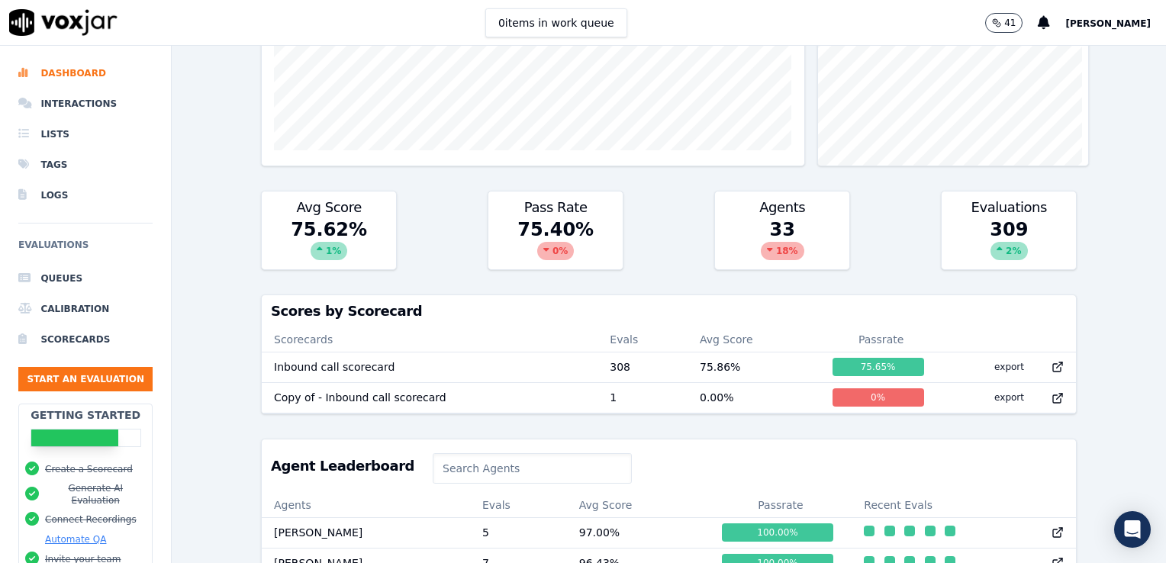
scroll to position [278, 0]
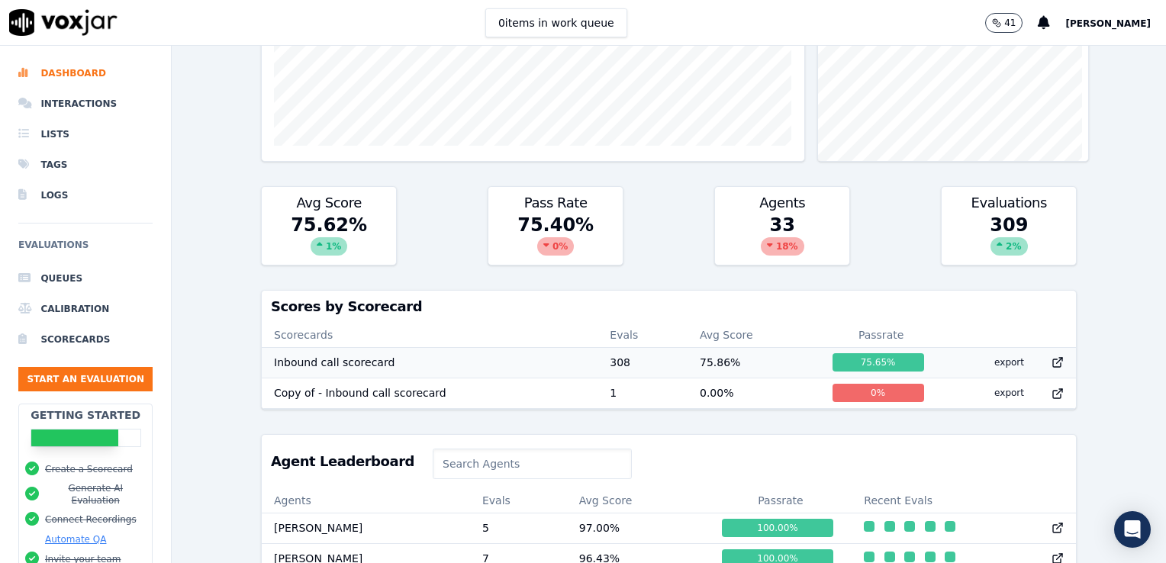
click at [436, 364] on td "Inbound call scorecard" at bounding box center [430, 362] width 336 height 31
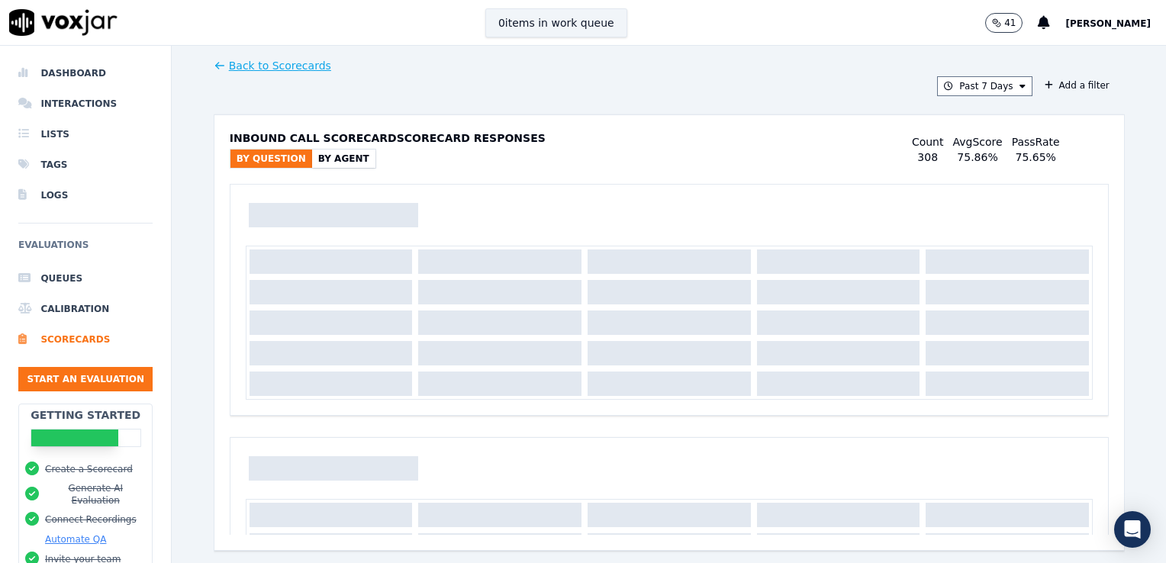
click at [595, 8] on button "0 items in work queue" at bounding box center [556, 22] width 142 height 29
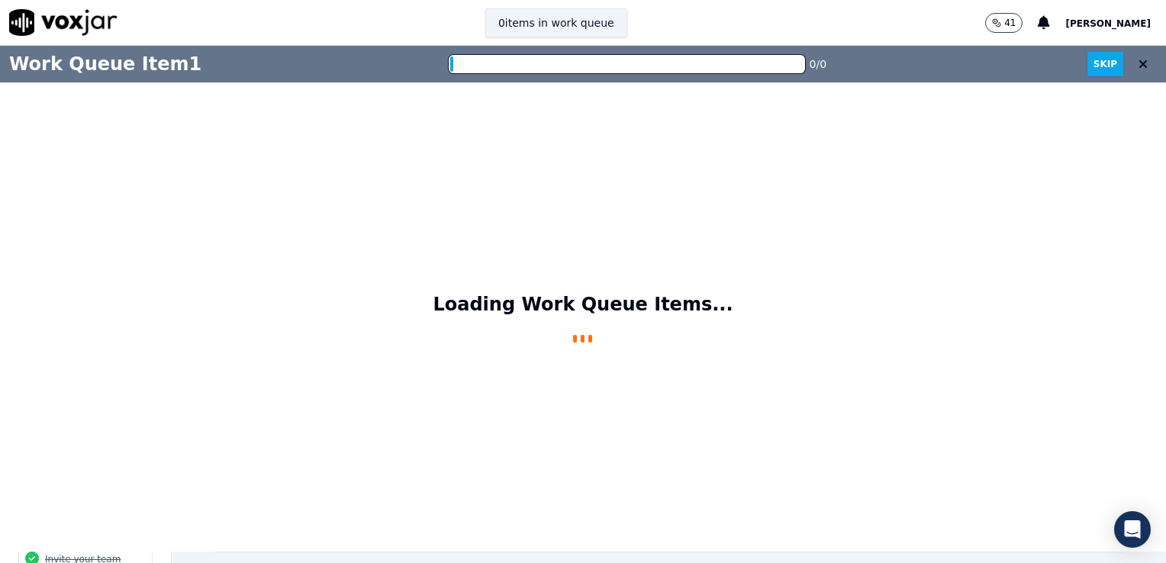
click at [595, 8] on button "0 items in work queue" at bounding box center [556, 22] width 142 height 29
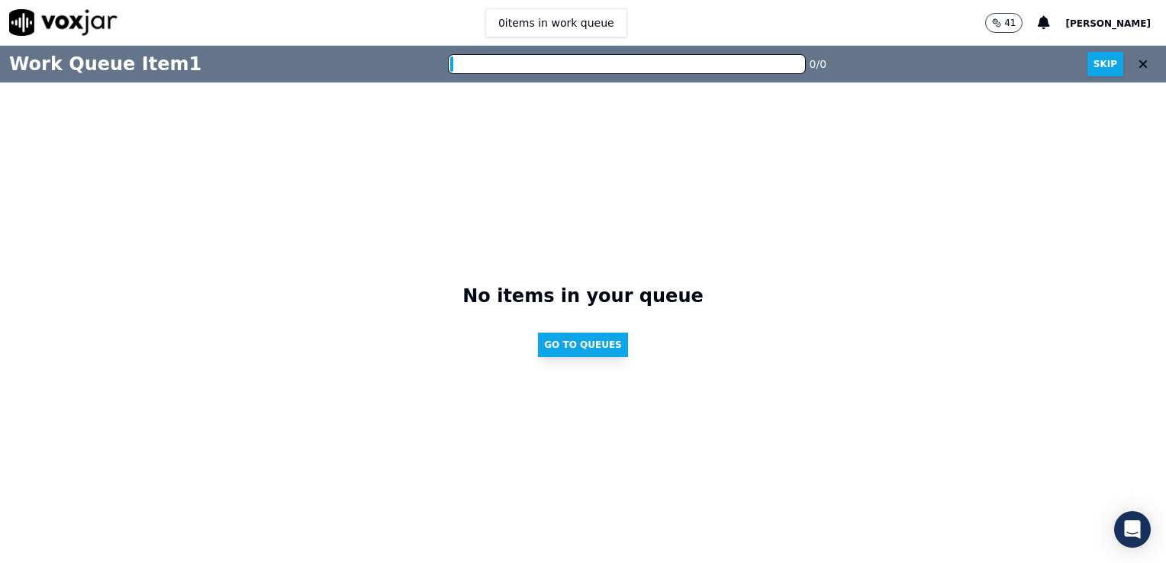
click at [586, 333] on button "Go to Queues" at bounding box center [583, 345] width 90 height 24
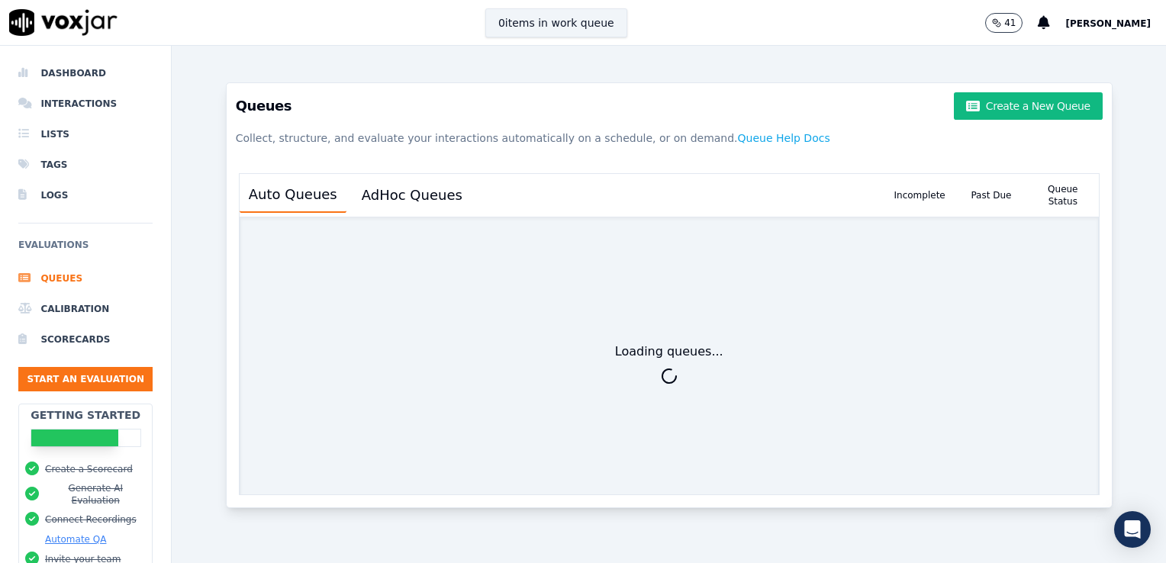
click at [530, 15] on button "0 items in work queue" at bounding box center [556, 22] width 142 height 29
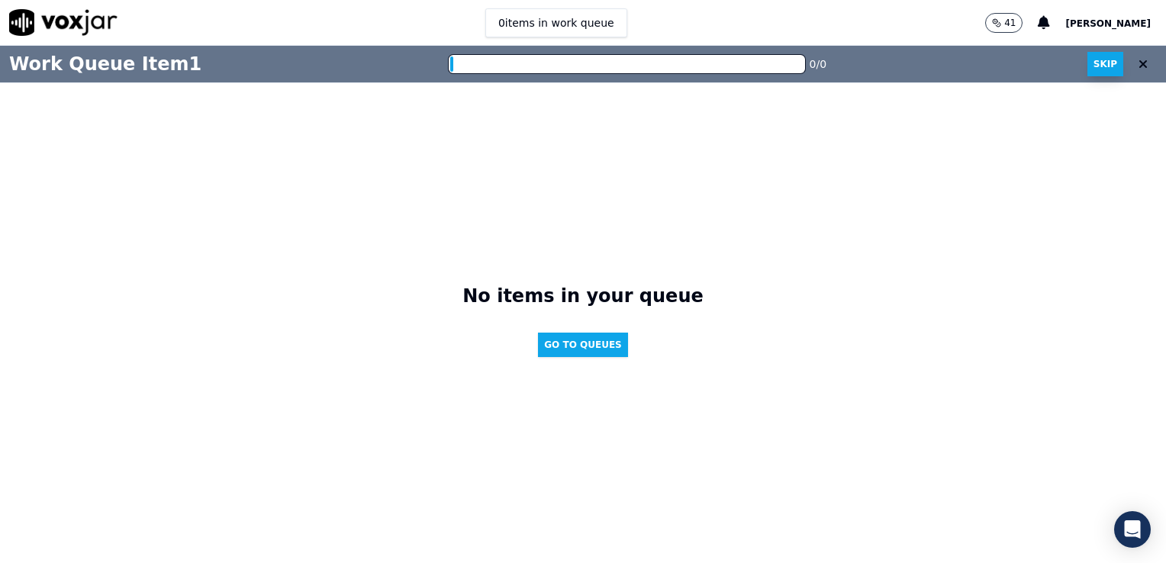
click at [1091, 63] on button "Skip" at bounding box center [1105, 64] width 36 height 24
click at [1105, 18] on span "[PERSON_NAME]" at bounding box center [1107, 23] width 85 height 11
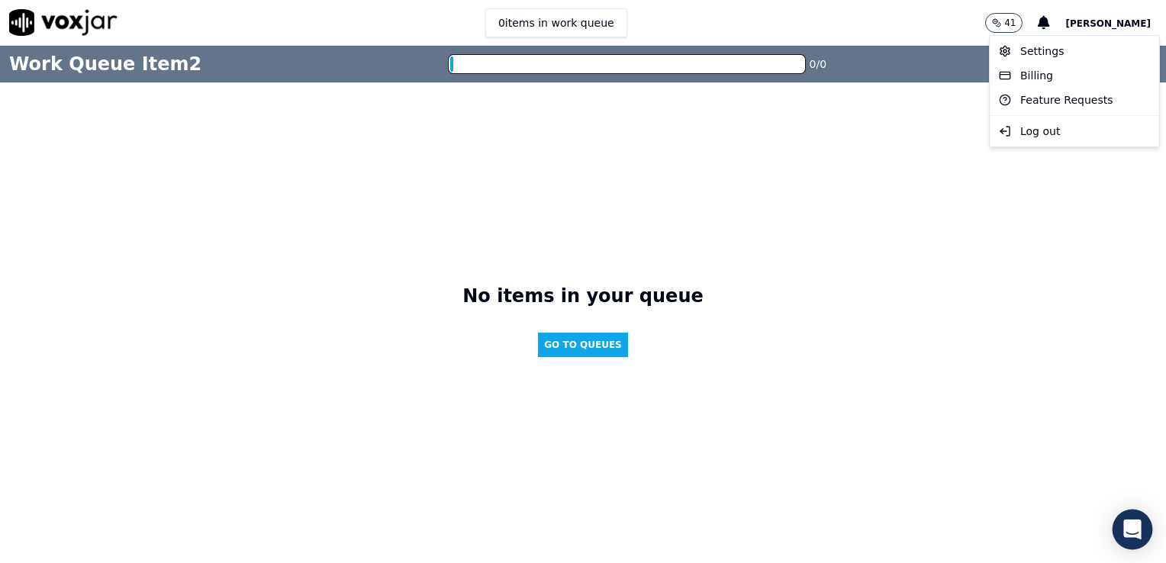
click at [1145, 540] on div "Open Intercom Messenger" at bounding box center [1133, 530] width 40 height 40
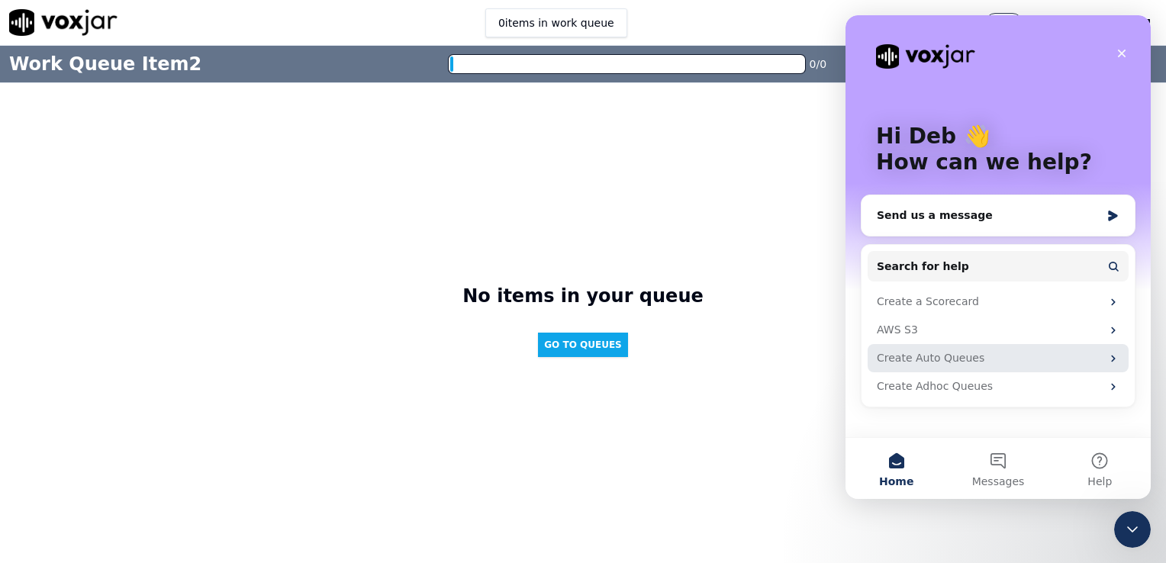
click at [954, 350] on div "Create Auto Queues" at bounding box center [989, 358] width 224 height 16
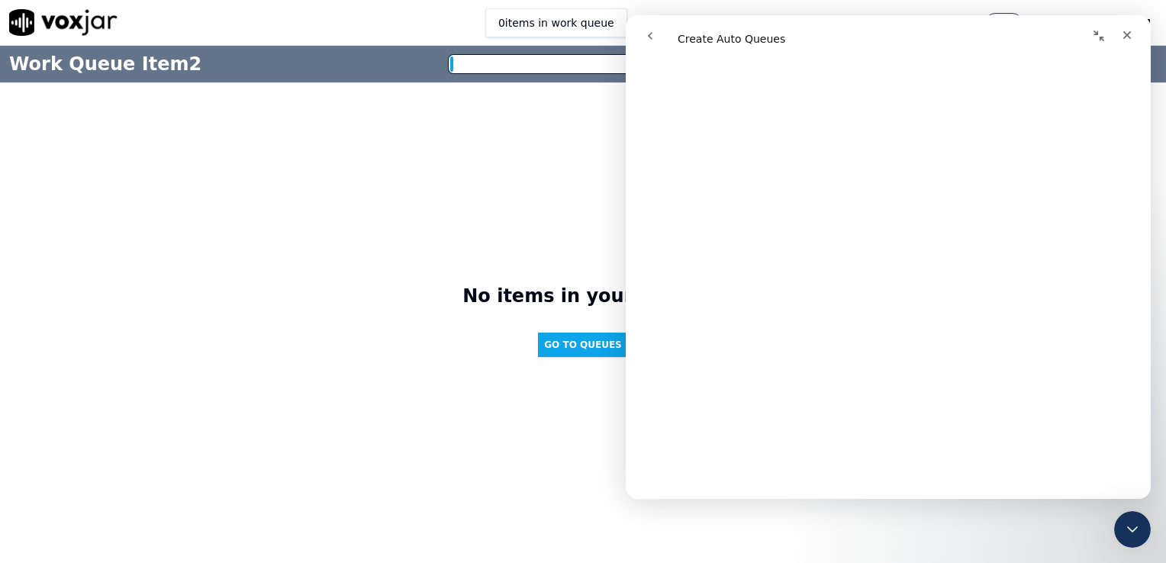
scroll to position [797, 0]
click at [654, 27] on button "go back" at bounding box center [650, 35] width 29 height 29
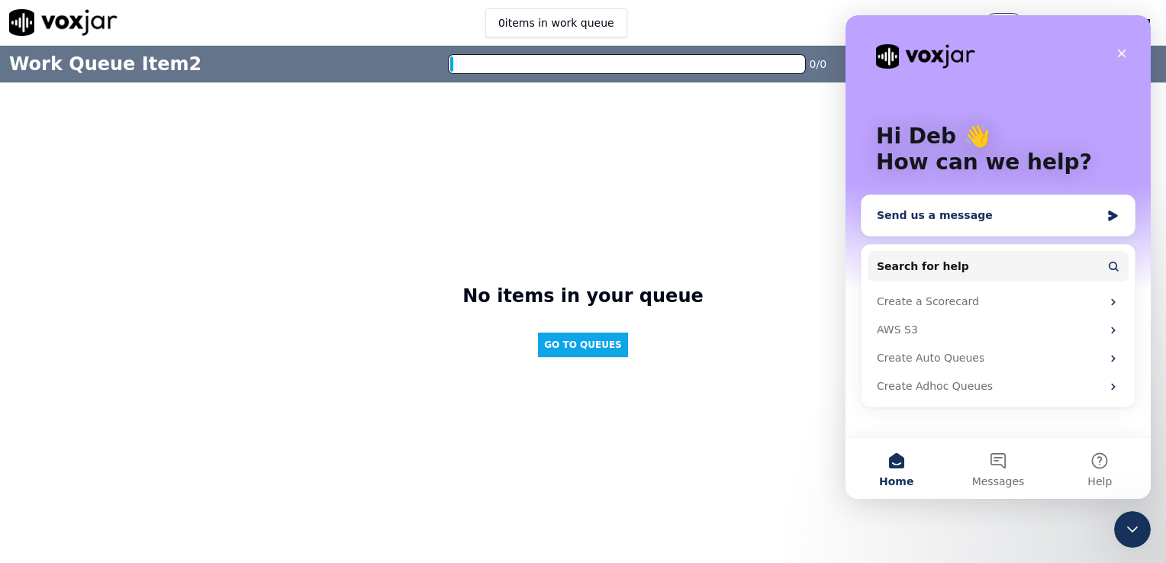
click at [932, 221] on div "Send us a message" at bounding box center [989, 216] width 224 height 16
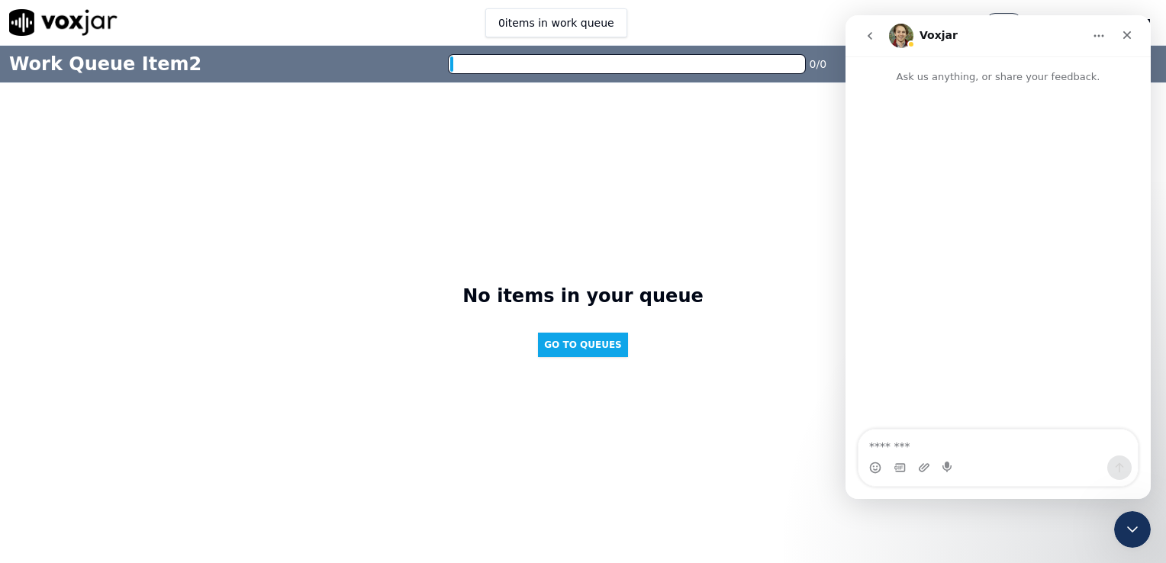
click at [876, 44] on button "go back" at bounding box center [869, 35] width 29 height 29
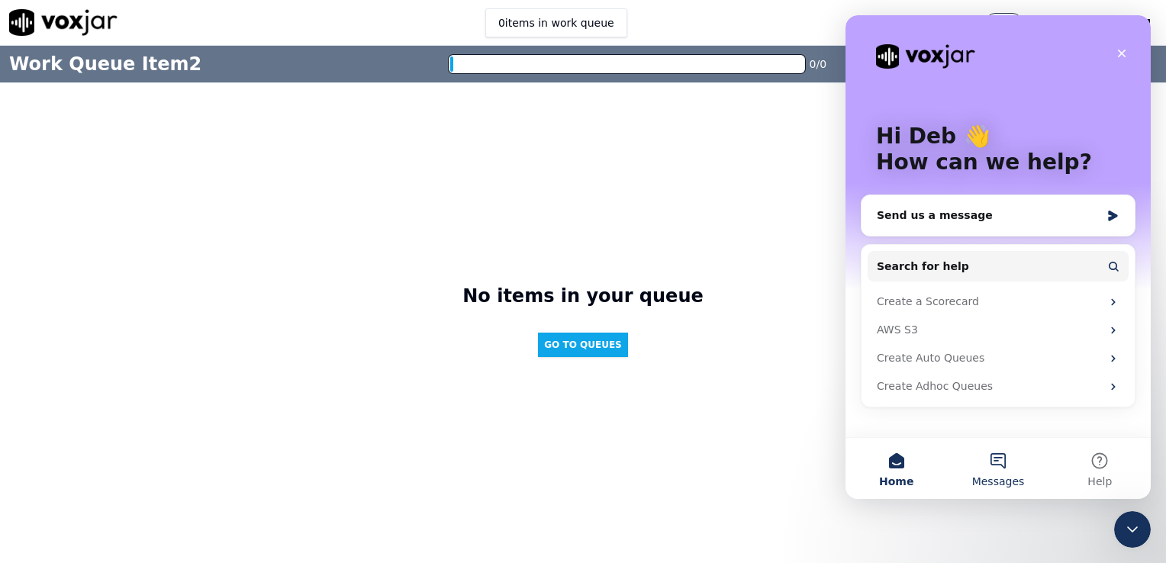
click at [1001, 489] on button "Messages" at bounding box center [997, 468] width 101 height 61
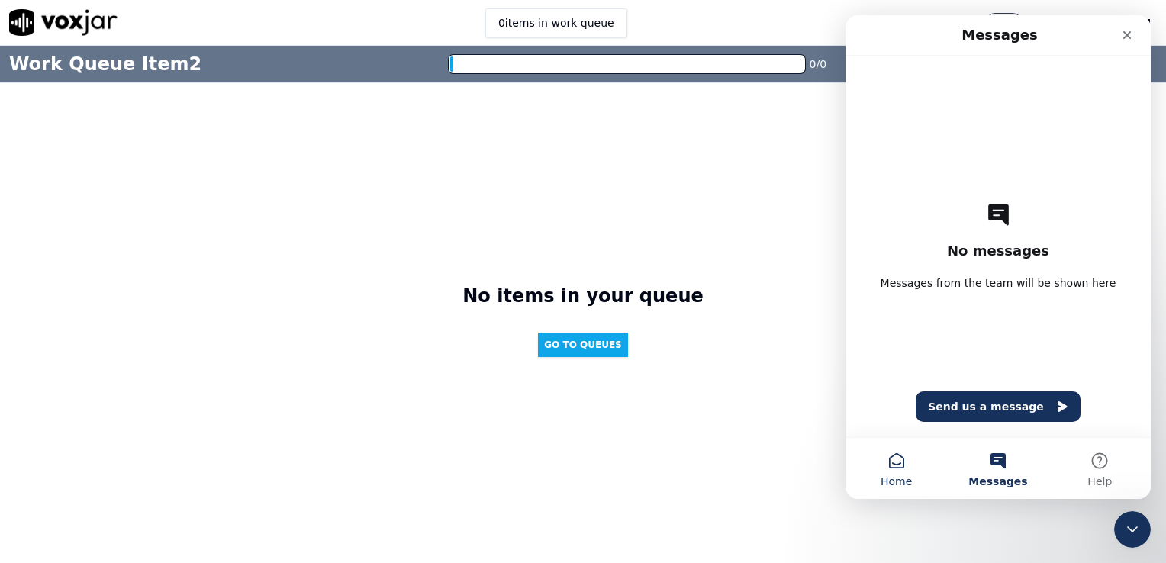
click at [916, 473] on button "Home" at bounding box center [896, 468] width 101 height 61
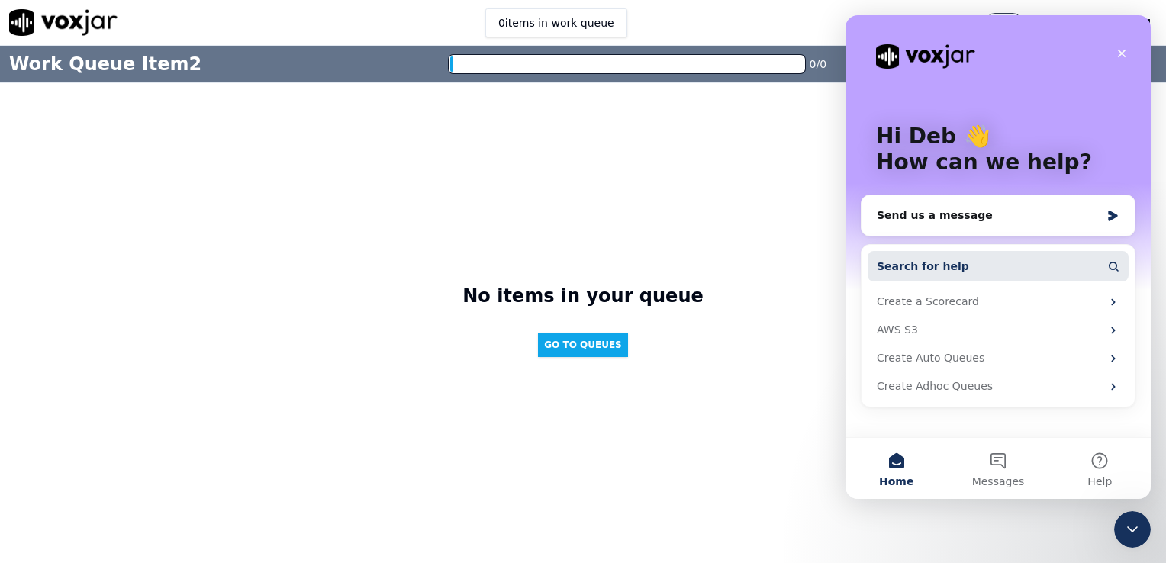
click at [940, 259] on span "Search for help" at bounding box center [923, 267] width 92 height 16
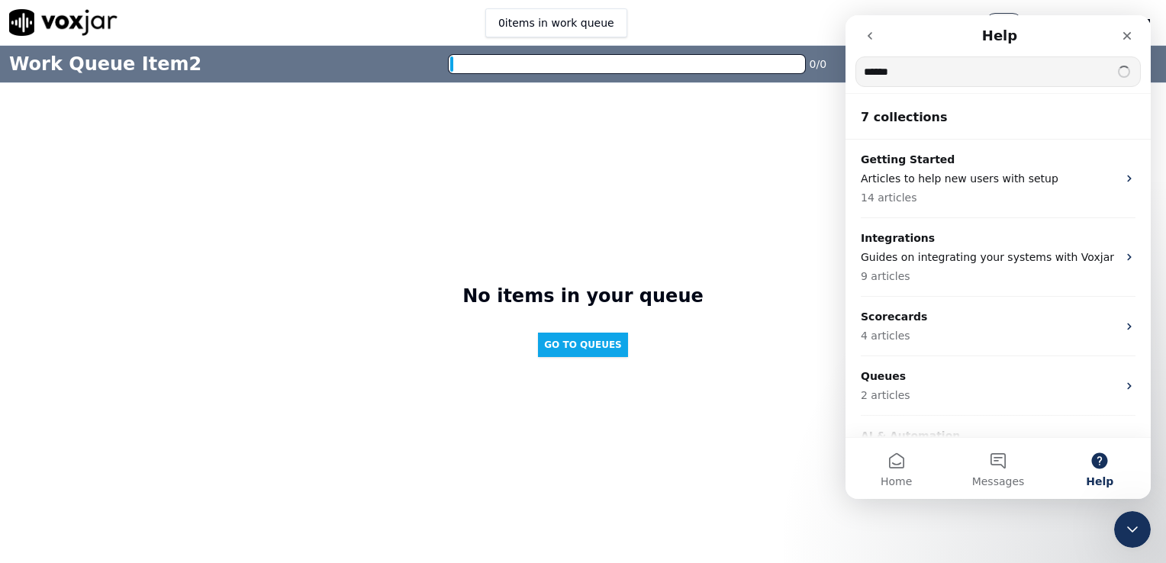
type input "******"
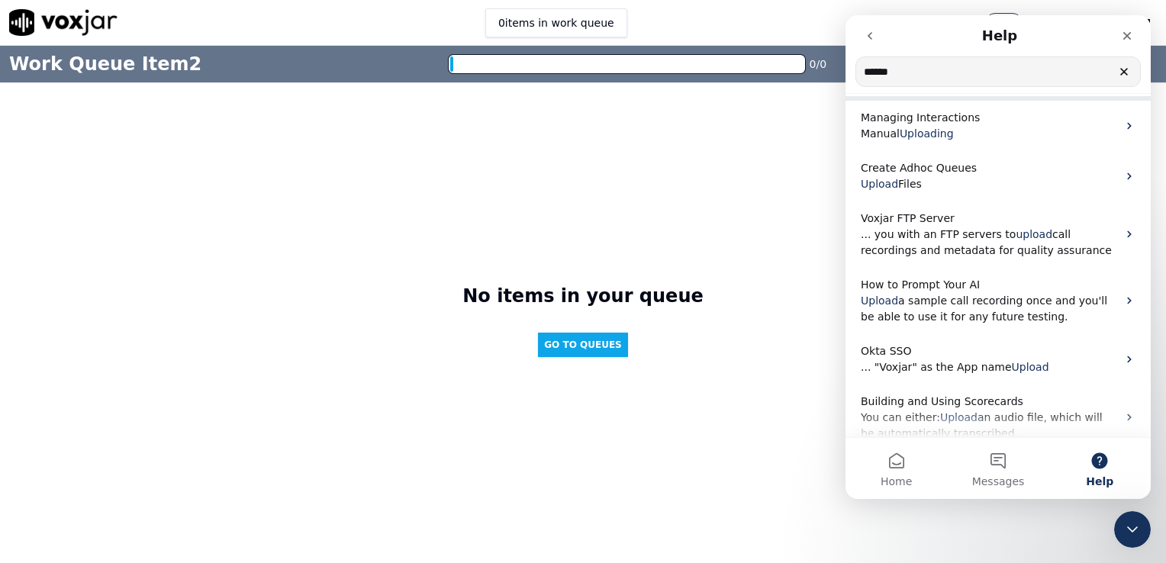
scroll to position [106, 0]
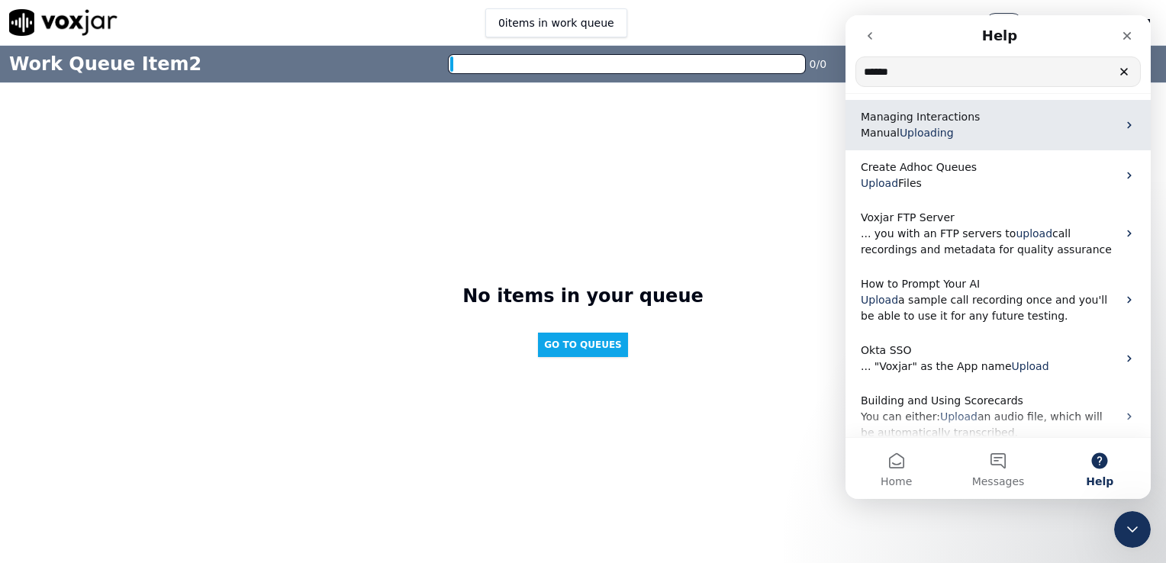
click at [942, 134] on span "Uploading" at bounding box center [927, 133] width 54 height 12
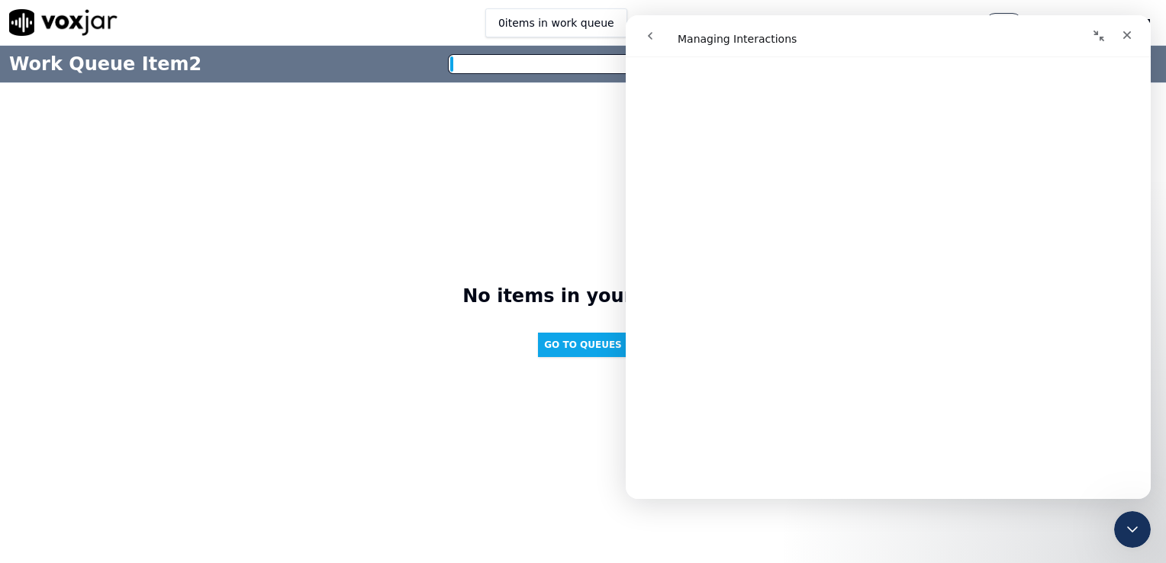
scroll to position [136, 0]
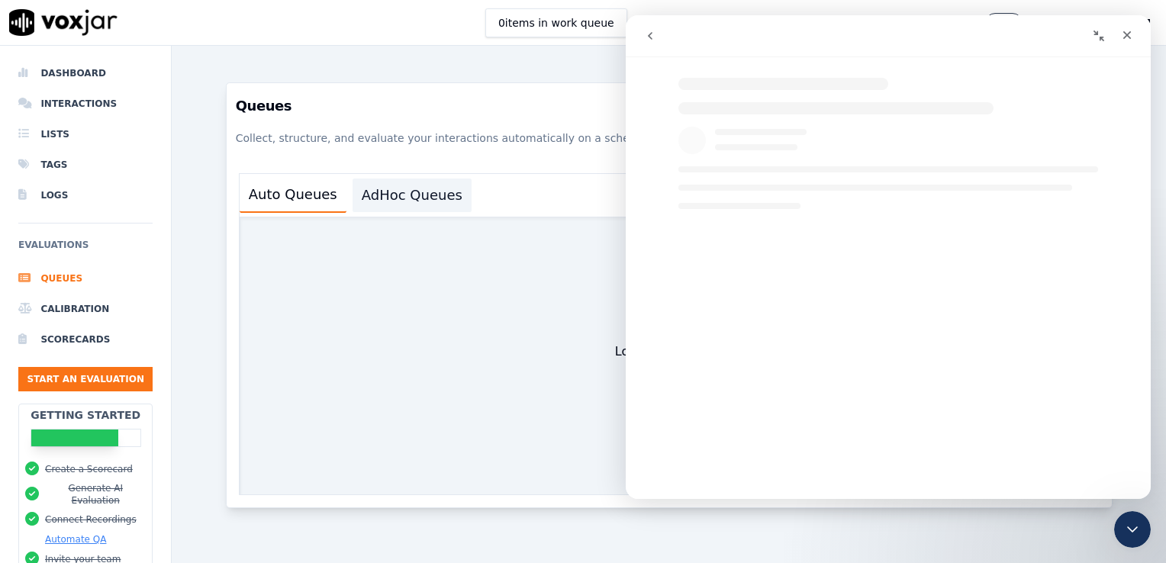
click at [410, 191] on button "AdHoc Queues" at bounding box center [412, 196] width 119 height 34
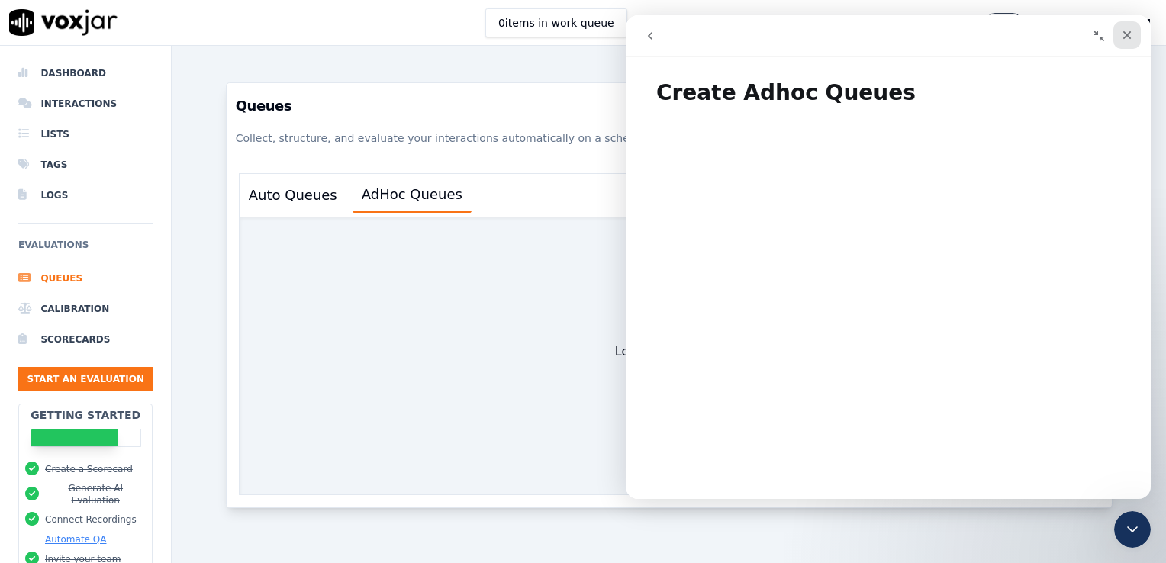
click at [1123, 38] on icon "Close" at bounding box center [1127, 35] width 12 height 12
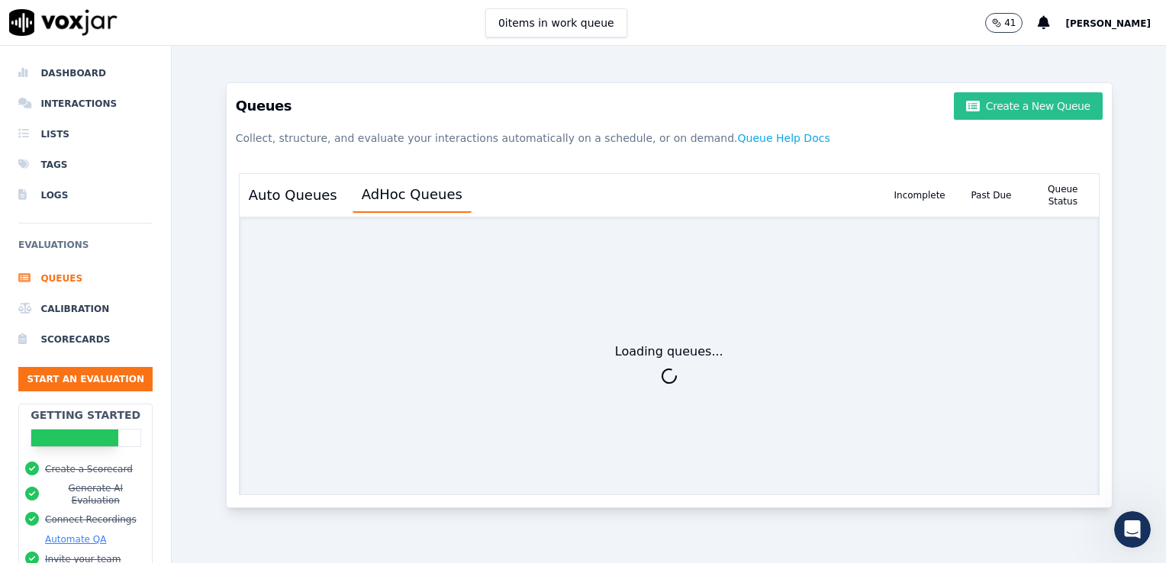
click at [1010, 102] on button "Create a New Queue" at bounding box center [1028, 105] width 148 height 27
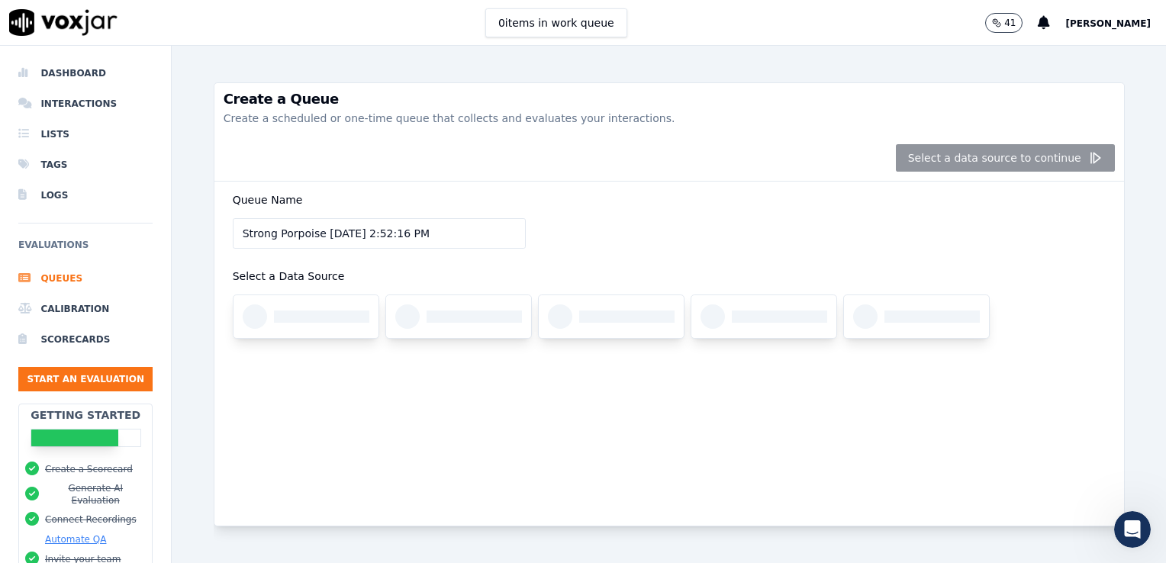
drag, startPoint x: 433, startPoint y: 234, endPoint x: 161, endPoint y: 217, distance: 272.9
click at [161, 217] on div "Dashboard Interactions Lists Tags Logs Evaluations Queues Calibration Scorecard…" at bounding box center [583, 304] width 1166 height 517
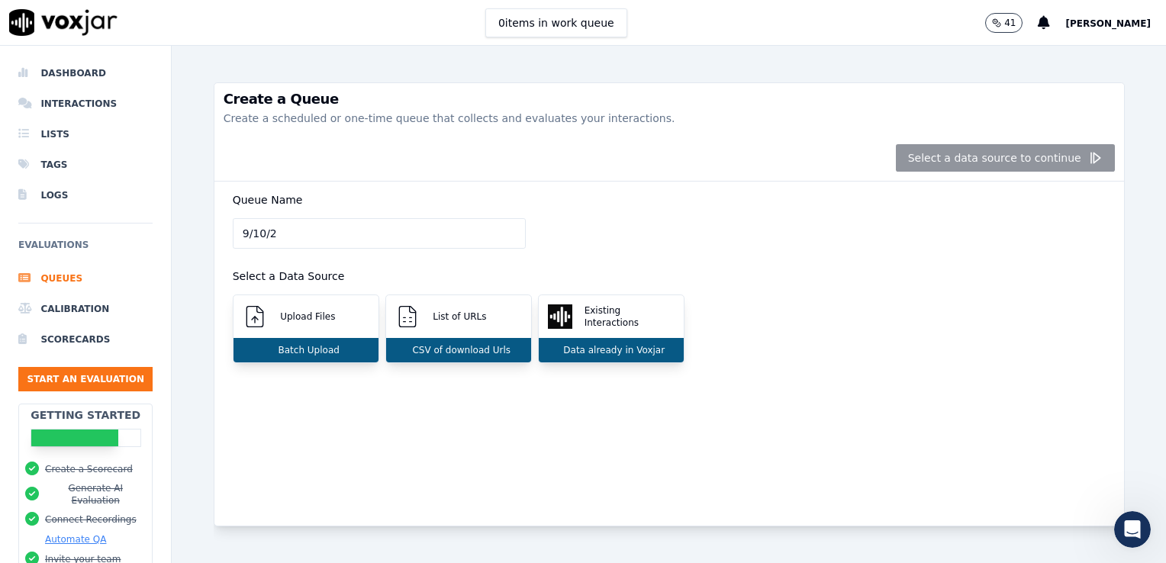
type input "[DATE]"
click at [308, 356] on div "Batch Upload" at bounding box center [306, 350] width 145 height 24
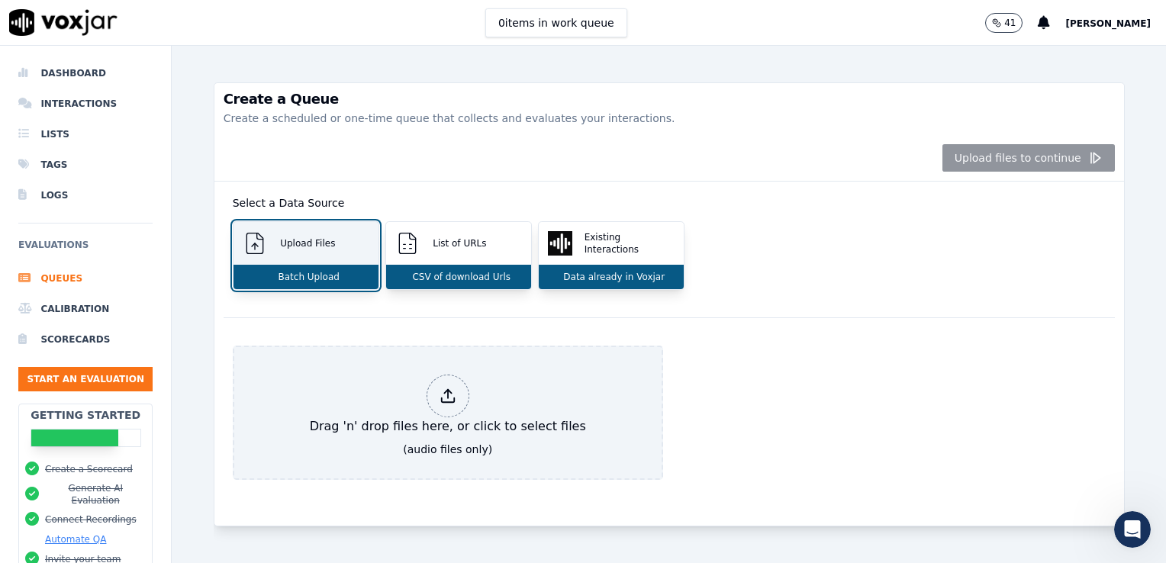
scroll to position [107, 0]
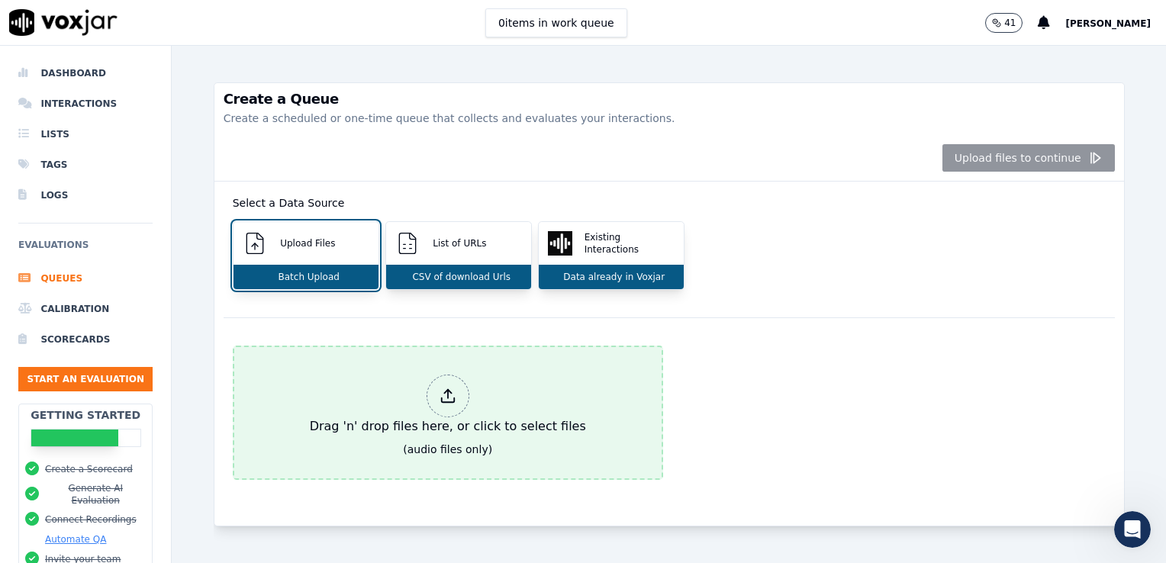
click at [461, 369] on div "Drag 'n' drop files here, or click to select files" at bounding box center [448, 405] width 288 height 73
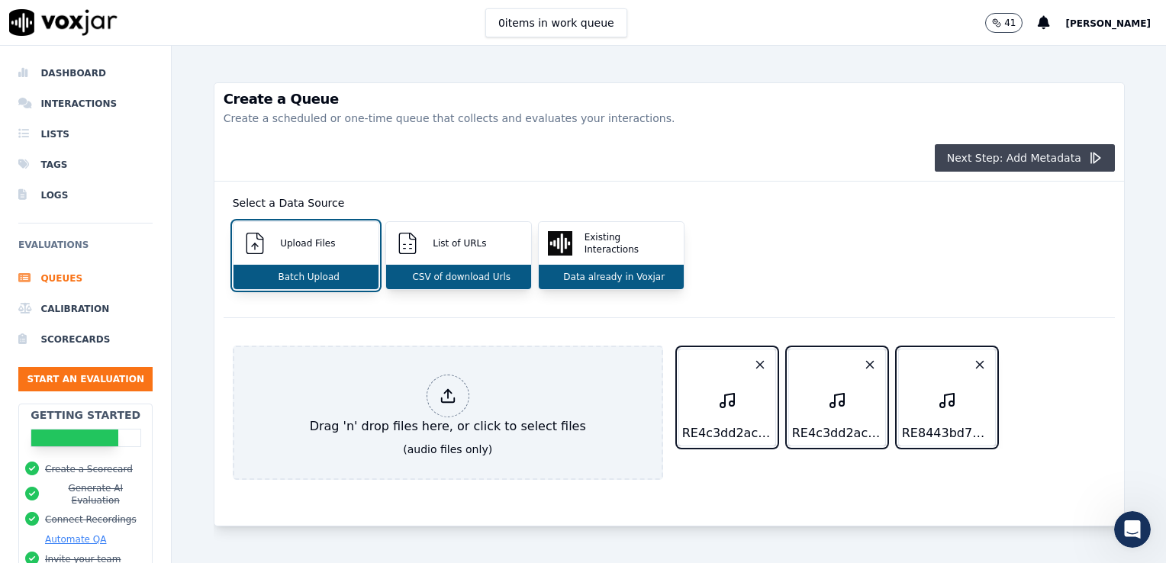
click at [1007, 151] on button "Next Step: Add Metadata" at bounding box center [1025, 157] width 180 height 27
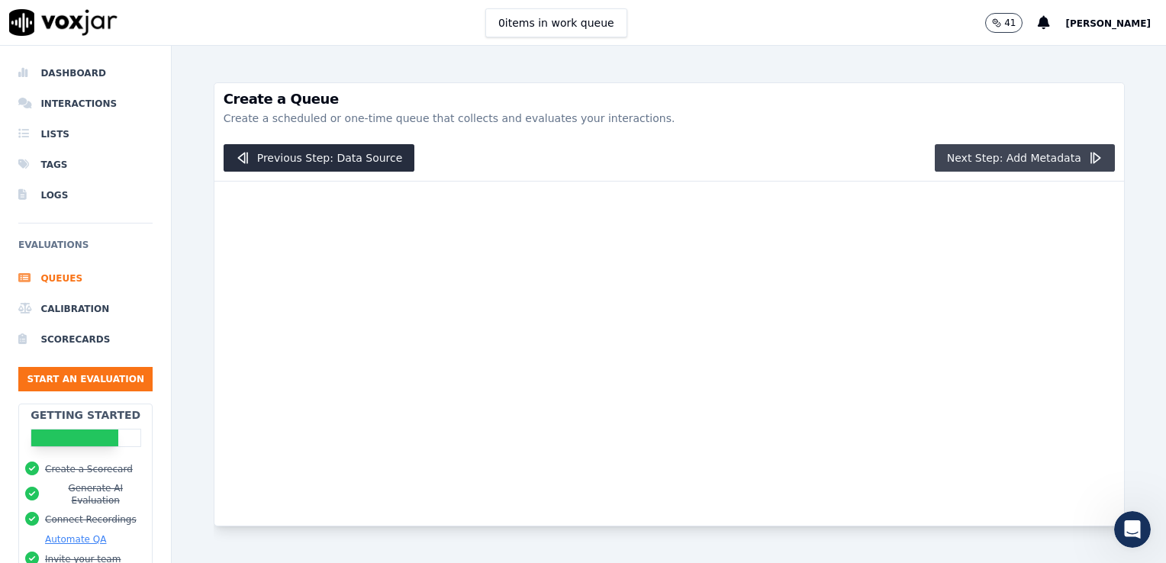
click at [1007, 151] on button "Next Step: Add Metadata" at bounding box center [1025, 157] width 180 height 27
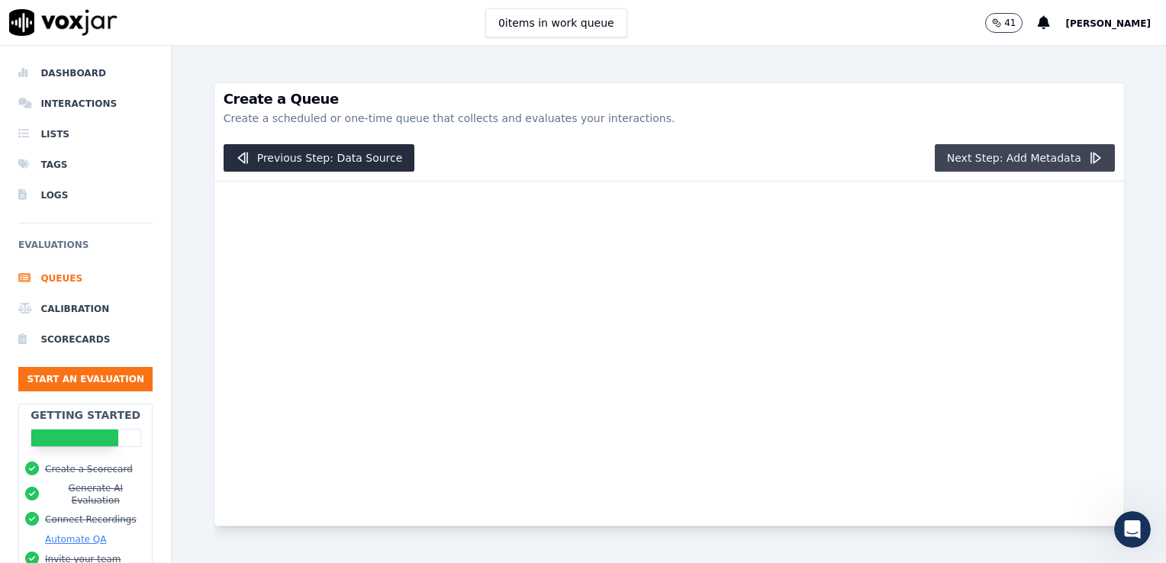
click at [1007, 151] on button "Next Step: Add Metadata" at bounding box center [1025, 157] width 180 height 27
click at [25, 62] on li "Dashboard" at bounding box center [85, 73] width 134 height 31
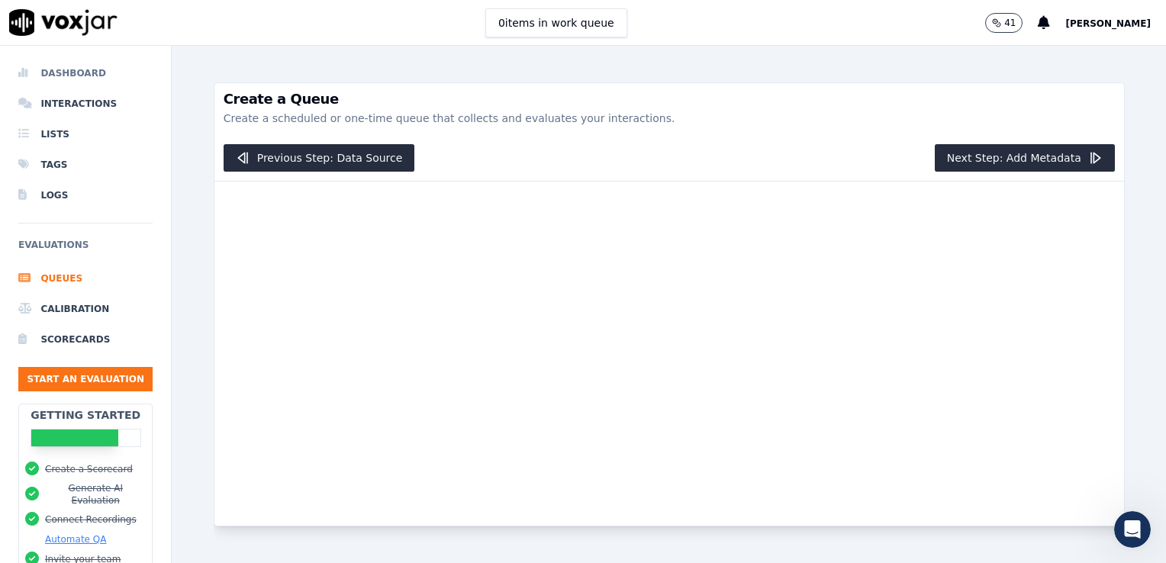
click at [76, 70] on li "Dashboard" at bounding box center [85, 73] width 134 height 31
click at [1105, 24] on span "[PERSON_NAME]" at bounding box center [1107, 23] width 85 height 11
click at [1133, 546] on html at bounding box center [1130, 527] width 37 height 37
click at [1148, 533] on div "Open Intercom Messenger" at bounding box center [1130, 527] width 37 height 37
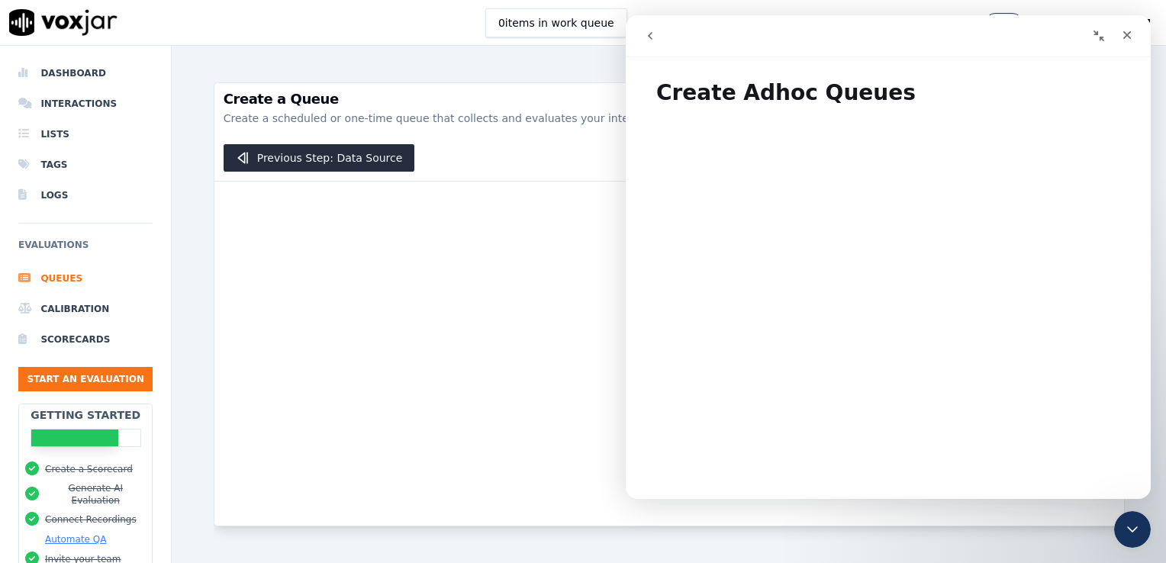
click at [653, 43] on button "go back" at bounding box center [650, 35] width 29 height 29
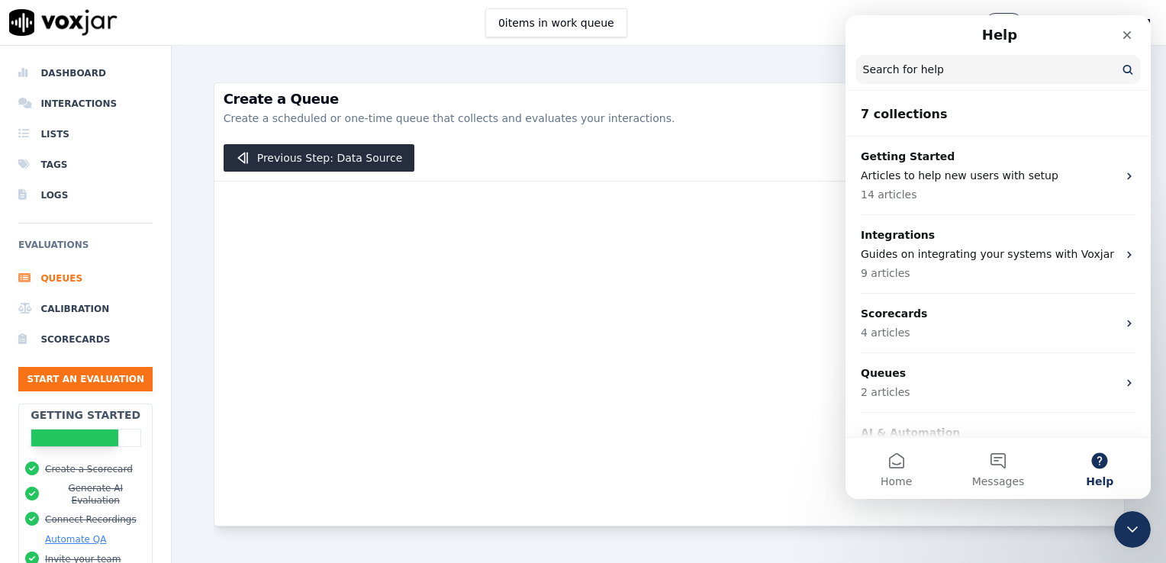
click at [968, 73] on input "Search for help" at bounding box center [997, 69] width 285 height 29
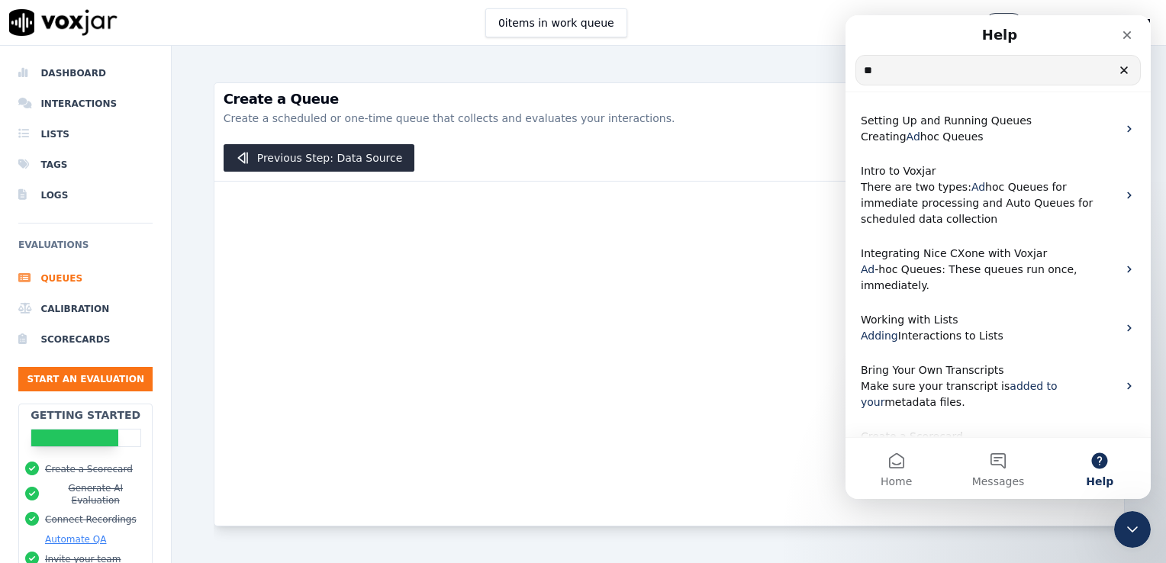
type input "*"
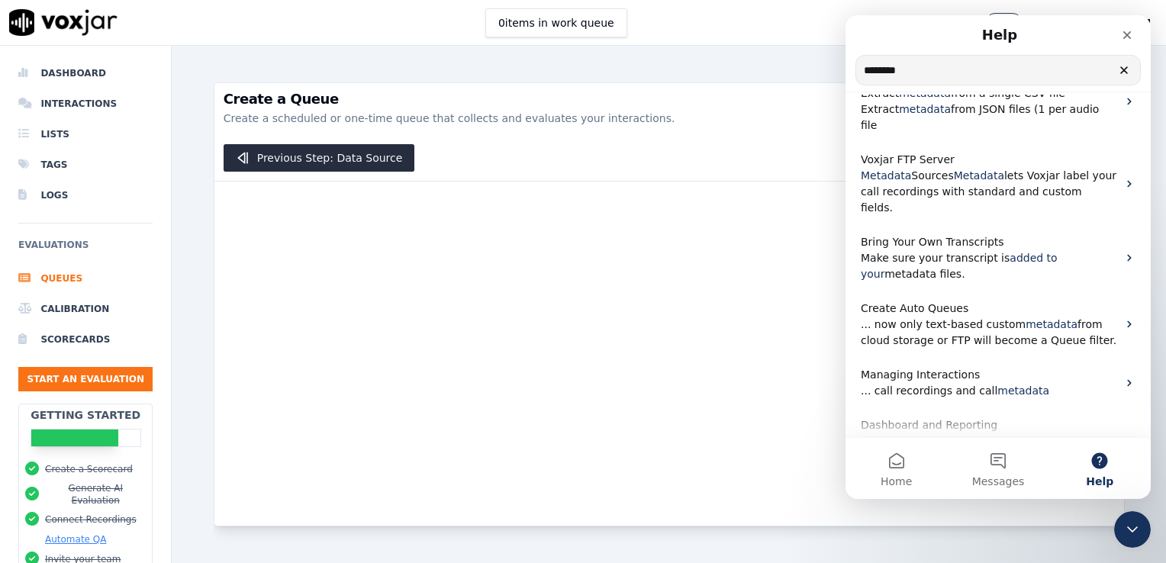
scroll to position [298, 0]
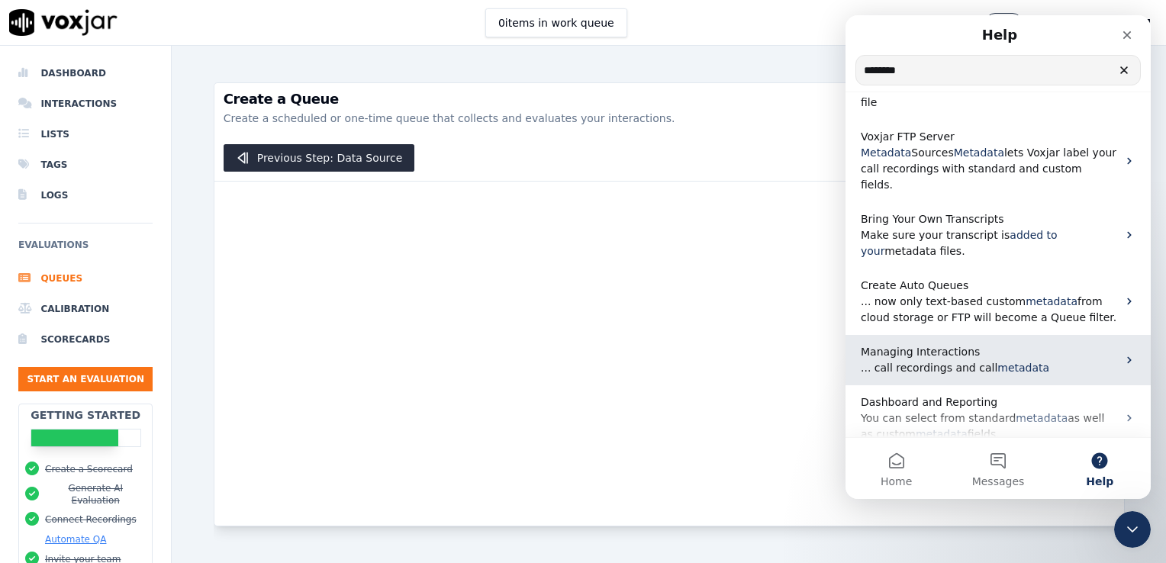
type input "********"
click at [916, 362] on span "... call recordings and call" at bounding box center [929, 368] width 137 height 12
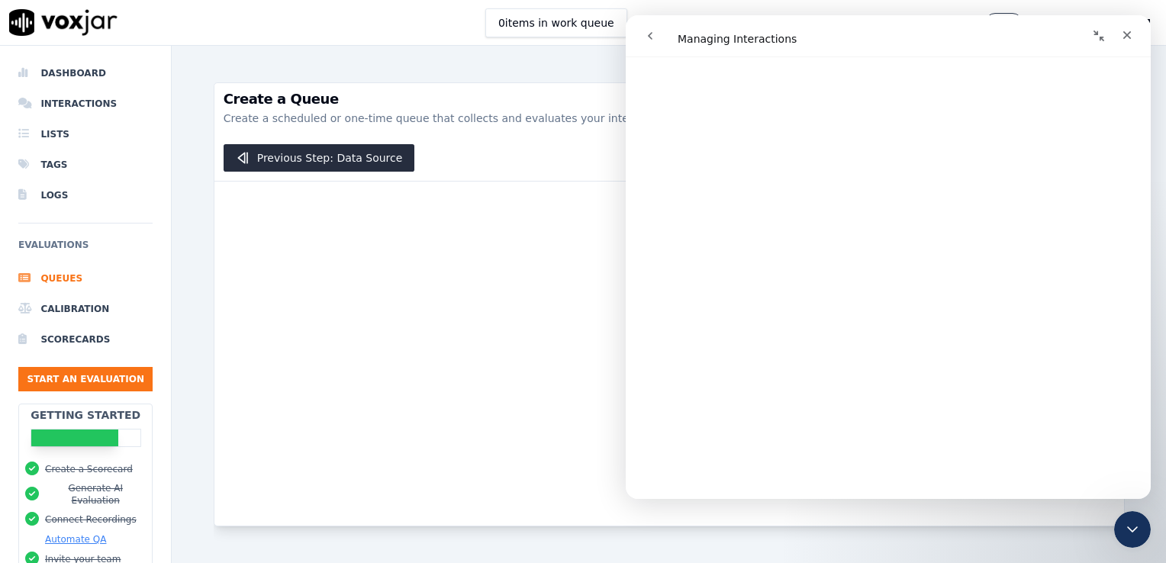
scroll to position [311, 0]
click at [462, 327] on div at bounding box center [669, 354] width 910 height 344
click at [1129, 39] on icon "Close" at bounding box center [1127, 35] width 12 height 12
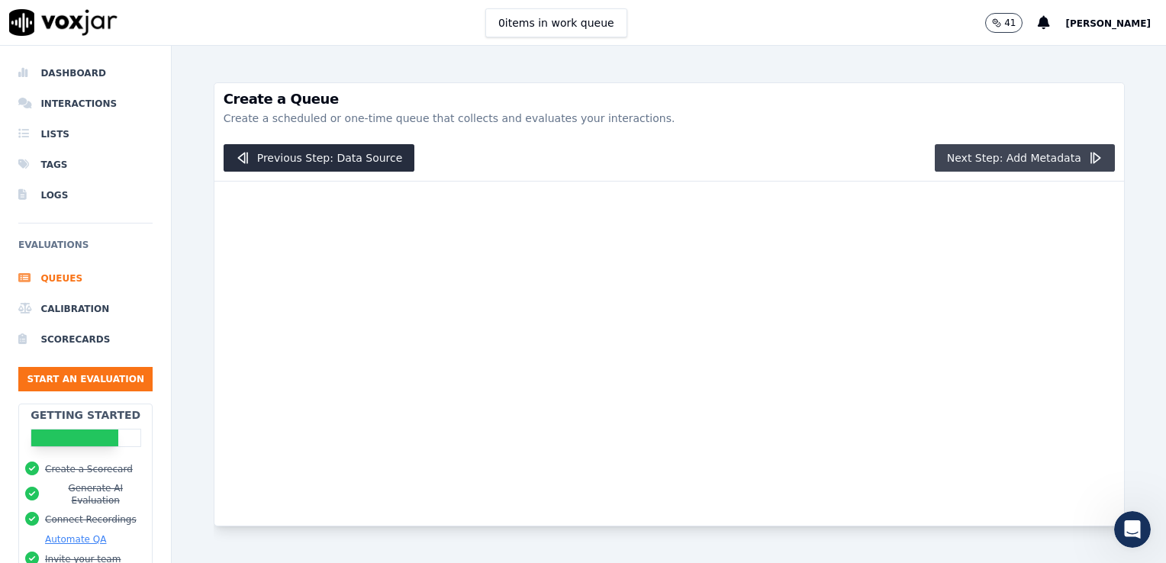
click at [1087, 157] on icon "button" at bounding box center [1094, 157] width 15 height 15
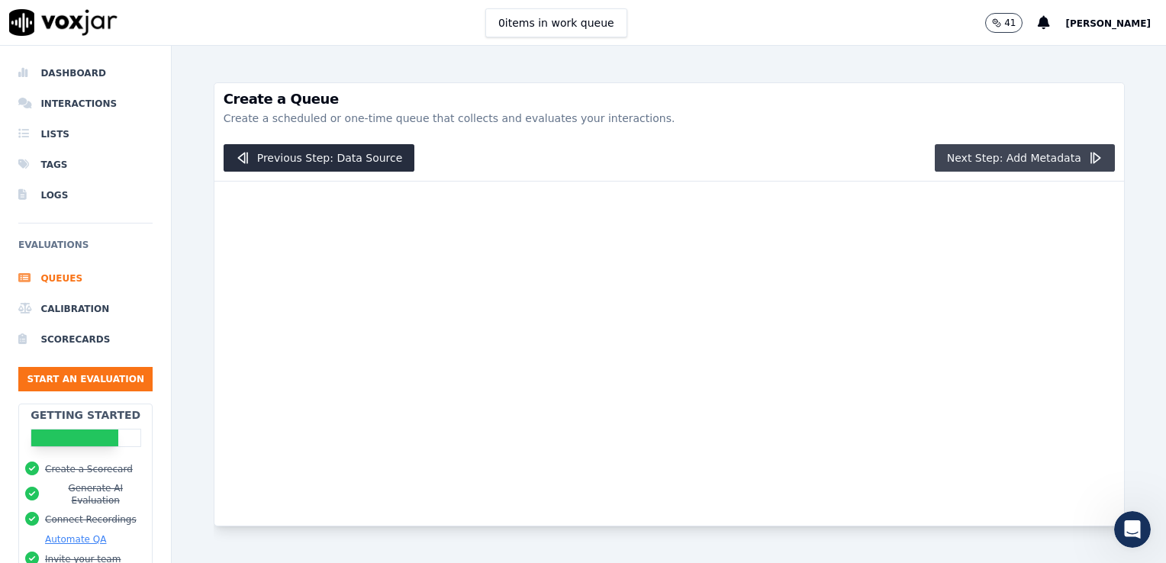
click at [1087, 157] on icon "button" at bounding box center [1094, 157] width 15 height 15
drag, startPoint x: 1035, startPoint y: 417, endPoint x: 609, endPoint y: 374, distance: 428.0
click at [609, 374] on div at bounding box center [669, 354] width 910 height 344
click at [581, 27] on button "0 items in work queue" at bounding box center [556, 22] width 142 height 29
click at [47, 267] on li "Queues" at bounding box center [85, 278] width 134 height 31
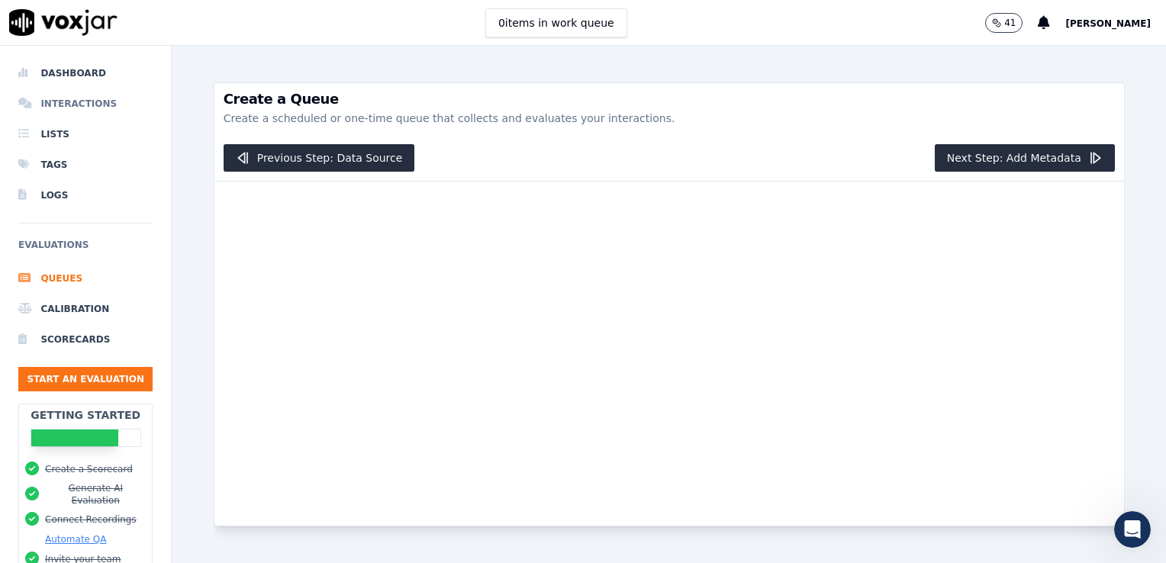
click at [60, 102] on li "Interactions" at bounding box center [85, 104] width 134 height 31
click at [922, 340] on div at bounding box center [669, 354] width 910 height 344
click at [46, 25] on img at bounding box center [63, 22] width 108 height 27
click at [82, 83] on li "Dashboard" at bounding box center [85, 73] width 134 height 31
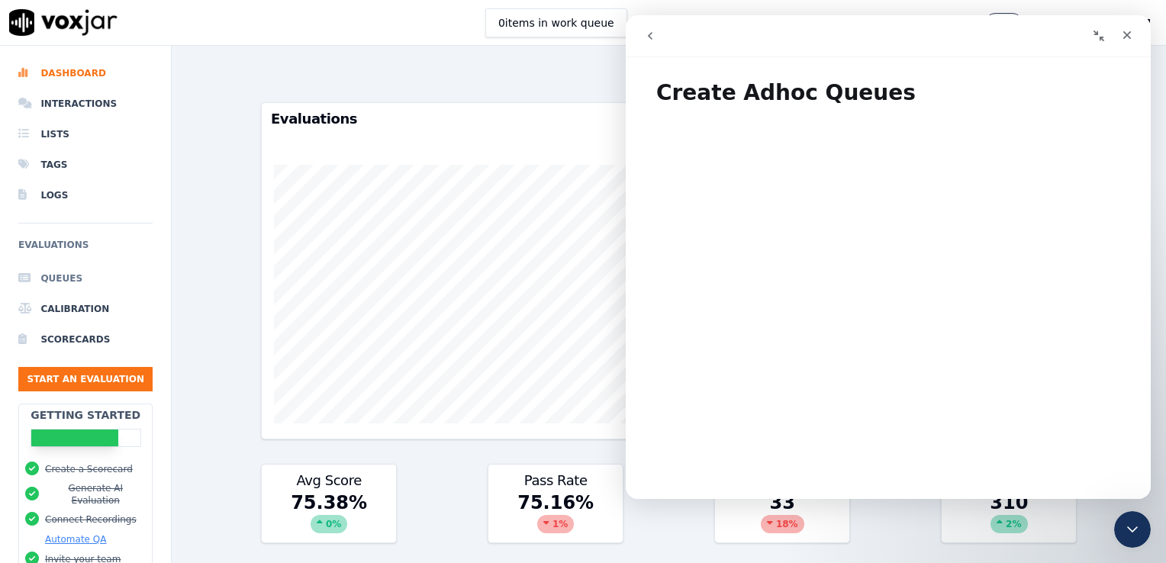
click at [56, 282] on li "Queues" at bounding box center [85, 278] width 134 height 31
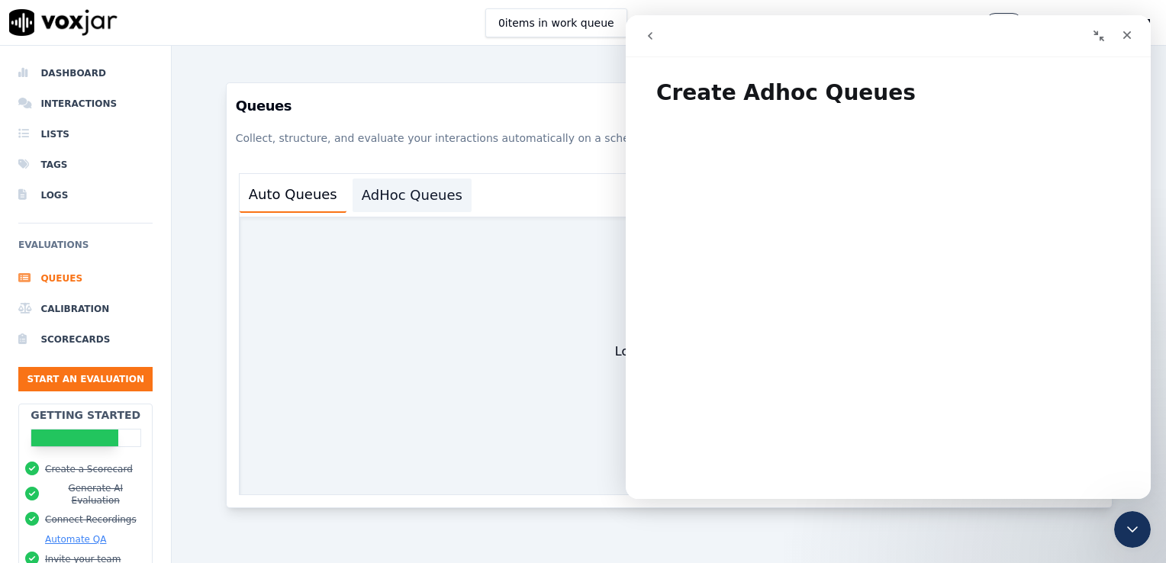
click at [375, 203] on button "AdHoc Queues" at bounding box center [412, 196] width 119 height 34
click at [1129, 35] on icon "Close" at bounding box center [1127, 35] width 12 height 12
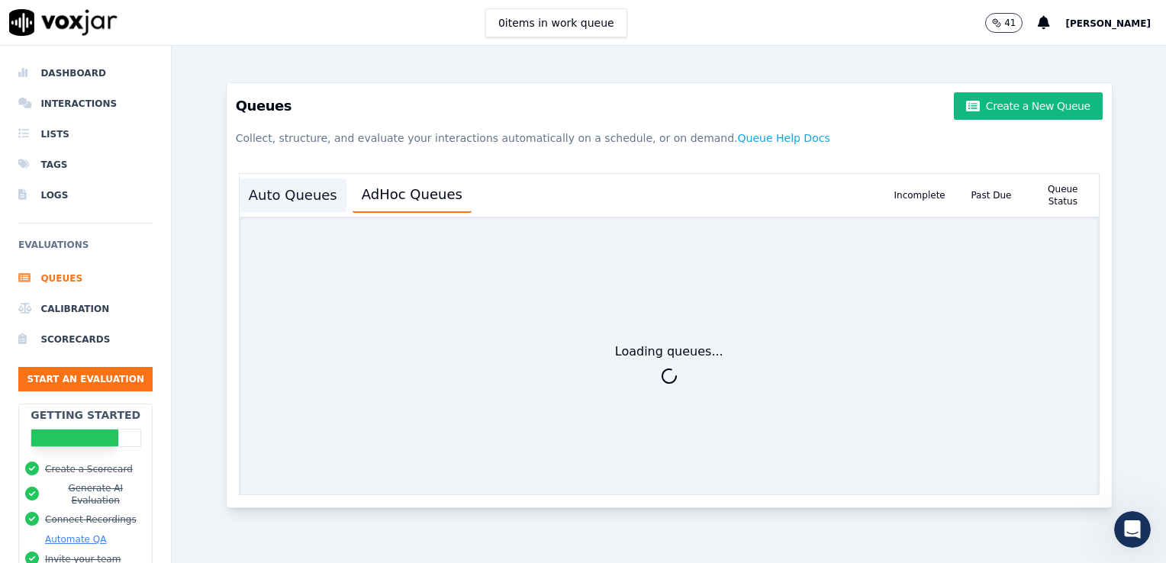
click at [302, 197] on button "Auto Queues" at bounding box center [293, 196] width 107 height 34
click at [371, 199] on button "AdHoc Queues" at bounding box center [412, 196] width 119 height 34
click at [371, 199] on button "AdHoc Queues" at bounding box center [412, 195] width 119 height 35
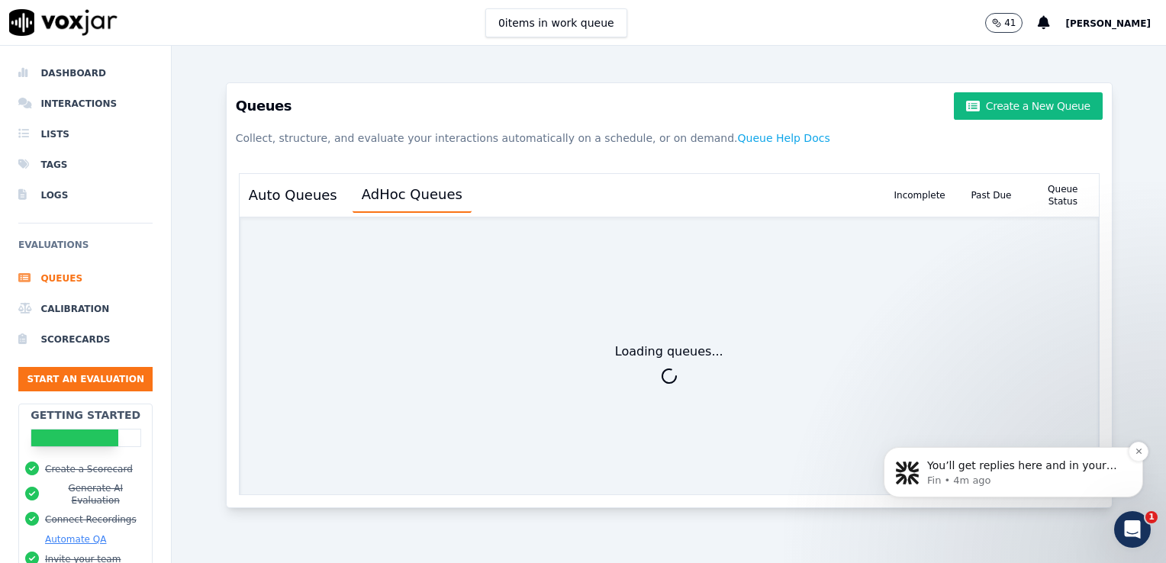
click at [987, 468] on p "You’ll get replies here and in your email: ✉️ dphillips@callsourceauto.com Our …" at bounding box center [1025, 466] width 197 height 15
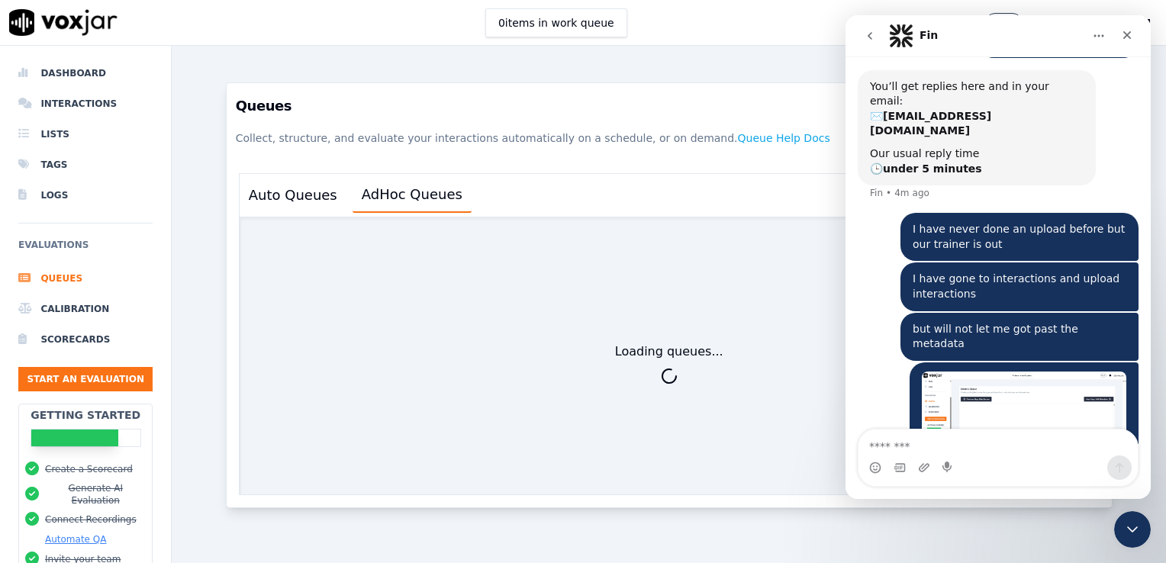
scroll to position [99, 0]
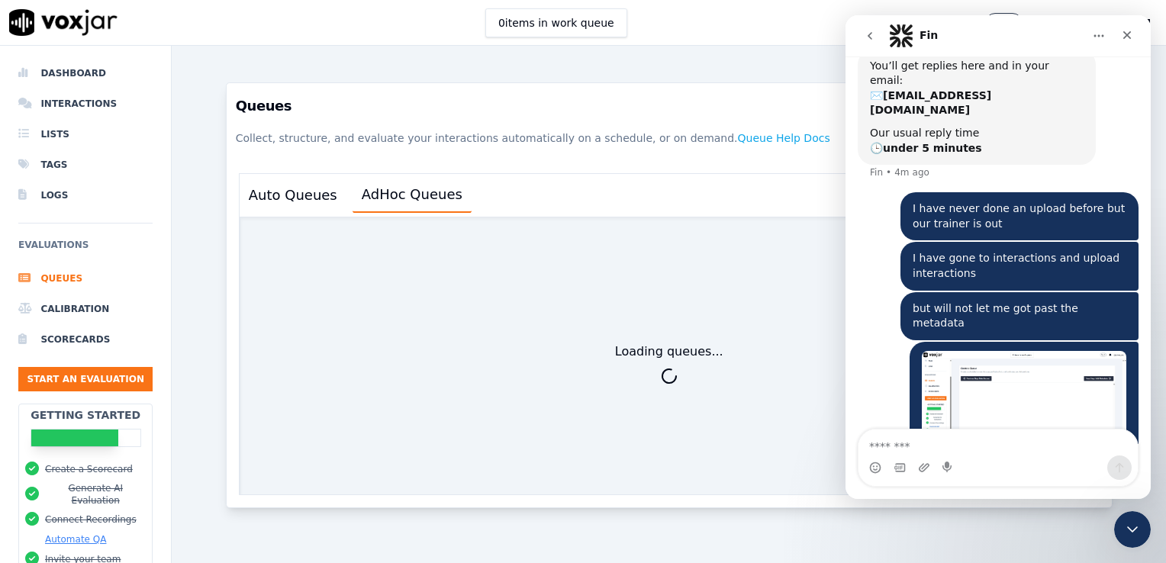
click at [651, 182] on div "Auto Queues AdHoc Queues" at bounding box center [562, 195] width 645 height 43
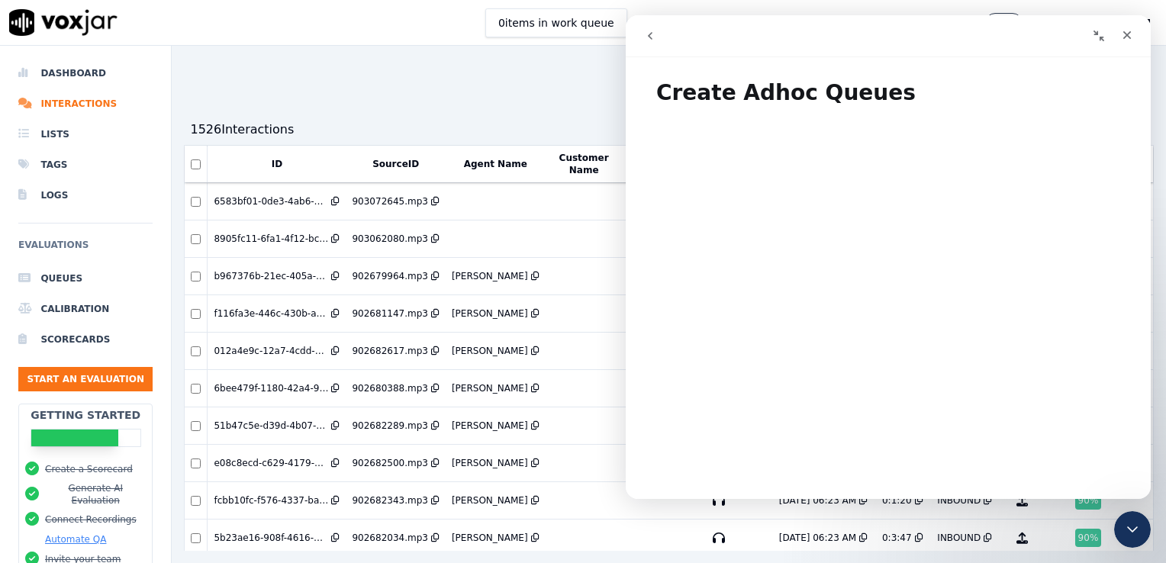
scroll to position [20, 0]
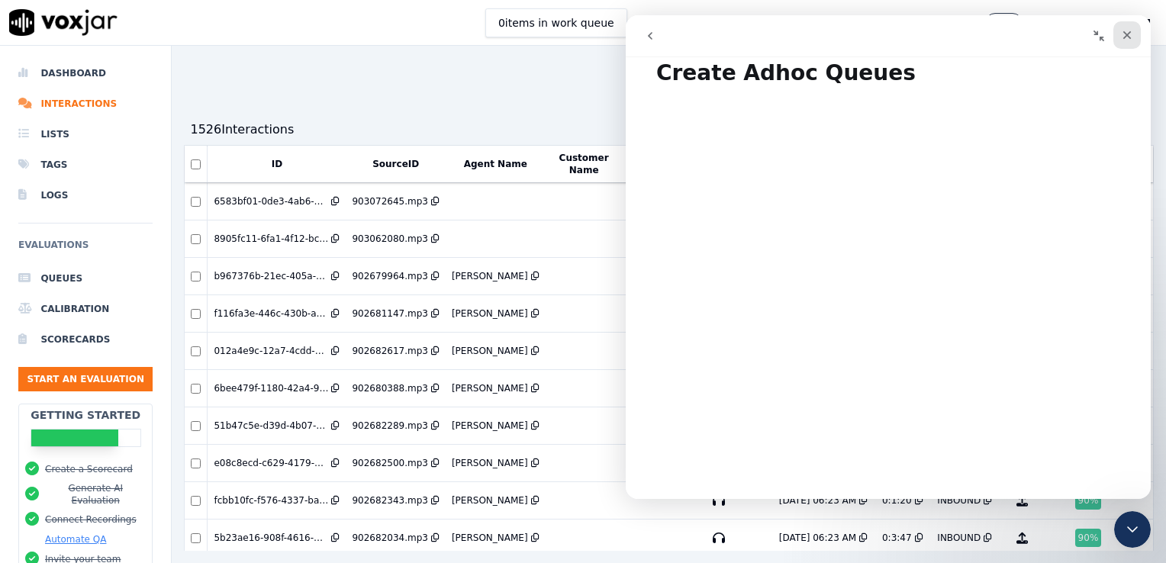
click at [1128, 40] on icon "Close" at bounding box center [1127, 35] width 12 height 12
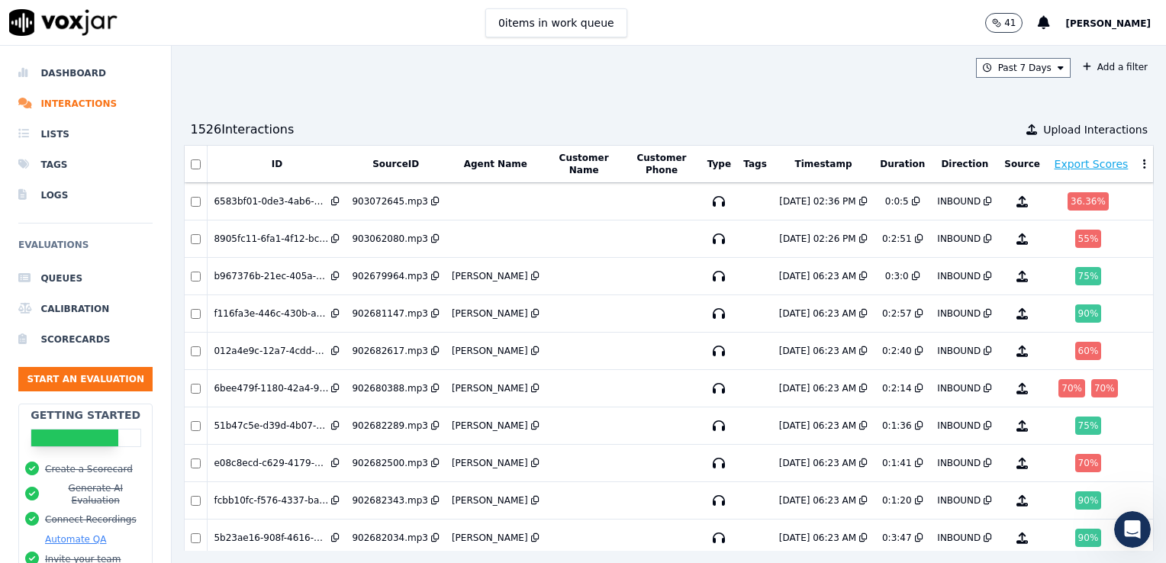
scroll to position [0, 0]
click at [1052, 128] on span "Upload Interactions" at bounding box center [1095, 129] width 105 height 15
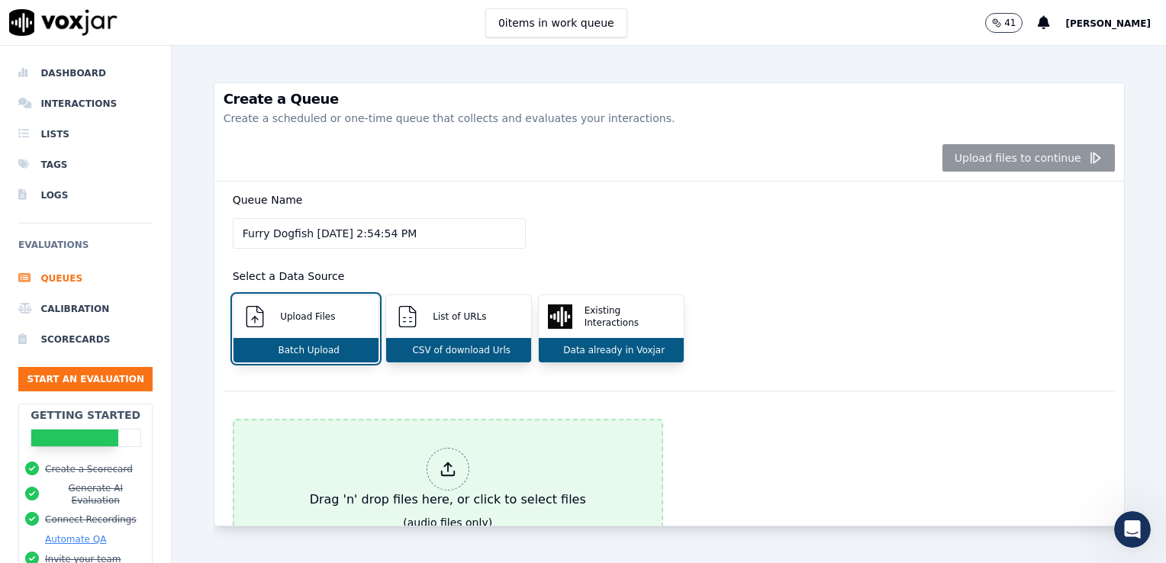
scroll to position [107, 0]
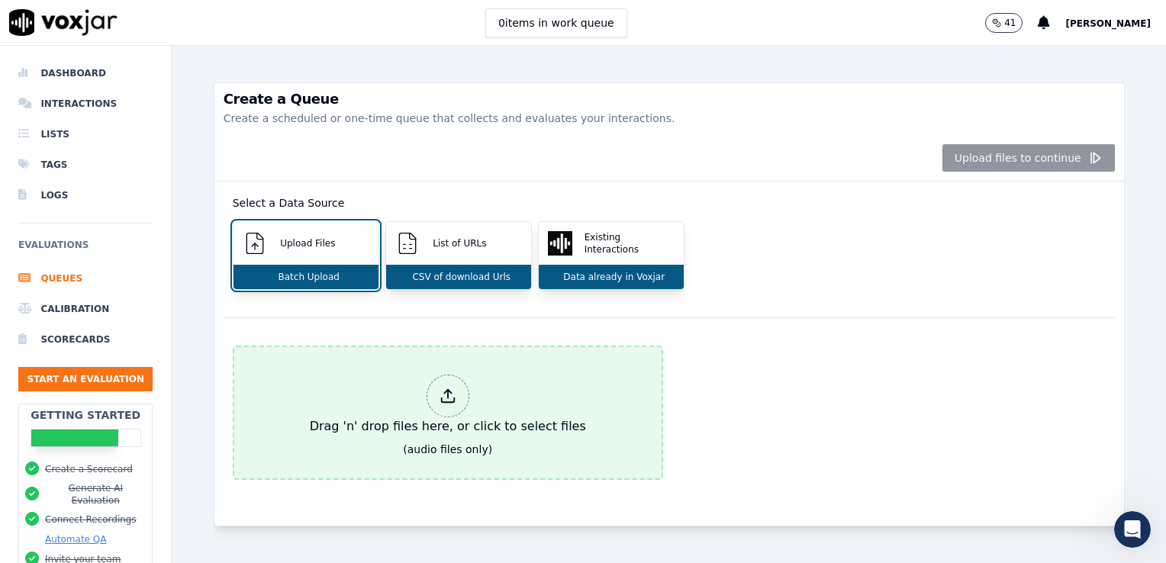
click at [433, 393] on div "Drag 'n' drop files here, or click to select files" at bounding box center [448, 405] width 288 height 73
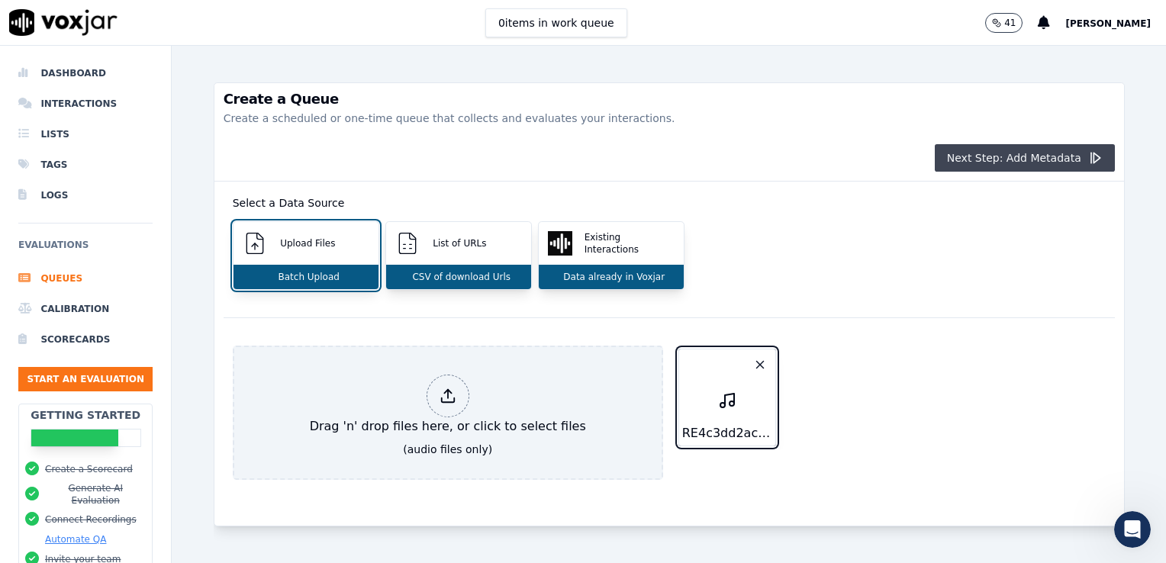
click at [1059, 167] on button "Next Step: Add Metadata" at bounding box center [1025, 157] width 180 height 27
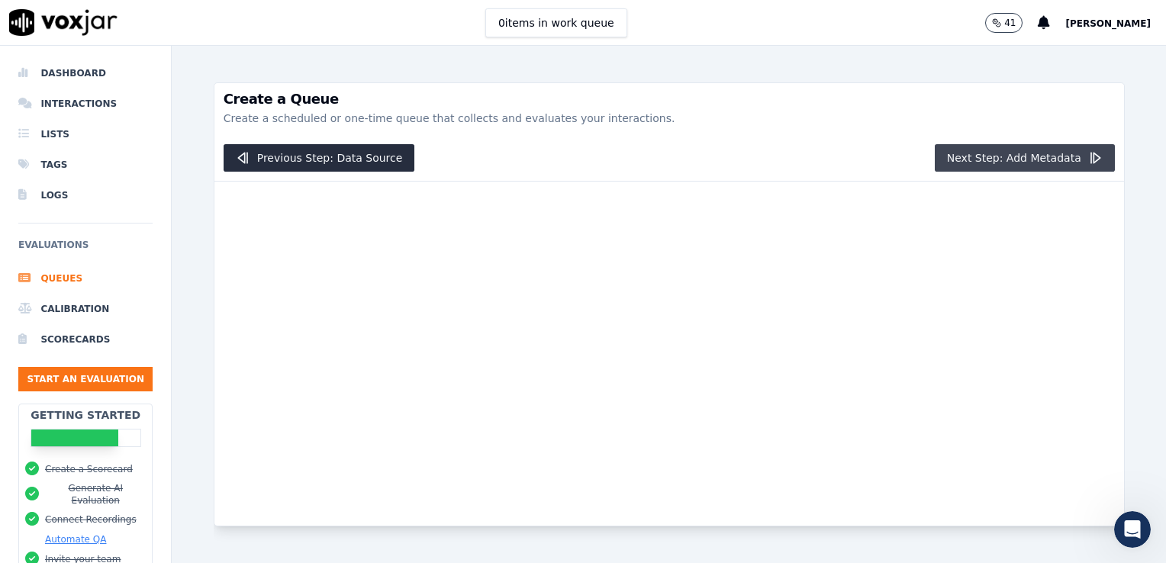
click at [1058, 167] on button "Next Step: Add Metadata" at bounding box center [1025, 157] width 180 height 27
click at [64, 79] on li "Dashboard" at bounding box center [85, 73] width 134 height 31
click at [79, 31] on img at bounding box center [63, 22] width 108 height 27
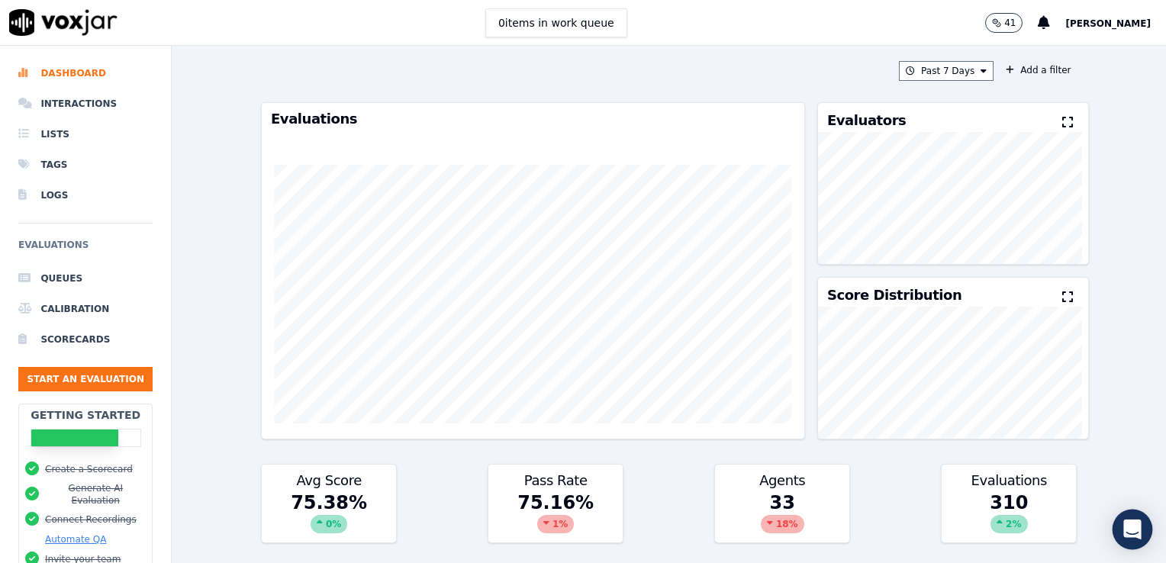
click at [1127, 527] on icon "Open Intercom Messenger" at bounding box center [1132, 530] width 18 height 20
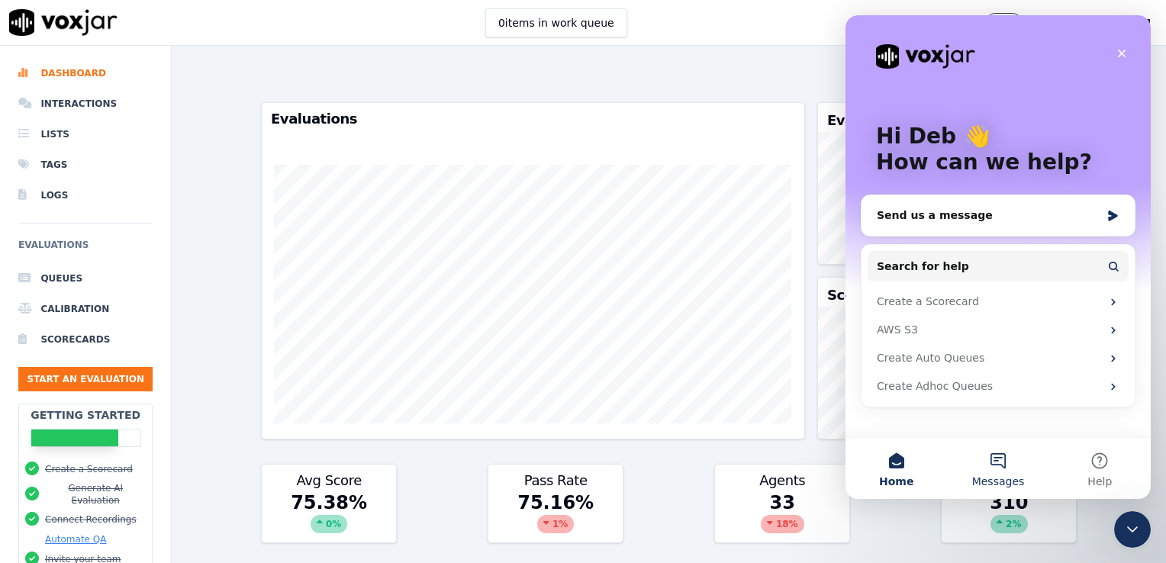
click at [987, 467] on button "Messages" at bounding box center [997, 468] width 101 height 61
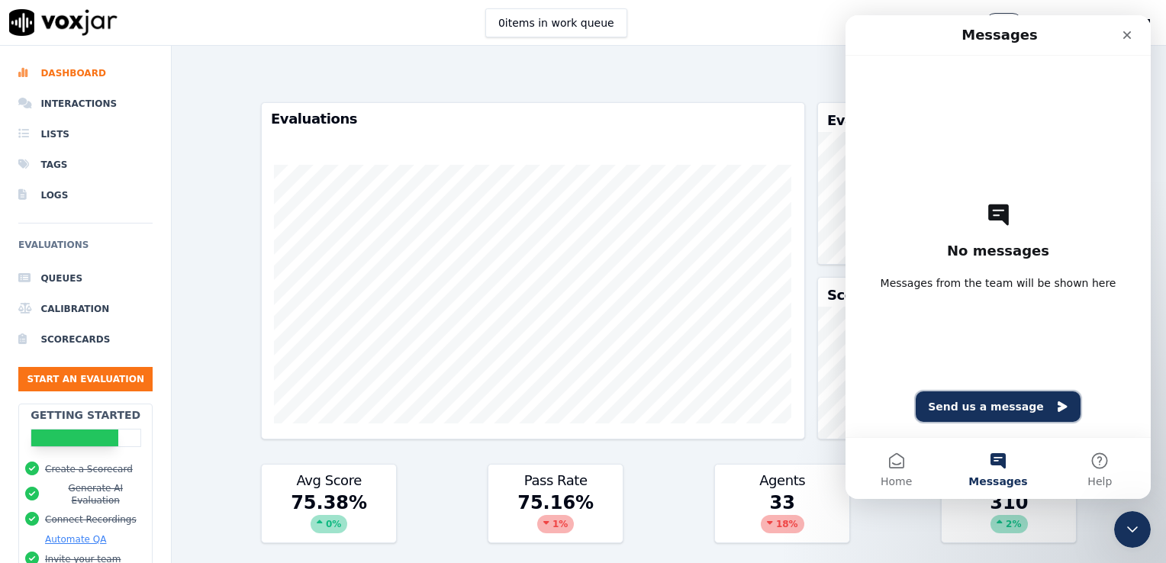
click at [956, 414] on button "Send us a message" at bounding box center [998, 406] width 165 height 31
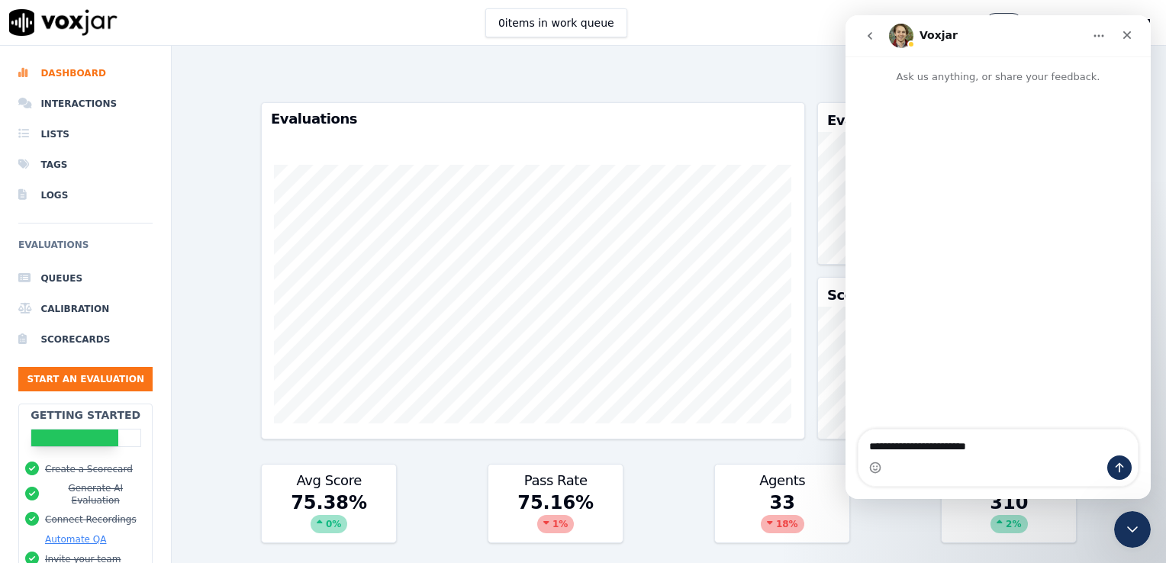
type textarea "**********"
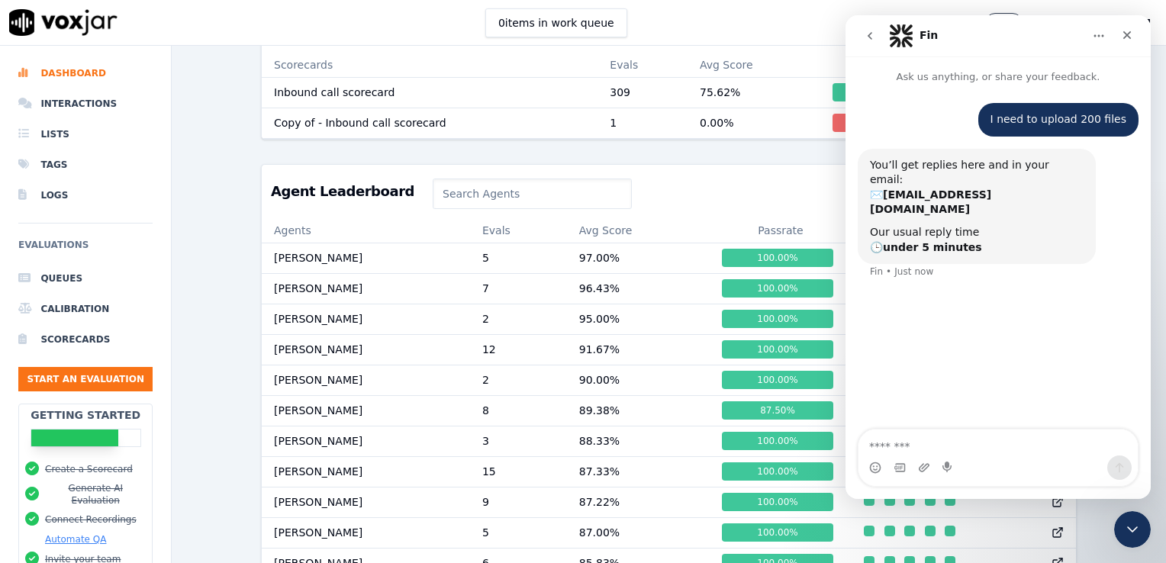
scroll to position [525, 0]
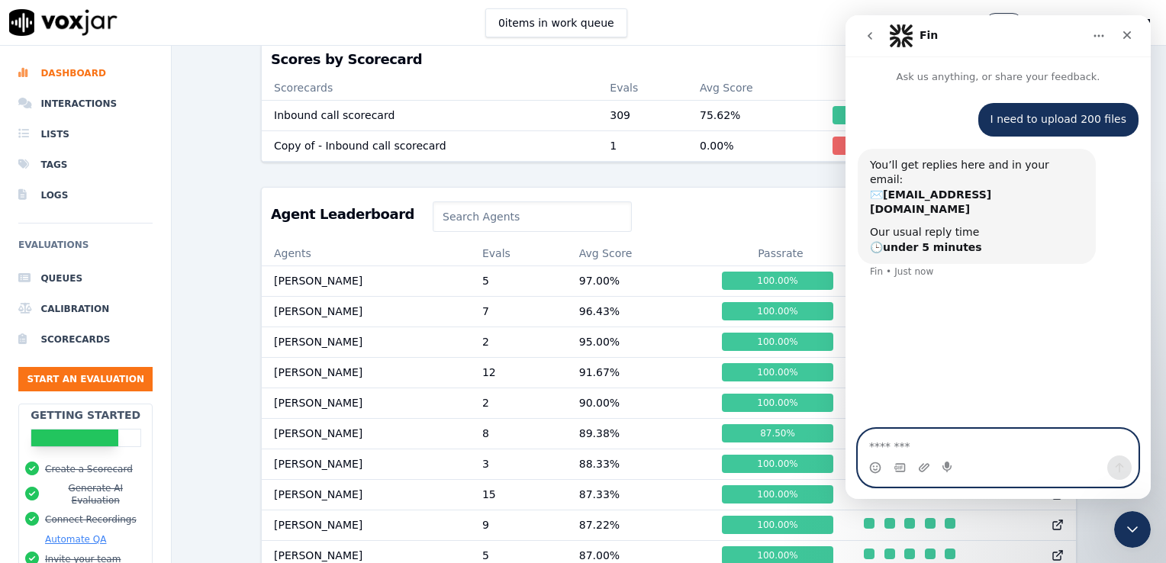
click at [920, 449] on textarea "Message…" at bounding box center [998, 443] width 279 height 26
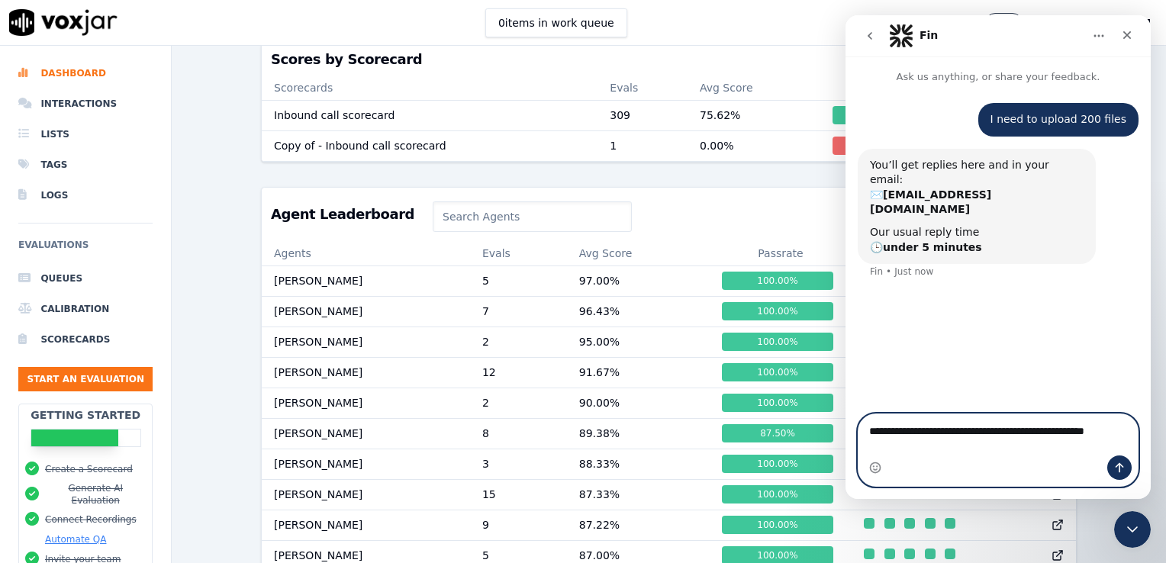
type textarea "**********"
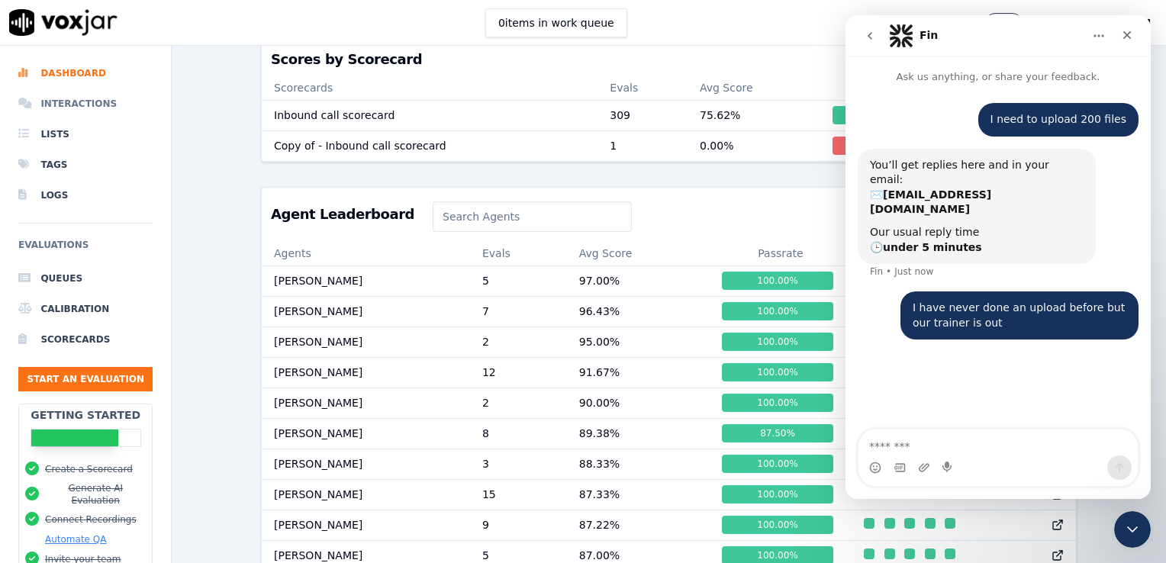
click at [70, 103] on li "Interactions" at bounding box center [85, 104] width 134 height 31
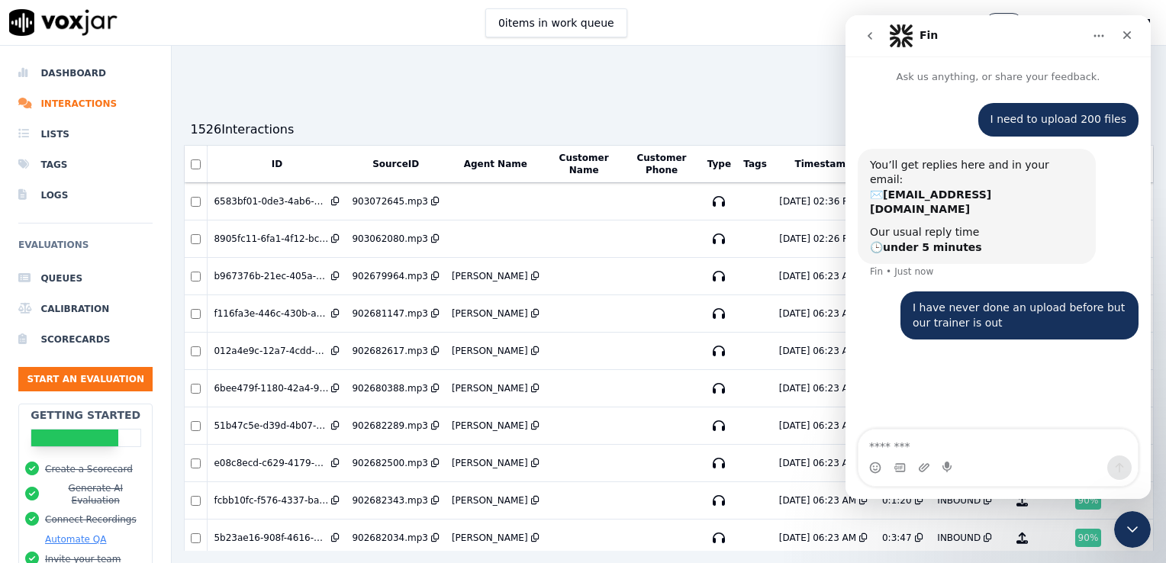
scroll to position [108, 0]
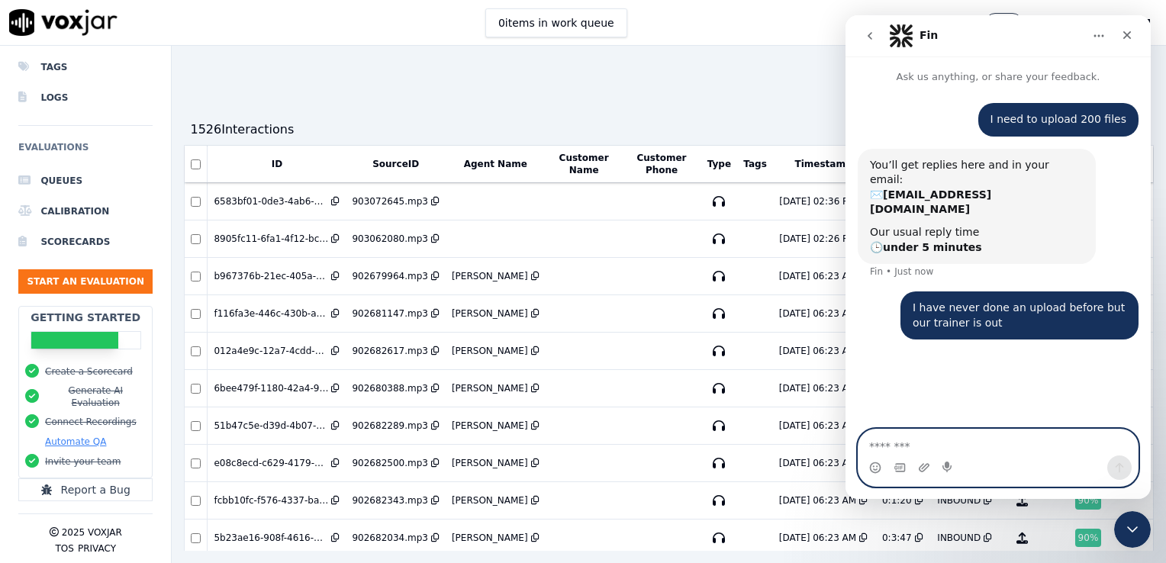
click at [908, 447] on textarea "Message…" at bounding box center [998, 443] width 279 height 26
type textarea "**********"
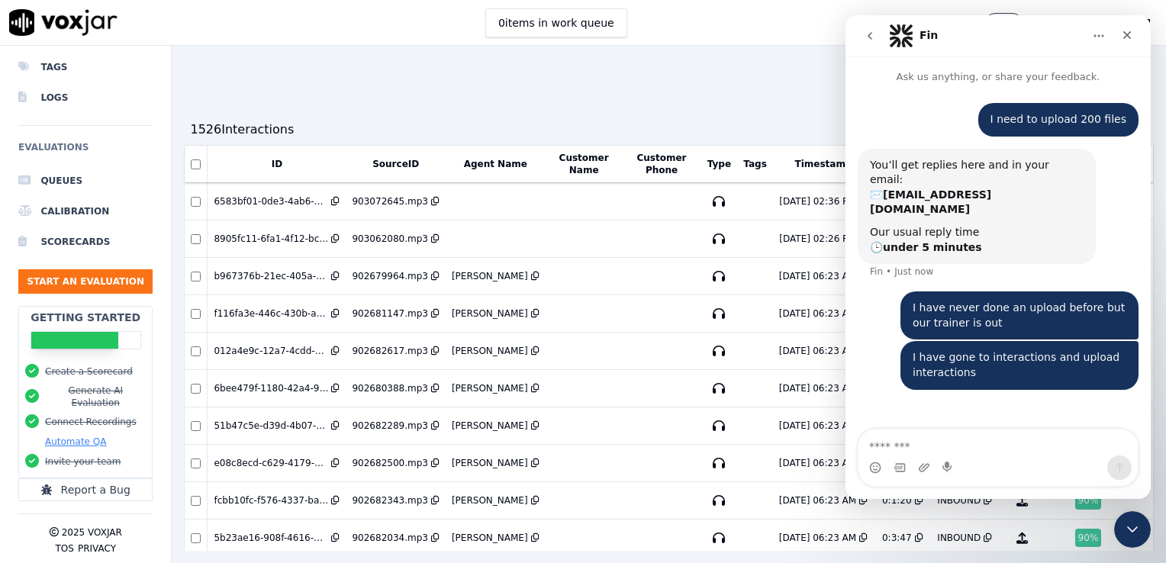
click at [772, 126] on div "1526 Interaction s Upload Interactions" at bounding box center [669, 129] width 970 height 31
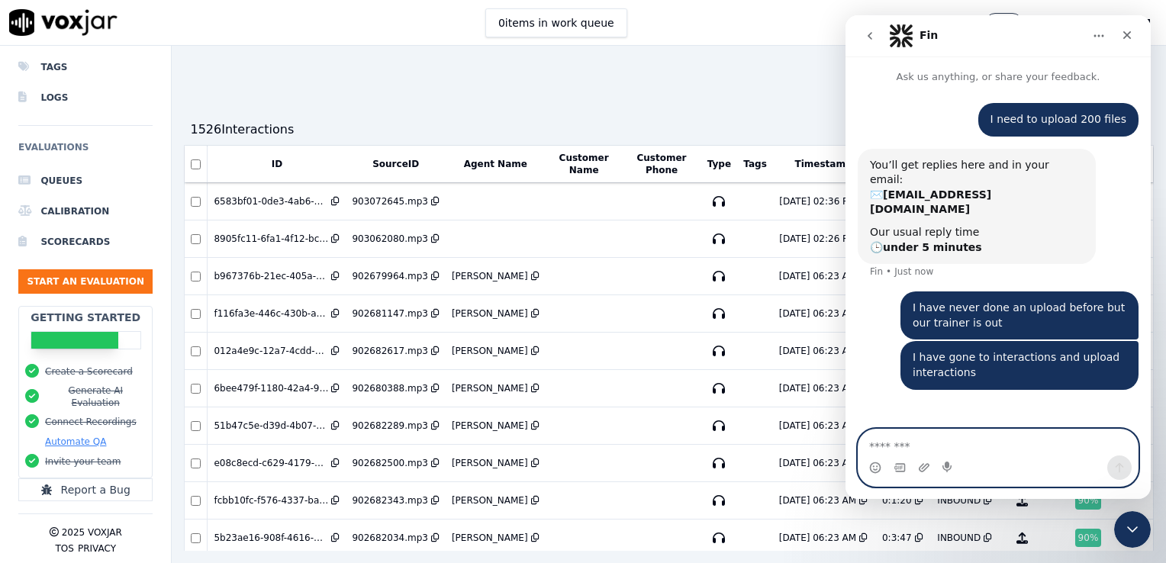
click at [867, 447] on textarea "Message…" at bounding box center [998, 443] width 279 height 26
type textarea "**********"
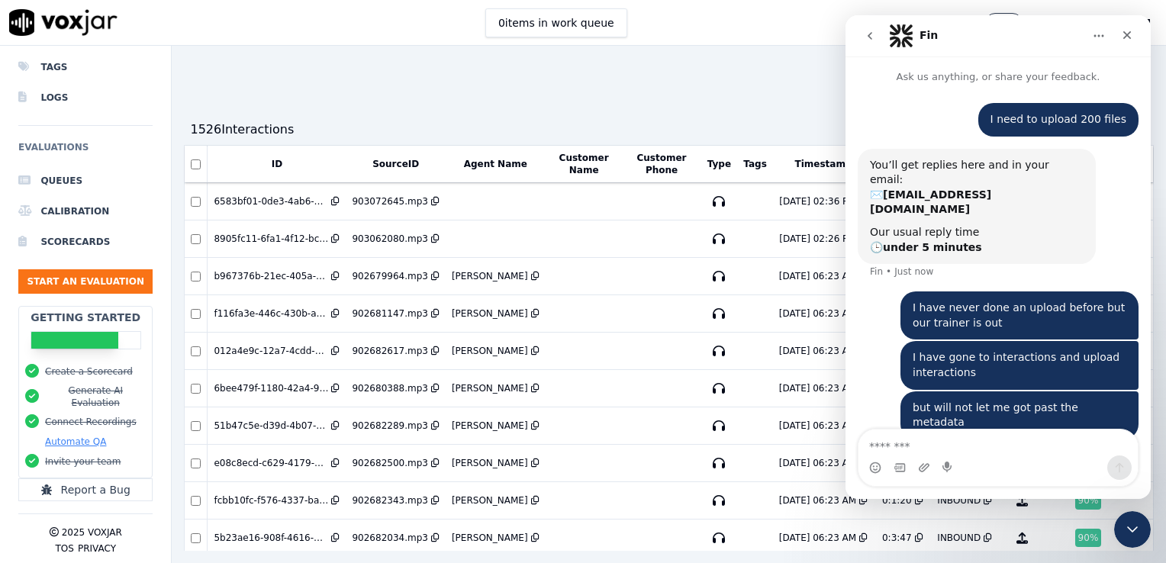
click at [1091, 34] on button "Home" at bounding box center [1098, 35] width 29 height 29
click at [743, 91] on div "Past 7 Days Add a filter 1526 Interaction s Upload Interactions ID SourceID Age…" at bounding box center [669, 304] width 994 height 517
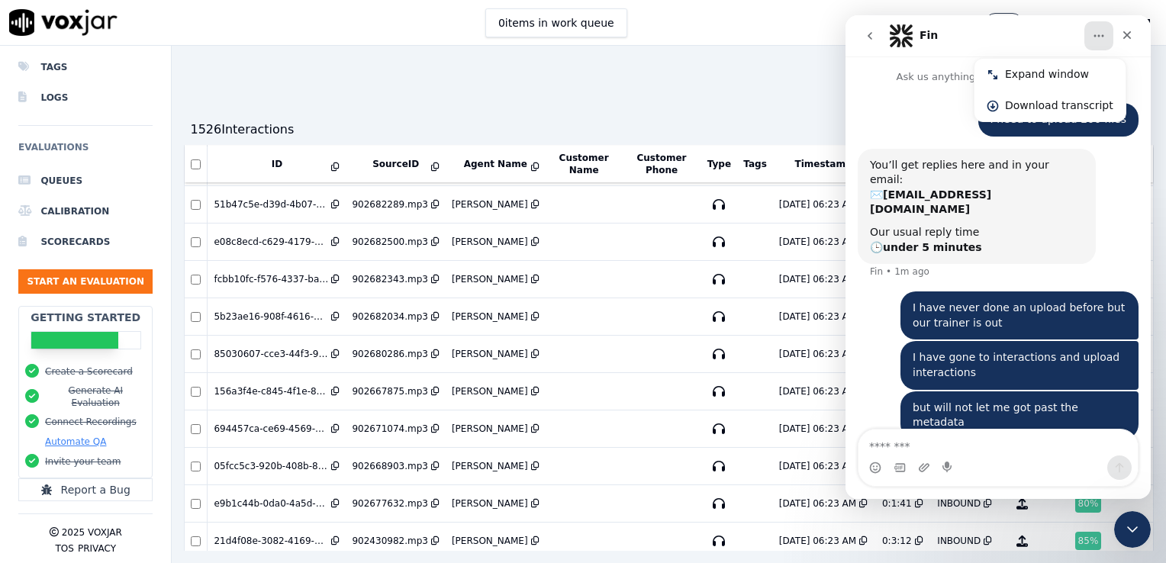
scroll to position [0, 0]
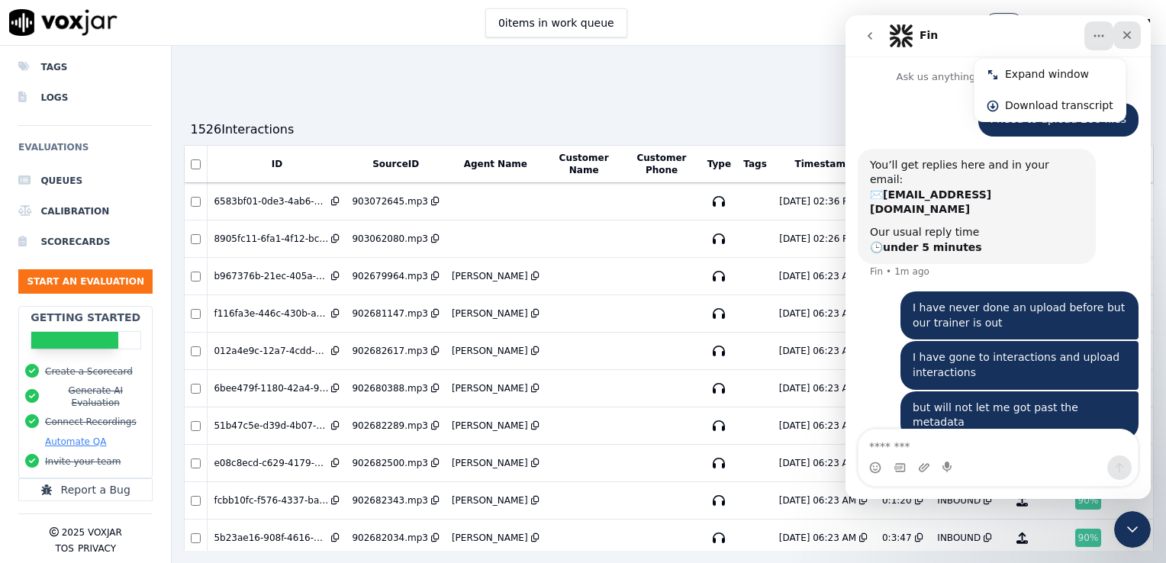
click at [1131, 34] on icon "Close" at bounding box center [1127, 35] width 12 height 12
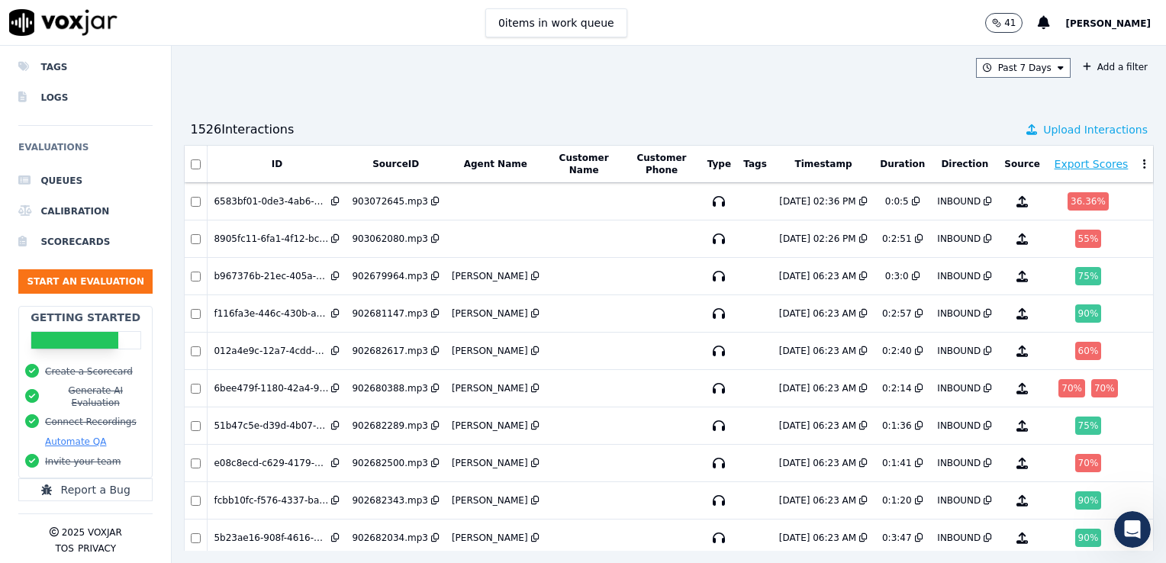
click at [1043, 122] on span "Upload Interactions" at bounding box center [1095, 129] width 105 height 15
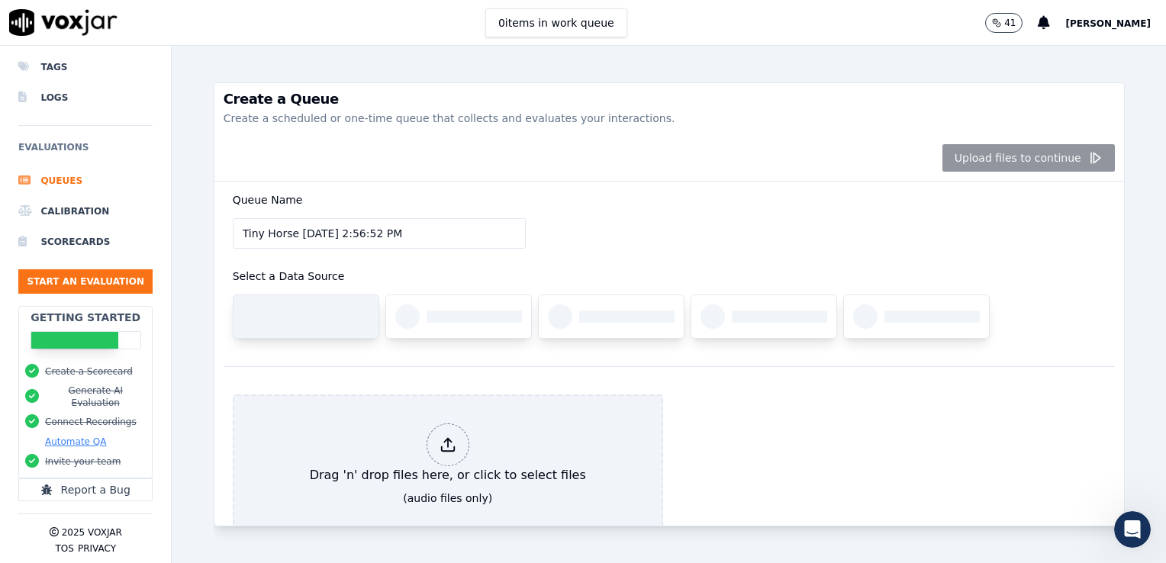
click at [301, 323] on div at bounding box center [306, 316] width 145 height 43
click at [571, 244] on div "Queue Name Tiny Horse [DATE] 2:56:52 PM Select a Data Source" at bounding box center [669, 274] width 891 height 185
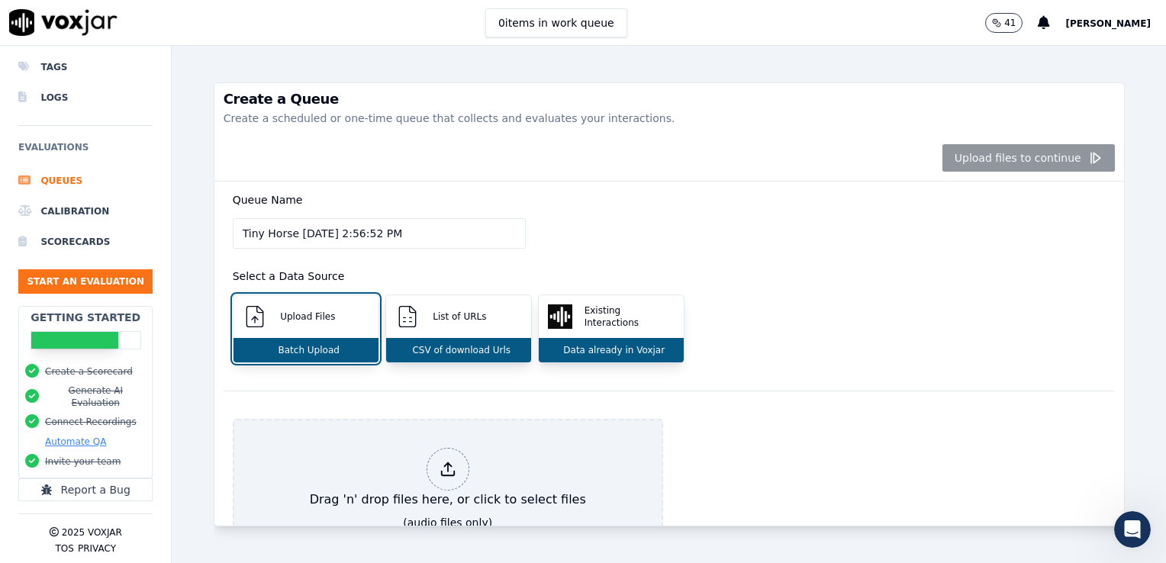
click at [324, 321] on p "Upload Files" at bounding box center [304, 317] width 61 height 12
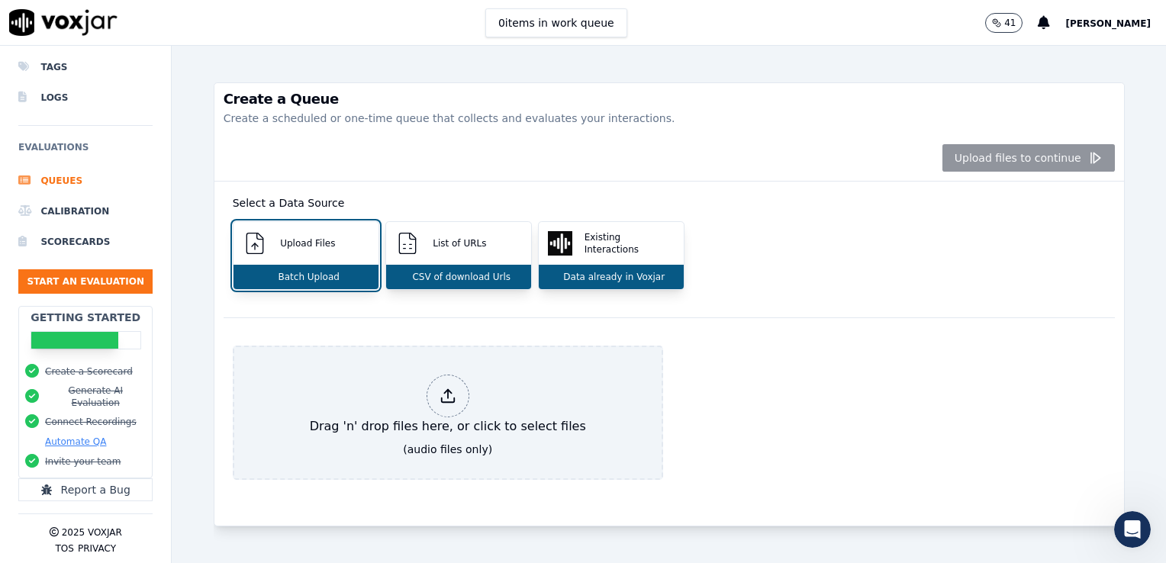
scroll to position [107, 0]
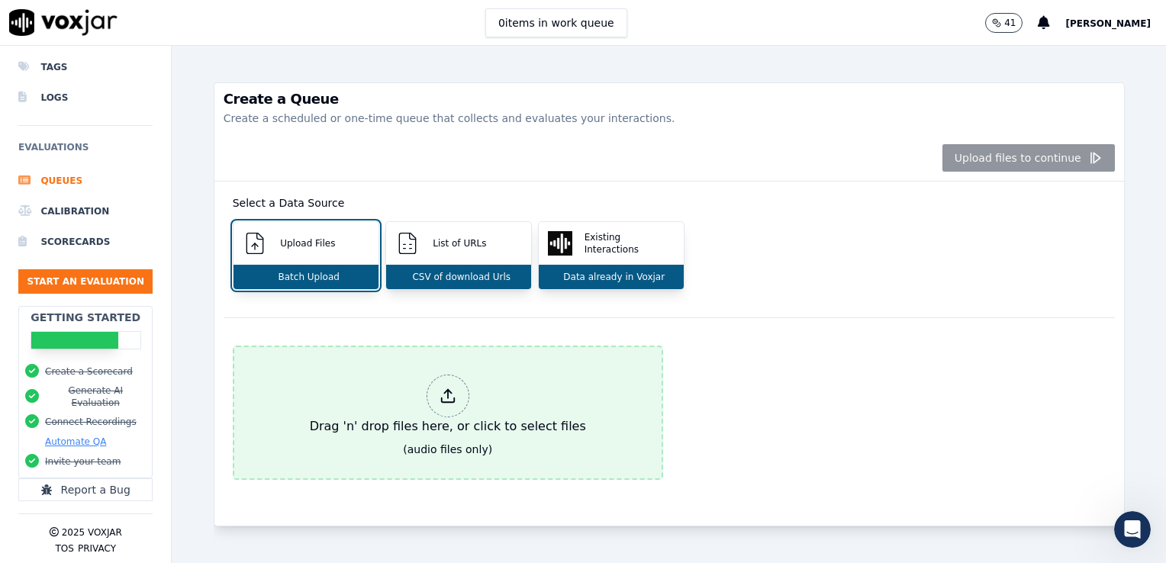
click at [369, 376] on div "Drag 'n' drop files here, or click to select files" at bounding box center [448, 405] width 288 height 73
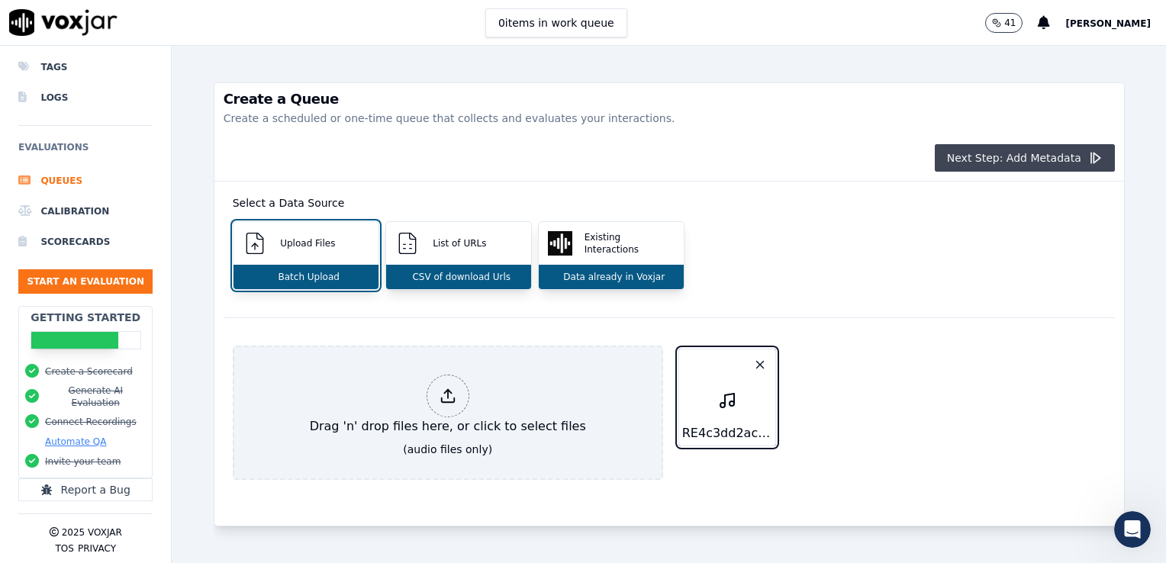
click at [1087, 153] on icon "button" at bounding box center [1094, 157] width 15 height 15
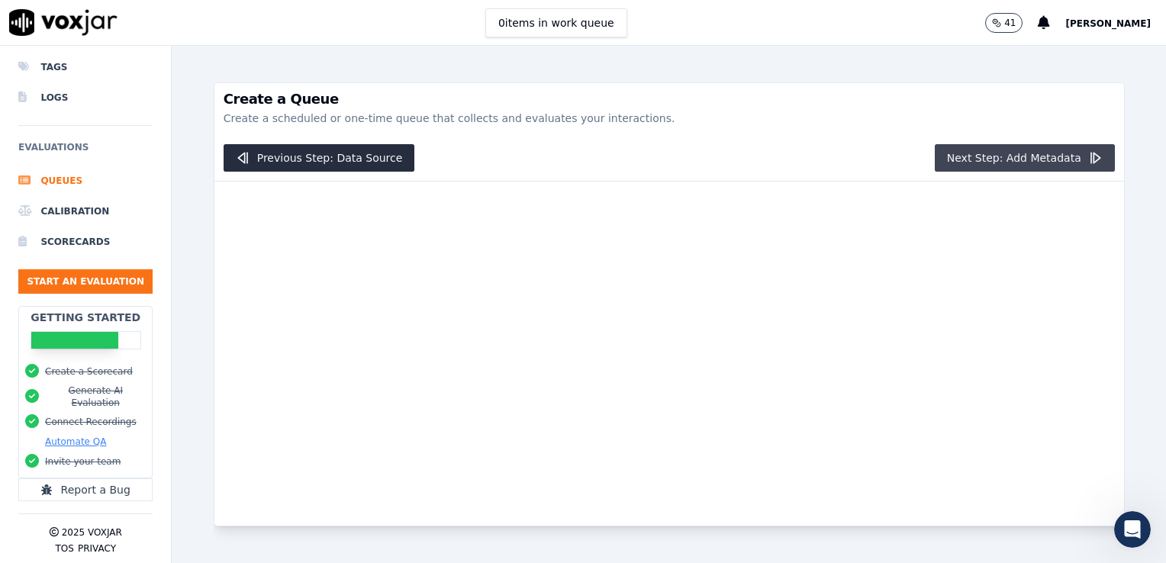
click at [1087, 153] on icon "button" at bounding box center [1094, 157] width 15 height 15
click at [809, 365] on div at bounding box center [669, 354] width 910 height 344
click at [1086, 142] on div "Previous Step: Data Source Next Step: Add Metadata" at bounding box center [669, 158] width 910 height 47
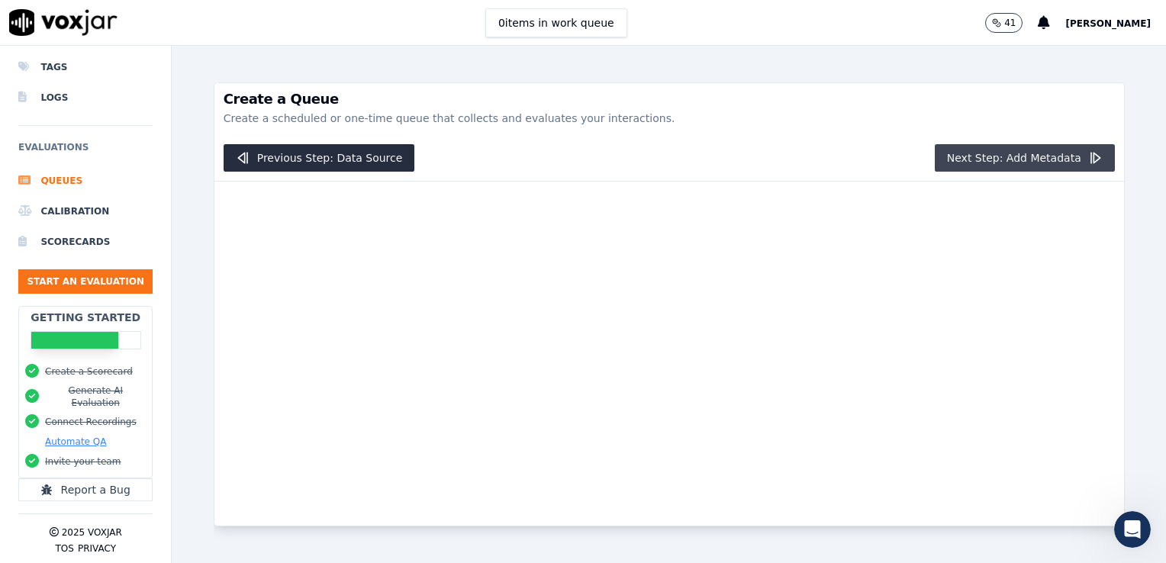
click at [1091, 160] on line "button" at bounding box center [1091, 158] width 0 height 10
click at [683, 339] on div at bounding box center [669, 354] width 910 height 344
click at [1013, 74] on div "Create a Queue Create a scheduled or one-time queue that collects and evaluates…" at bounding box center [669, 304] width 911 height 517
click at [1125, 524] on icon "Open Intercom Messenger" at bounding box center [1130, 527] width 25 height 25
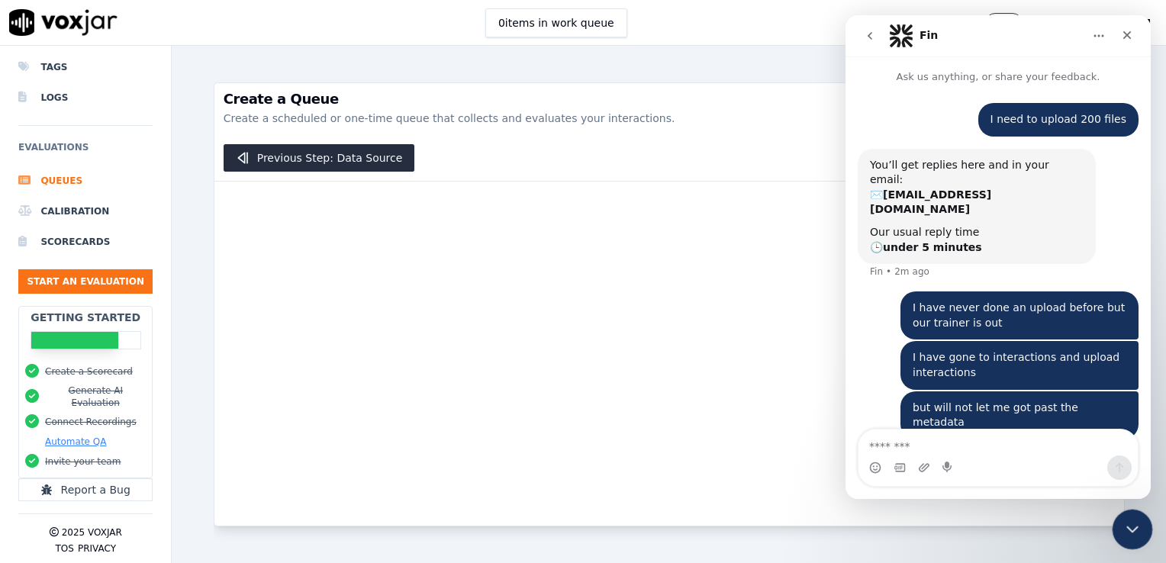
click at [1125, 524] on icon "Close Intercom Messenger" at bounding box center [1130, 527] width 18 height 18
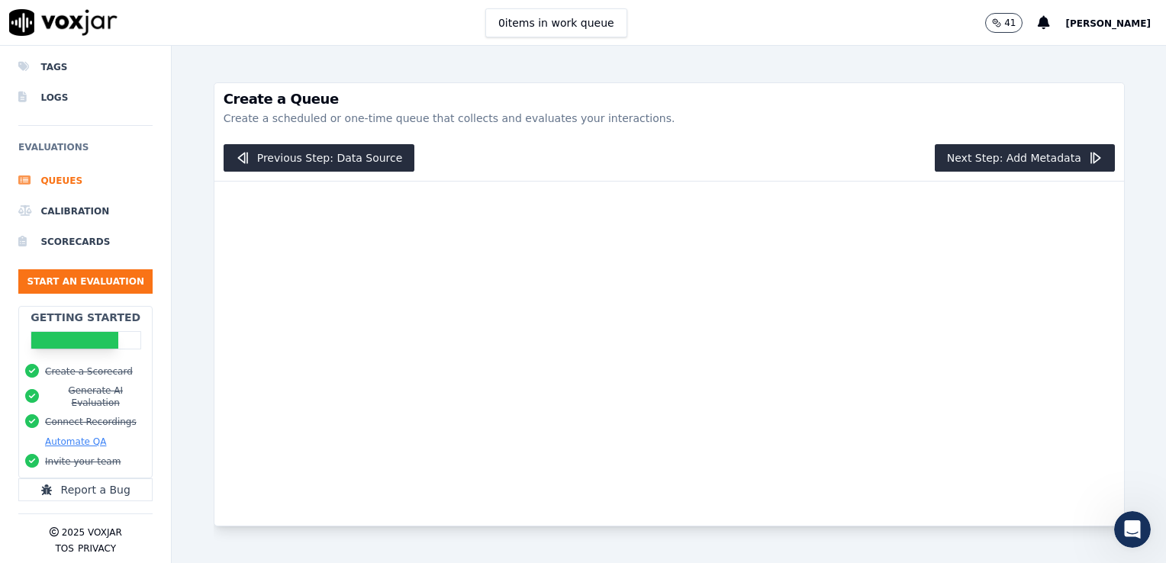
click at [966, 487] on div at bounding box center [669, 354] width 910 height 344
click at [1120, 527] on icon "Open Intercom Messenger" at bounding box center [1130, 527] width 25 height 25
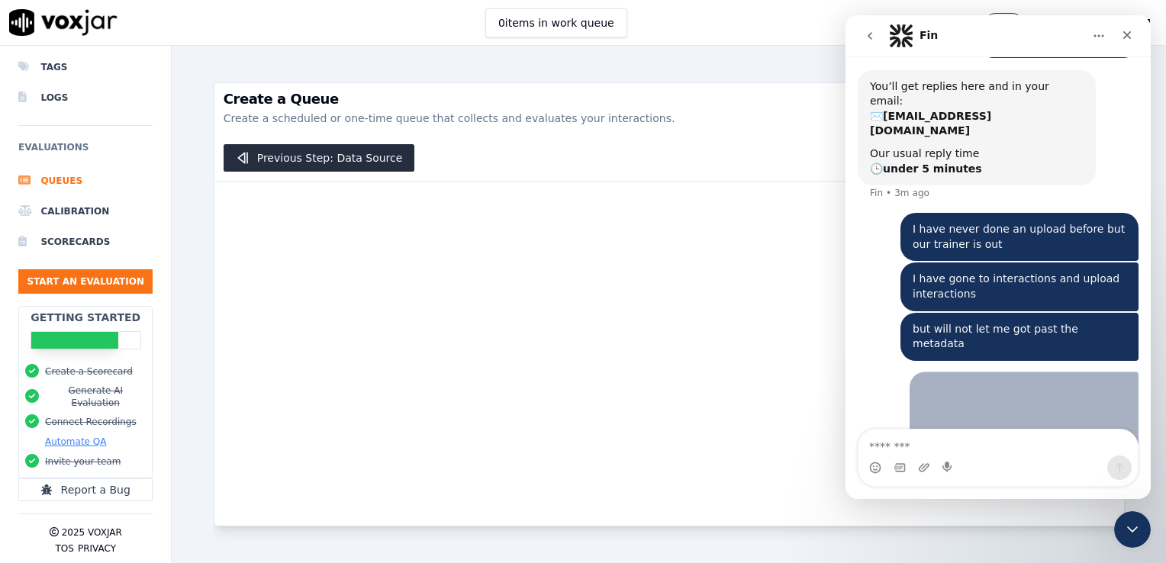
scroll to position [99, 0]
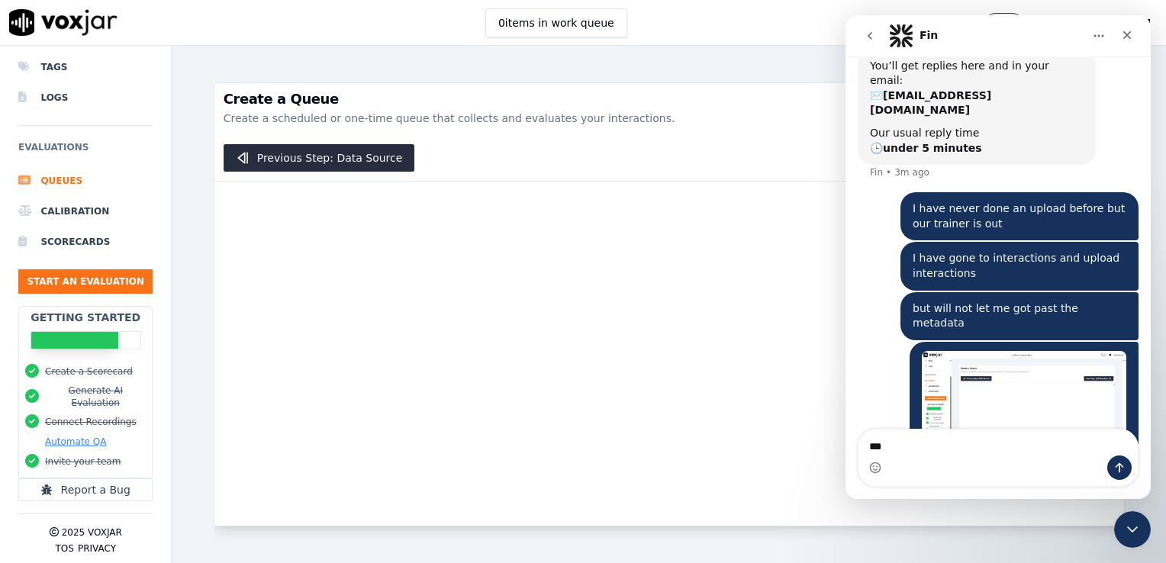
type textarea "****"
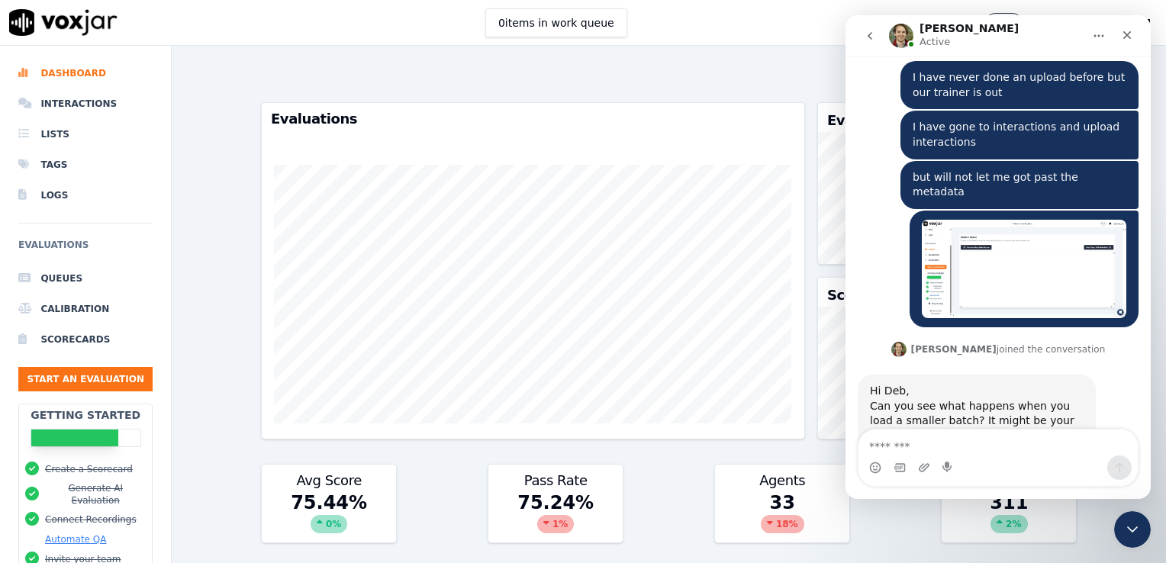
scroll to position [225, 0]
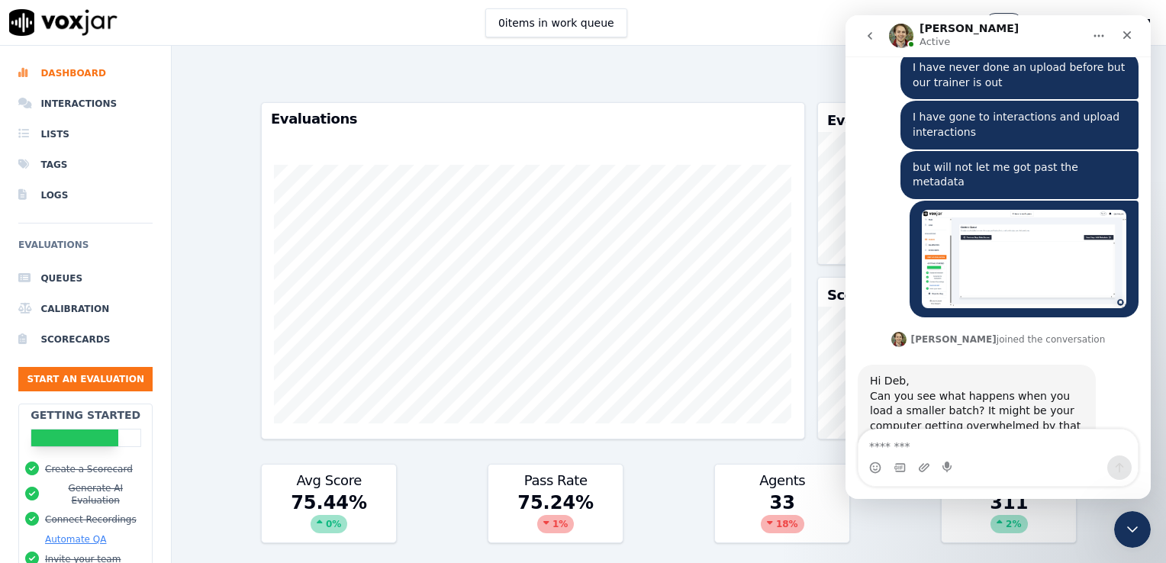
click at [963, 449] on textarea "Message…" at bounding box center [998, 443] width 279 height 26
type textarea "**********"
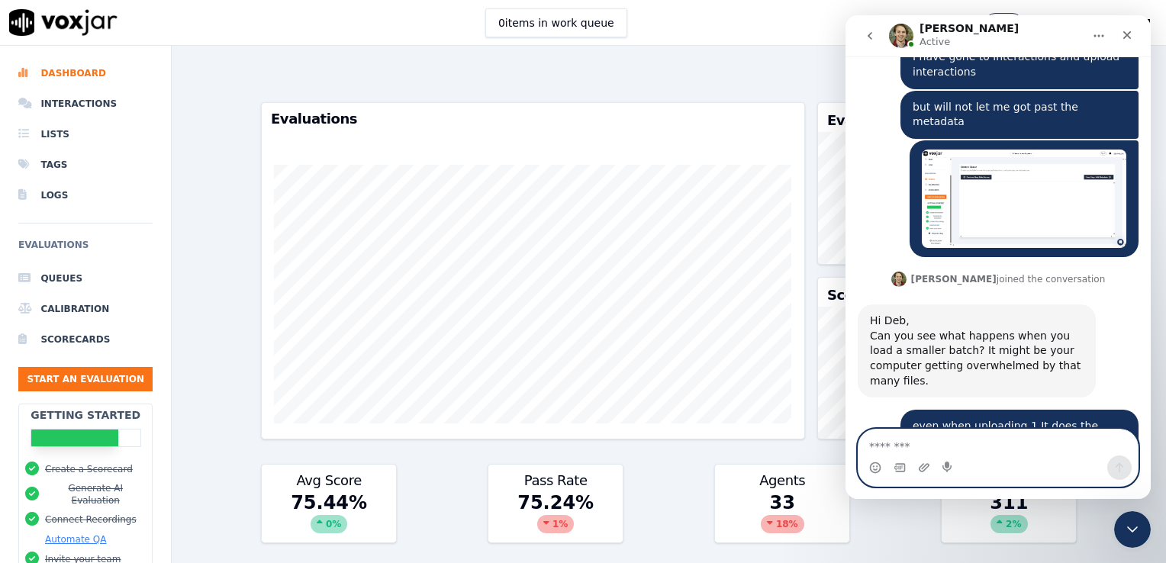
scroll to position [360, 0]
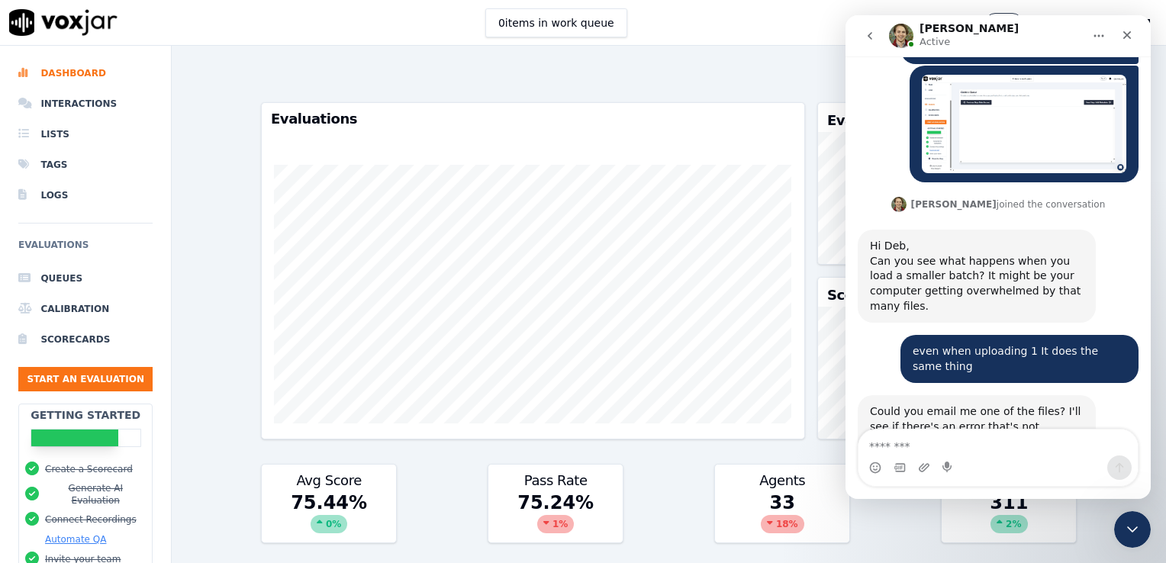
drag, startPoint x: 959, startPoint y: 380, endPoint x: 870, endPoint y: 380, distance: 88.5
click at [870, 404] on div "Could you email me one of the files? I'll see if there's an error that's not sh…" at bounding box center [977, 434] width 214 height 60
copy link "[PERSON_NAME][EMAIL_ADDRESS][DOMAIN_NAME]"
click at [916, 437] on textarea "Message…" at bounding box center [998, 443] width 279 height 26
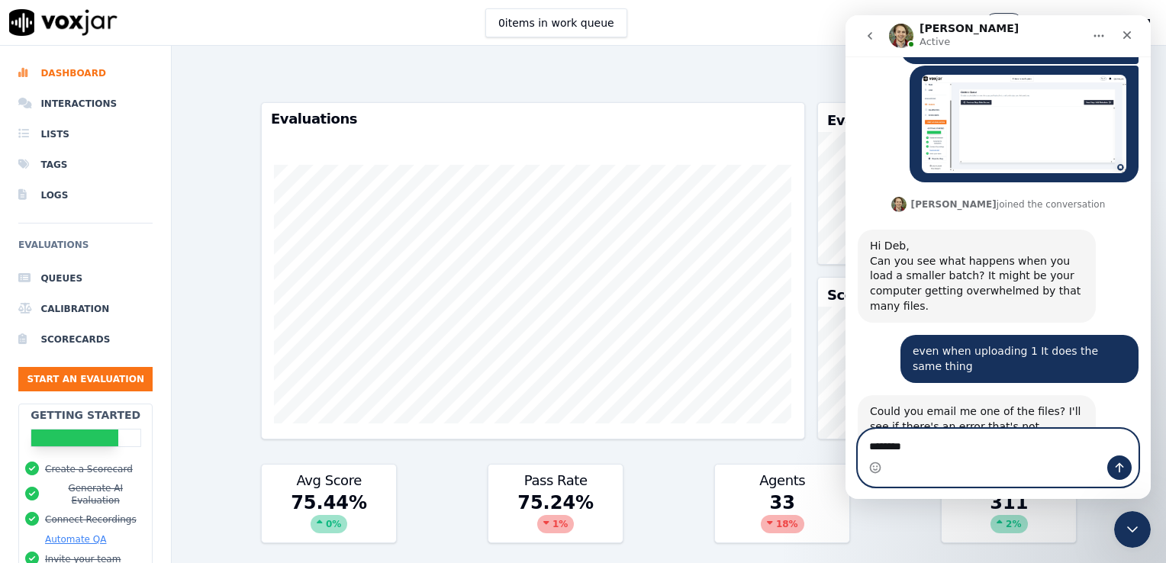
type textarea "*********"
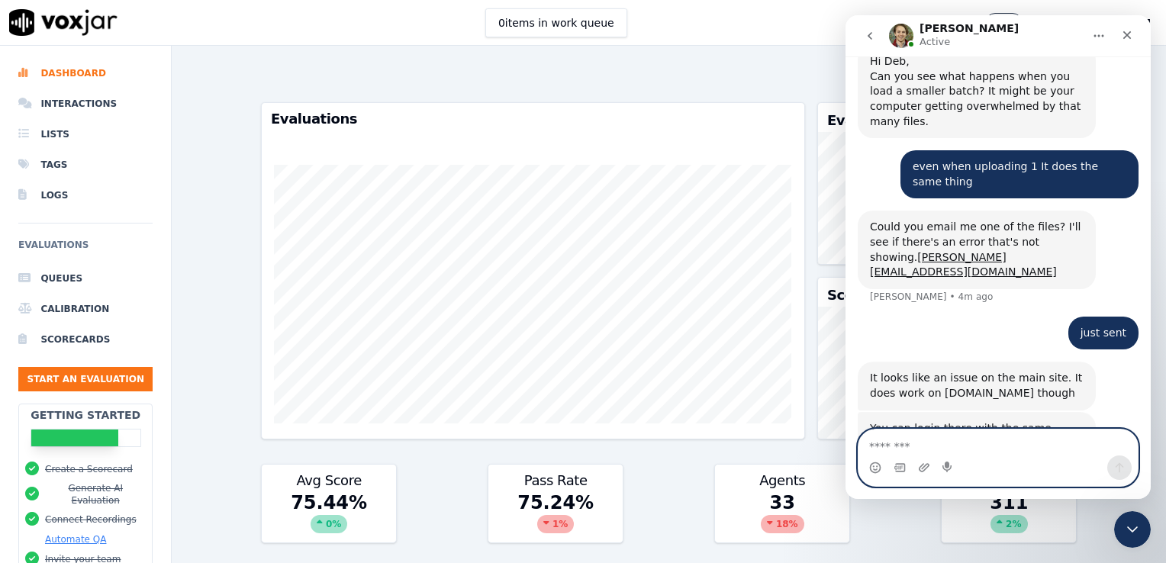
scroll to position [546, 0]
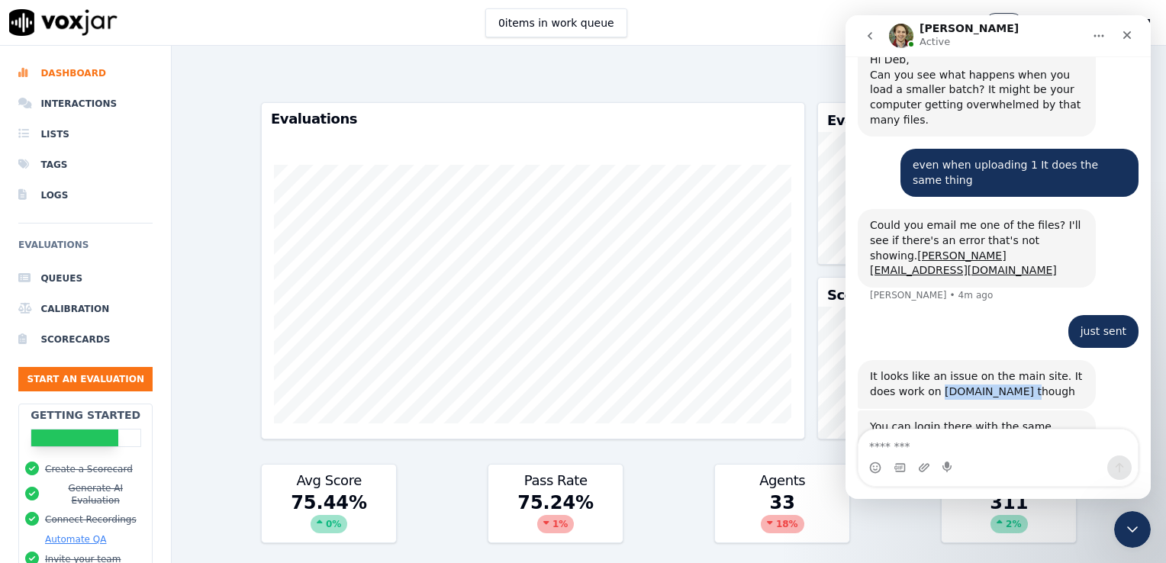
drag, startPoint x: 986, startPoint y: 319, endPoint x: 912, endPoint y: 314, distance: 74.2
click at [912, 369] on div "It looks like an issue on the main site. It does work on [DOMAIN_NAME] though" at bounding box center [977, 384] width 214 height 30
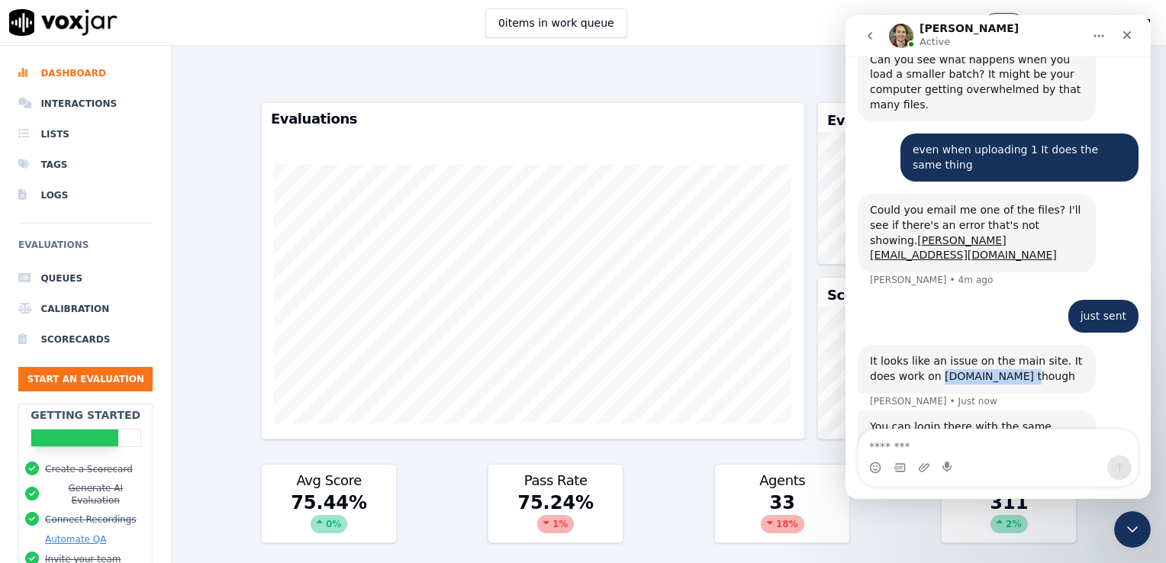
copy div "[DOMAIN_NAME]"
click at [250, 76] on div "Past 7 Days Add a filter Evaluations Evaluators Score Distribution Avg Score 75…" at bounding box center [669, 304] width 994 height 517
